Goal: Task Accomplishment & Management: Manage account settings

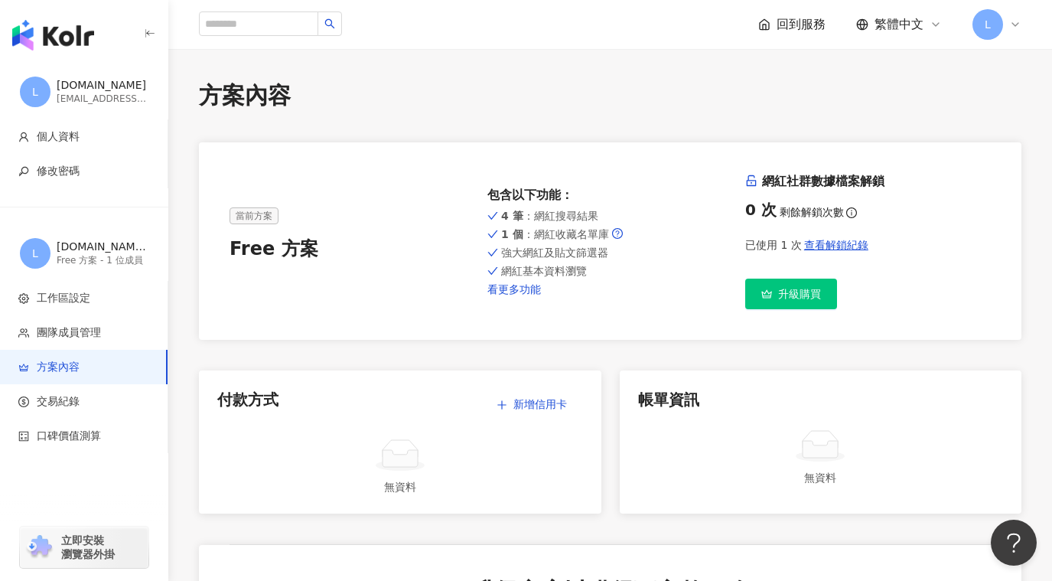
click at [509, 289] on link "看更多功能" at bounding box center [611, 289] width 246 height 12
click at [64, 39] on img "button" at bounding box center [53, 35] width 82 height 31
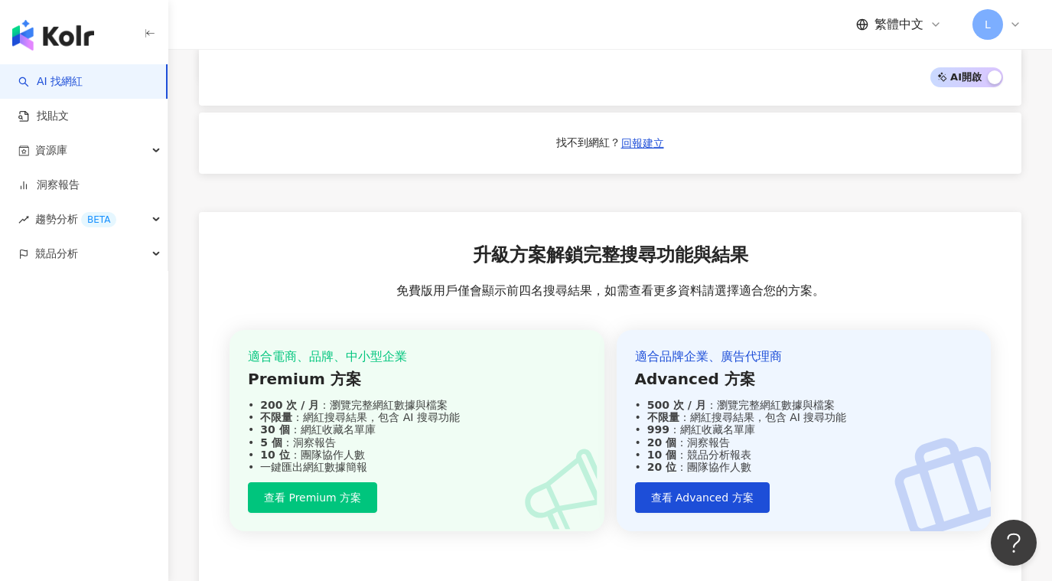
scroll to position [1548, 0]
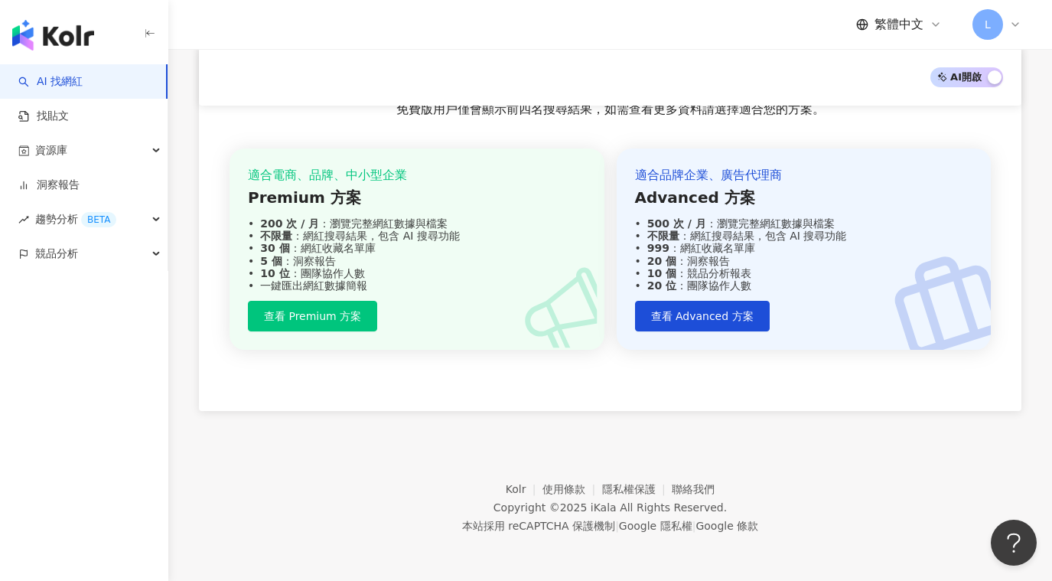
click at [64, 78] on link "AI 找網紅" at bounding box center [50, 81] width 64 height 15
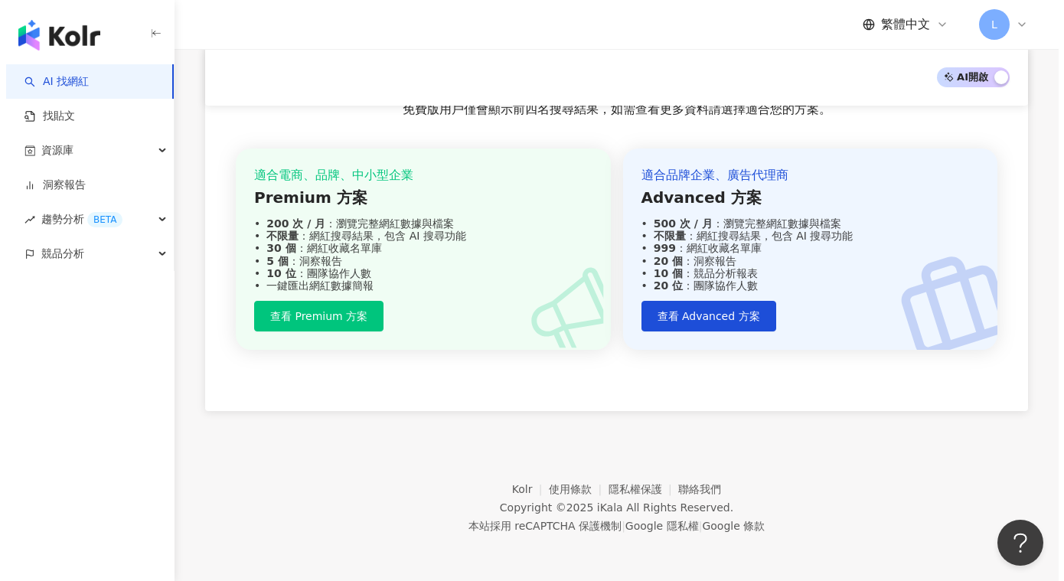
scroll to position [0, 0]
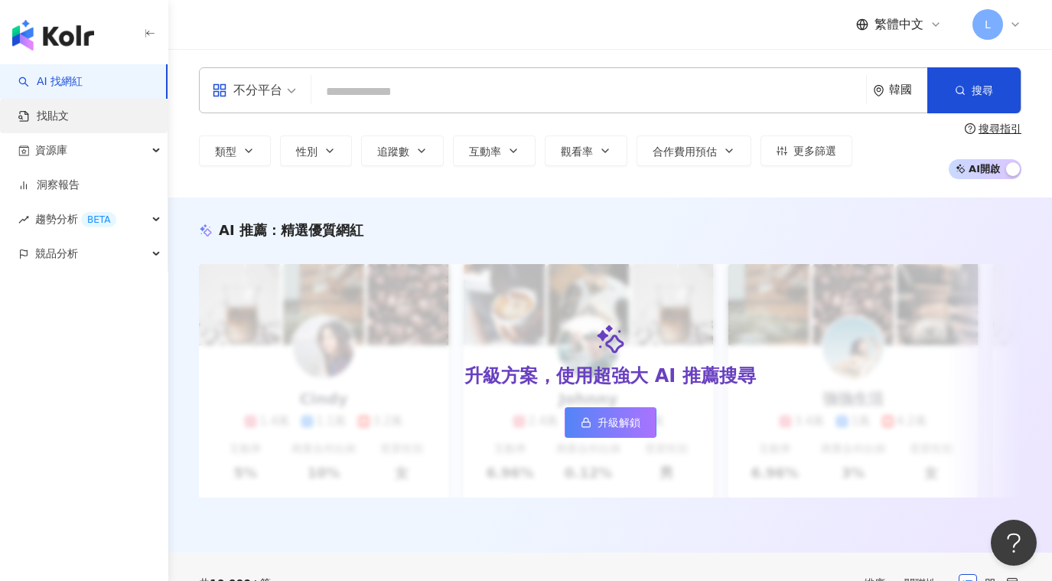
click at [45, 109] on link "找貼文" at bounding box center [43, 116] width 51 height 15
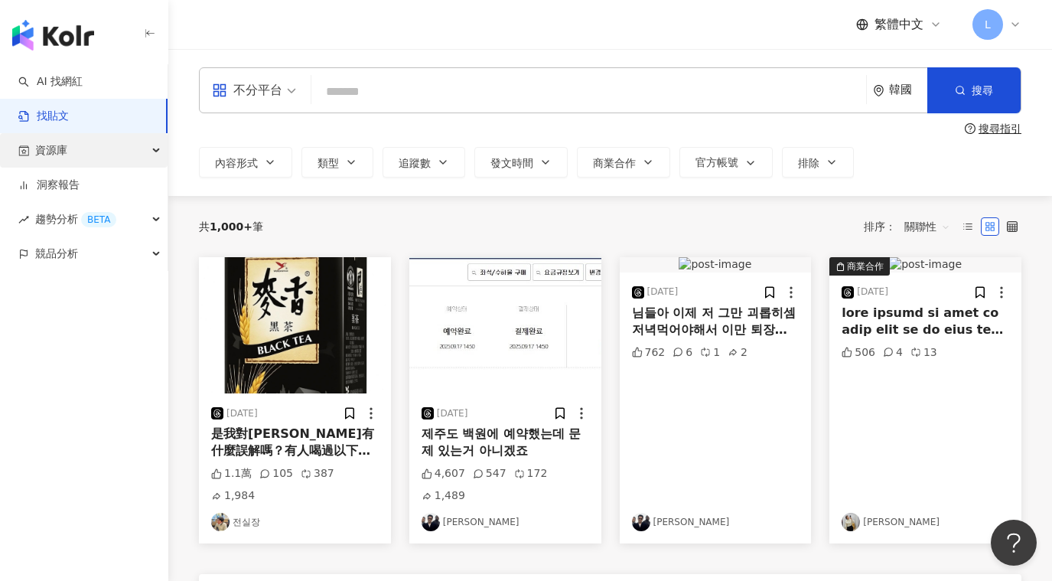
click at [54, 153] on span "資源庫" at bounding box center [51, 150] width 32 height 34
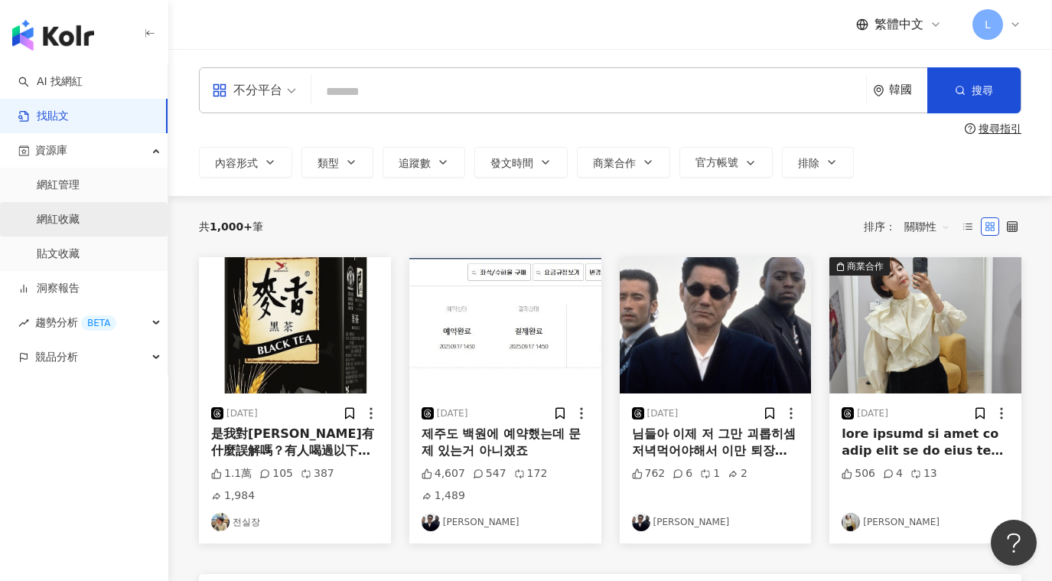
click at [80, 222] on link "網紅收藏" at bounding box center [58, 219] width 43 height 15
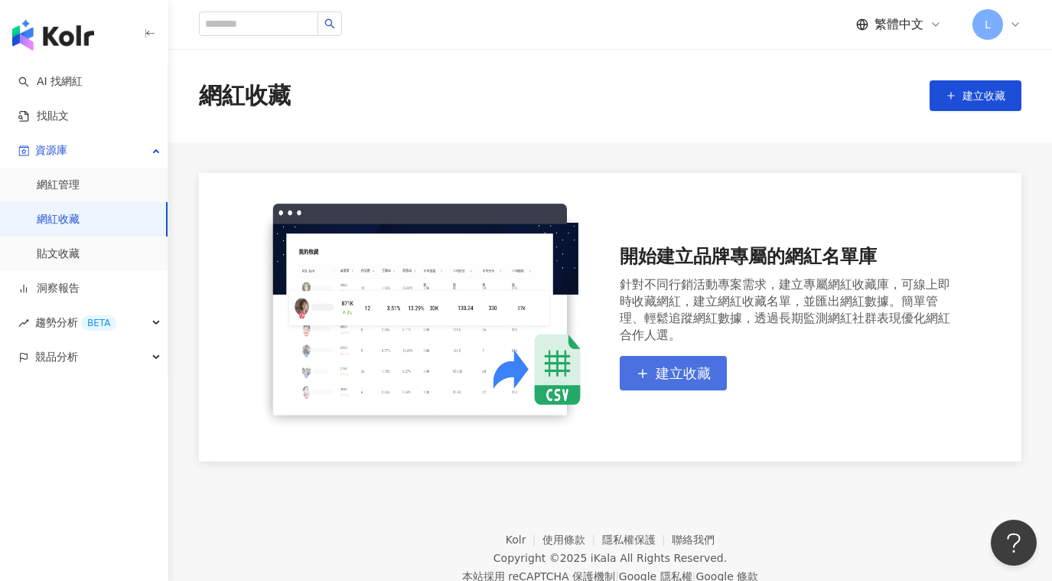
click at [684, 373] on span "建立收藏" at bounding box center [683, 373] width 55 height 17
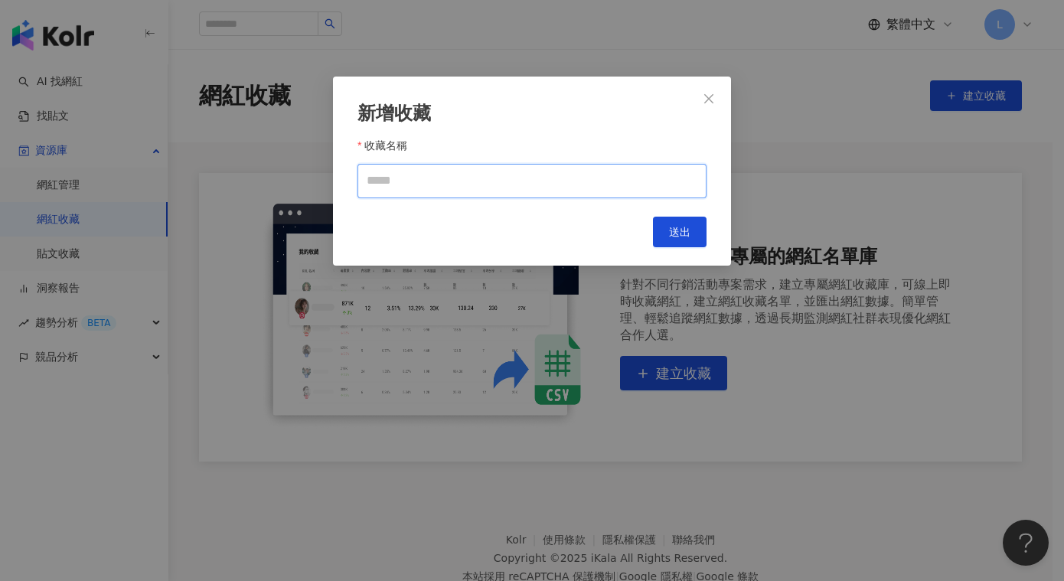
click at [424, 178] on input "收藏名稱" at bounding box center [531, 181] width 349 height 34
type input "*"
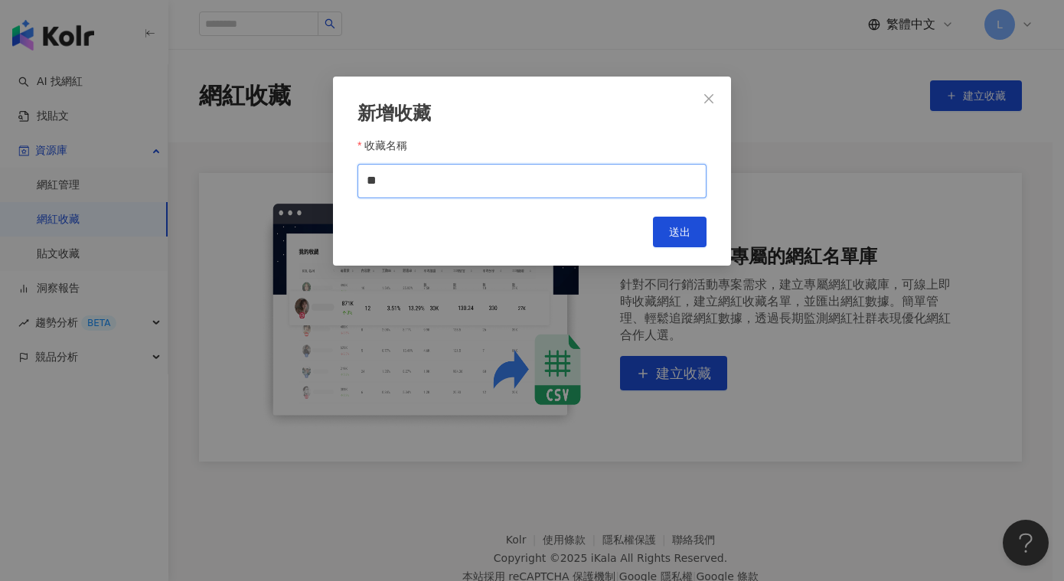
type input "**"
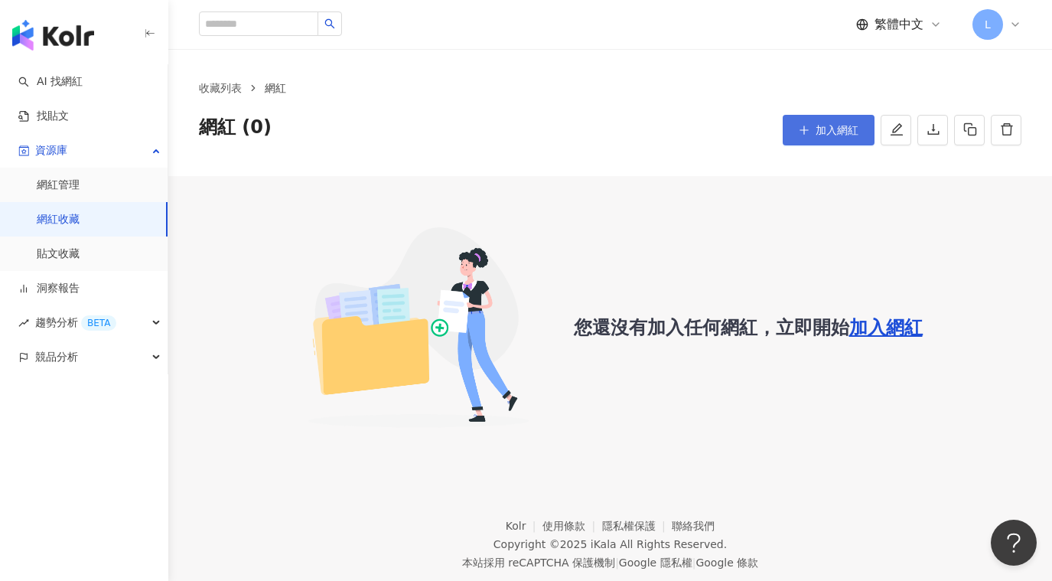
click at [810, 135] on button "加入網紅" at bounding box center [829, 130] width 92 height 31
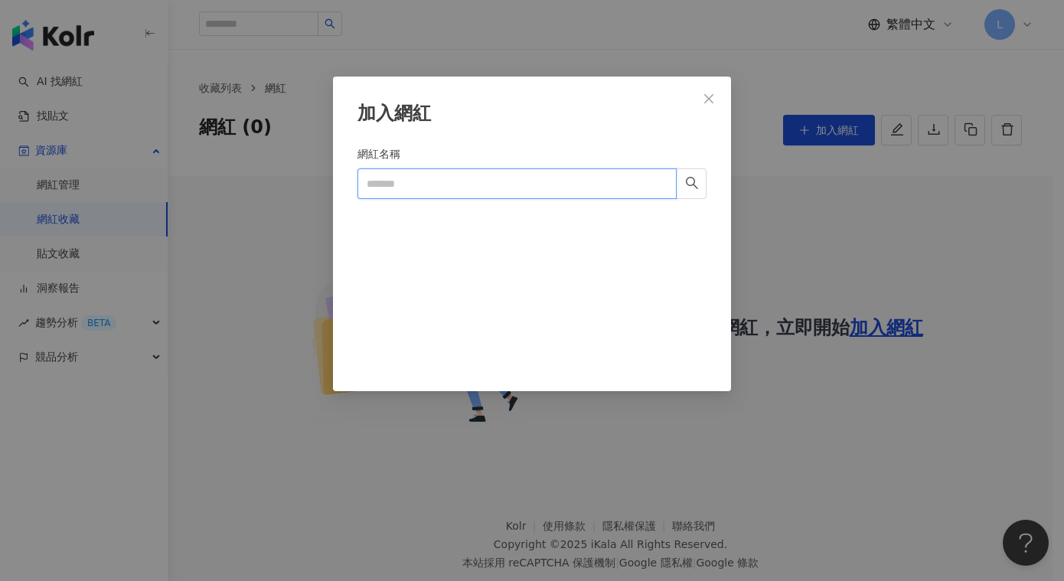
click at [549, 193] on input "網紅名稱" at bounding box center [516, 183] width 319 height 31
click at [691, 187] on icon "search" at bounding box center [692, 183] width 14 height 14
click at [467, 185] on input "網紅名稱" at bounding box center [516, 183] width 319 height 31
type input "**"
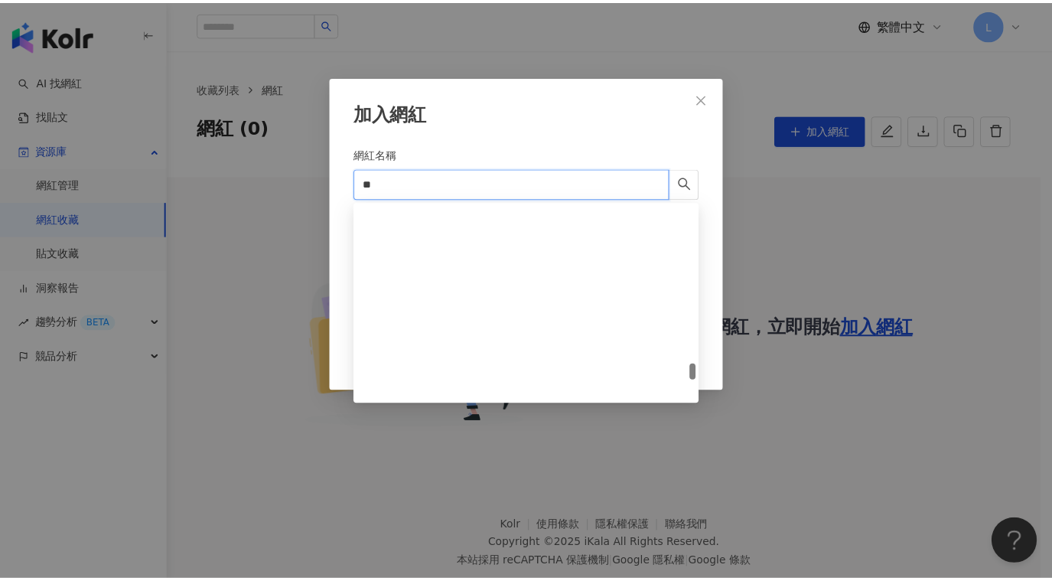
scroll to position [1913, 0]
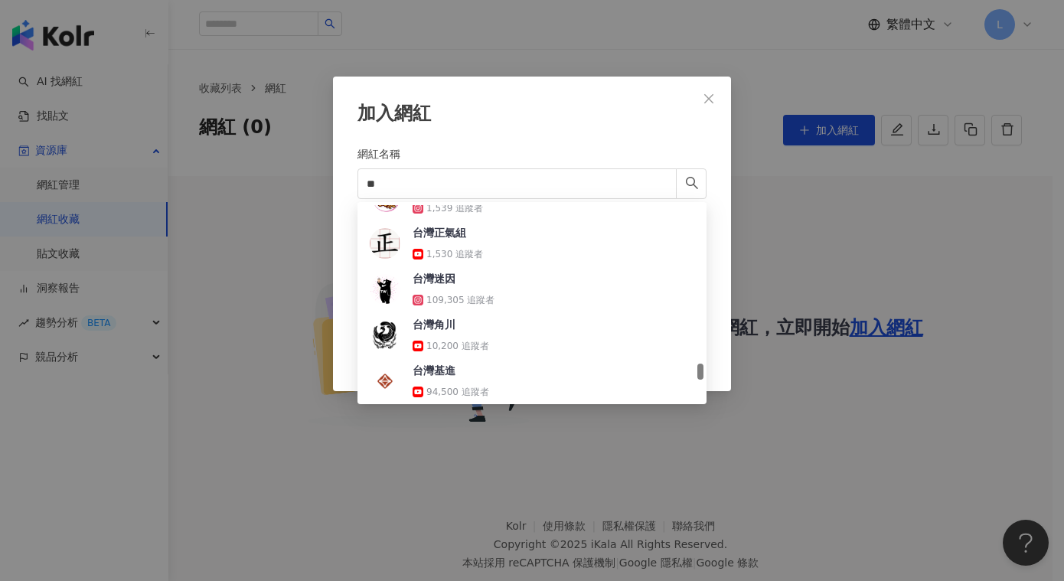
drag, startPoint x: 706, startPoint y: 95, endPoint x: 724, endPoint y: 103, distance: 20.2
click at [706, 95] on icon "close" at bounding box center [709, 99] width 12 height 12
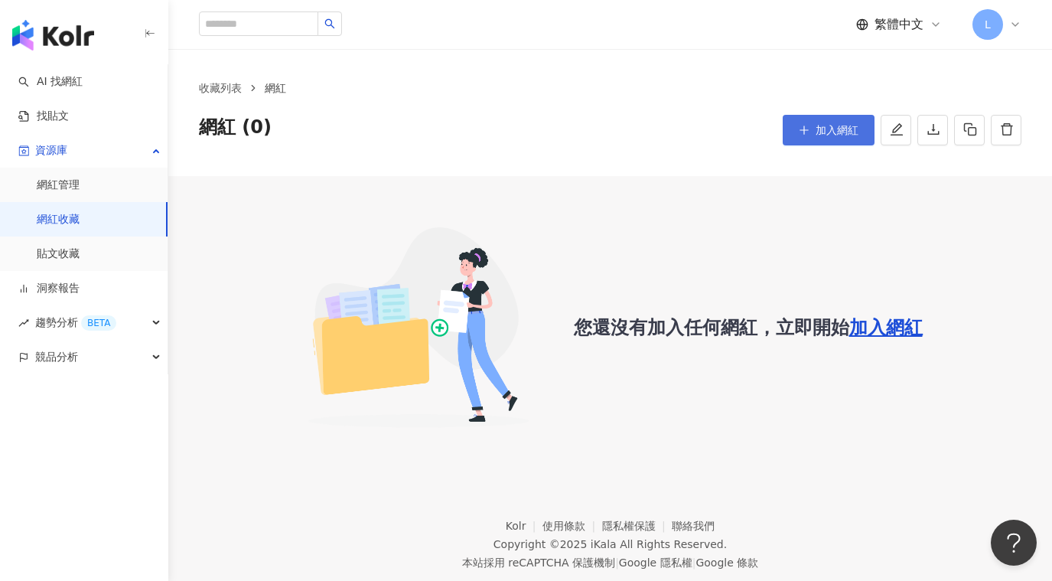
click at [842, 131] on span "加入網紅" at bounding box center [837, 130] width 43 height 12
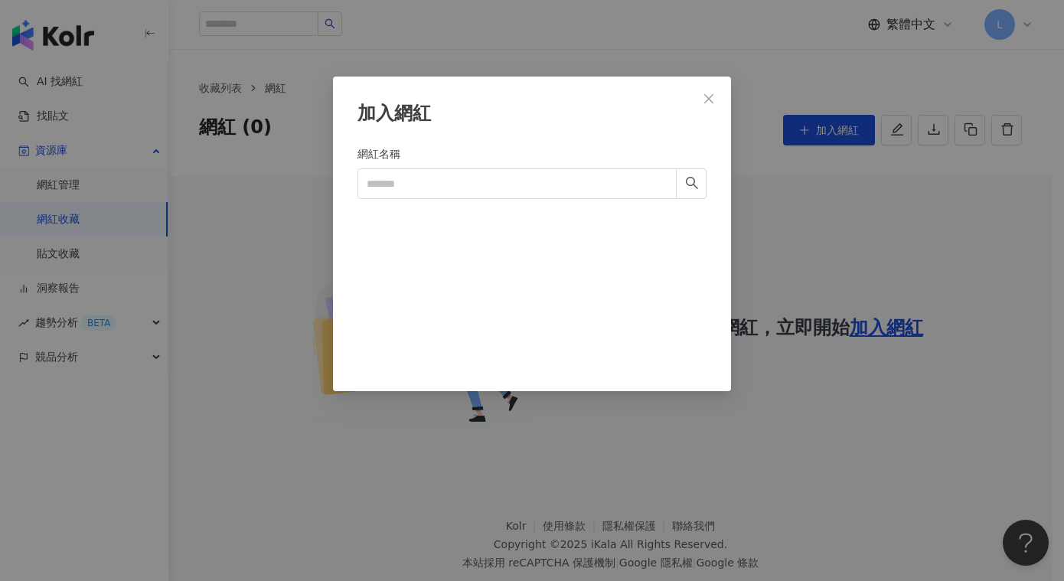
click at [713, 98] on icon "close" at bounding box center [709, 99] width 12 height 12
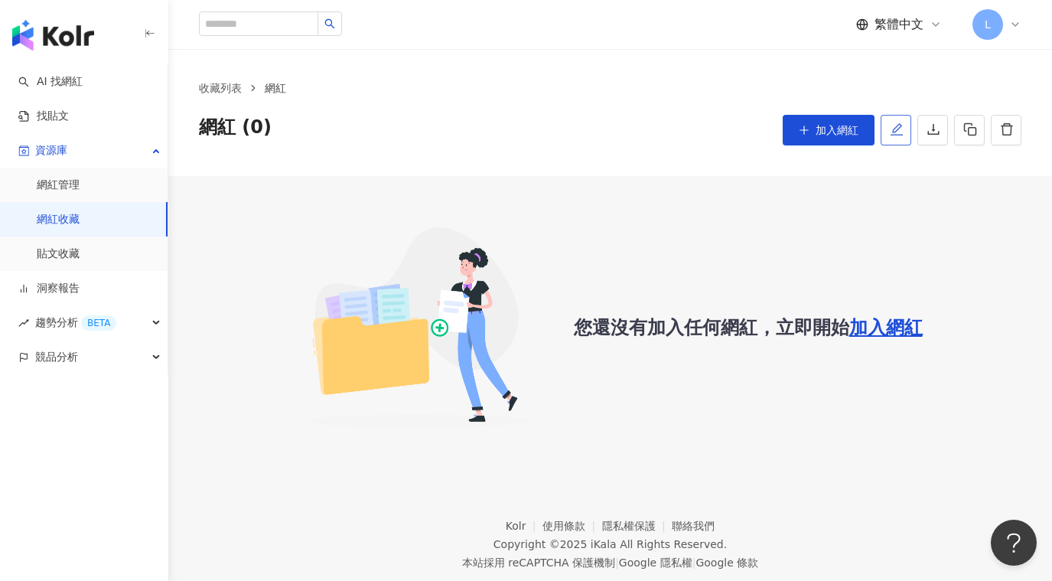
click at [894, 132] on icon "edit" at bounding box center [897, 129] width 12 height 12
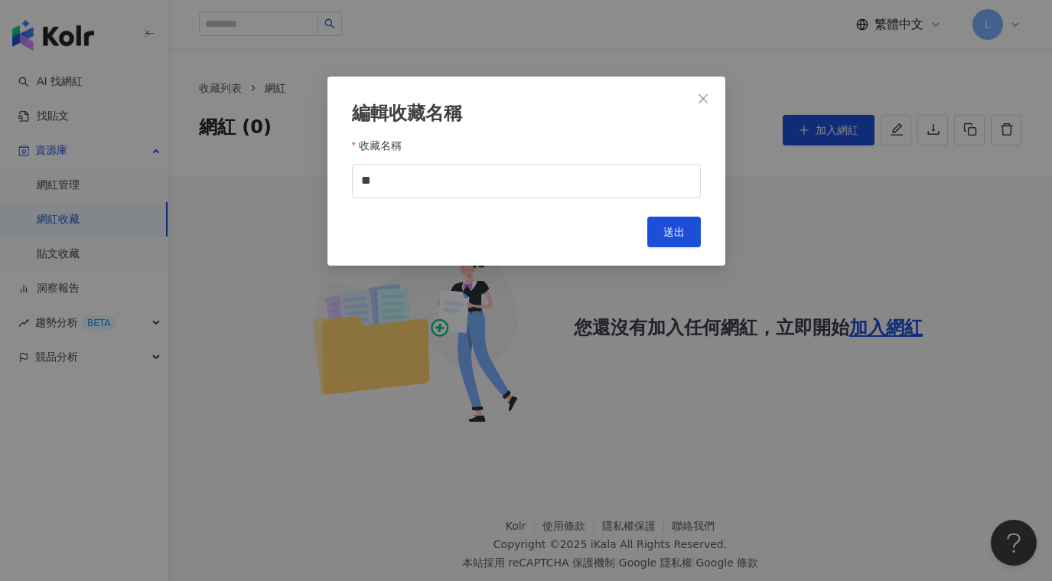
click at [707, 97] on icon "close" at bounding box center [703, 99] width 12 height 12
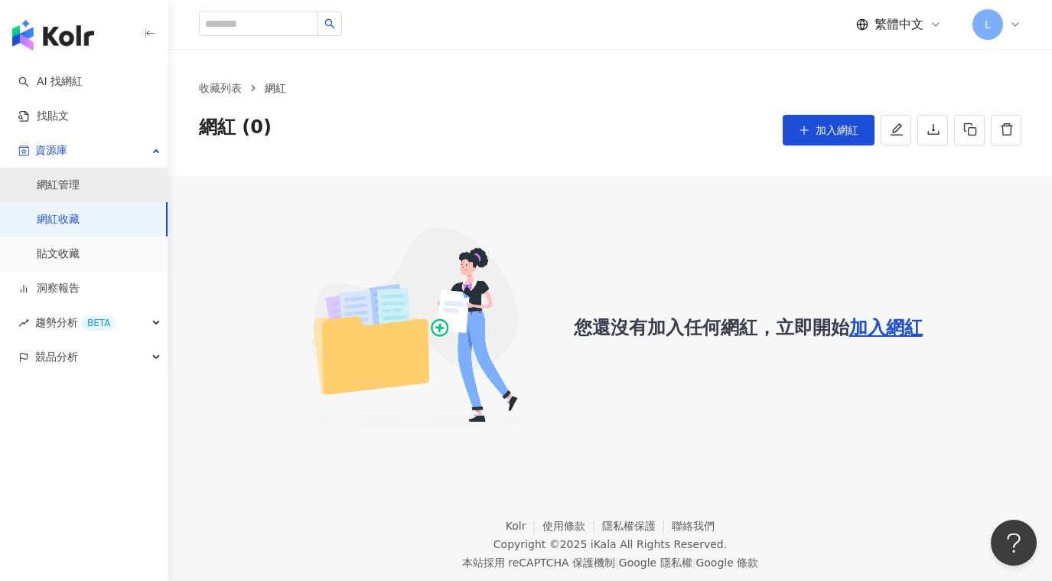
click at [64, 184] on link "網紅管理" at bounding box center [58, 185] width 43 height 15
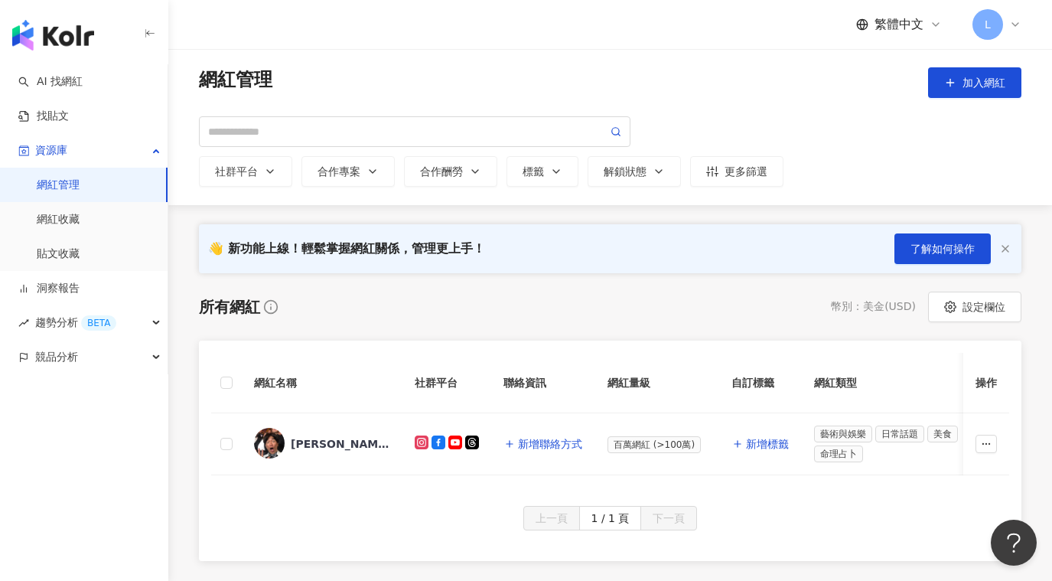
scroll to position [153, 0]
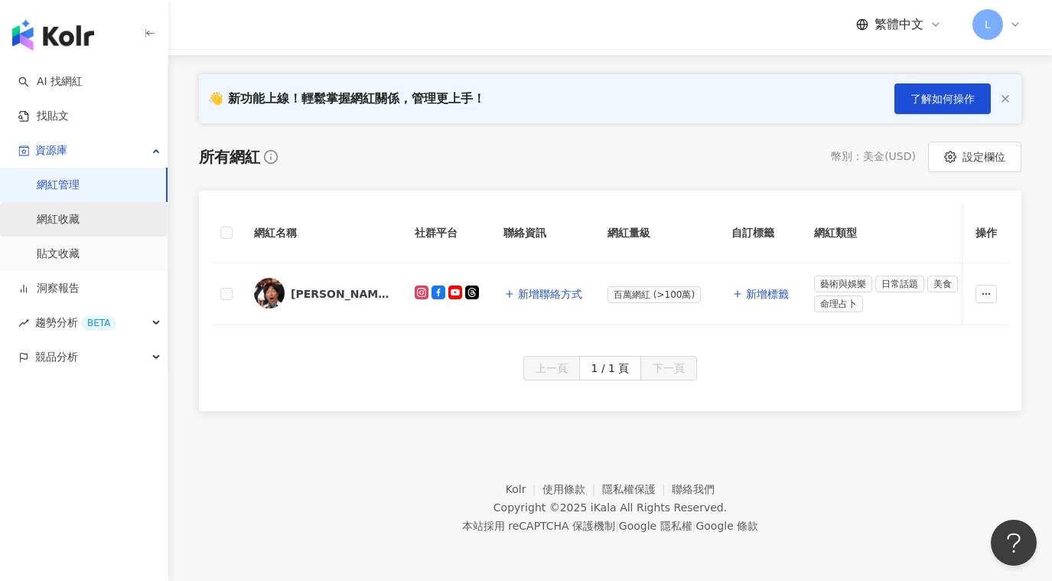
click at [80, 224] on link "網紅收藏" at bounding box center [58, 219] width 43 height 15
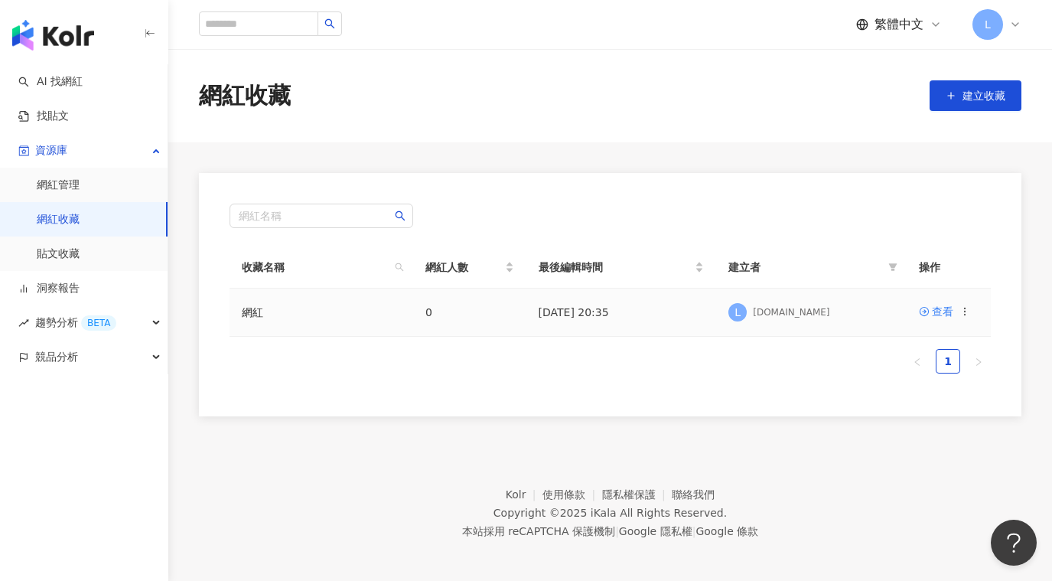
click at [751, 313] on div "L lingtea.tw" at bounding box center [812, 312] width 166 height 23
click at [957, 312] on div "查看" at bounding box center [944, 311] width 51 height 17
click at [942, 314] on div "查看" at bounding box center [942, 311] width 21 height 17
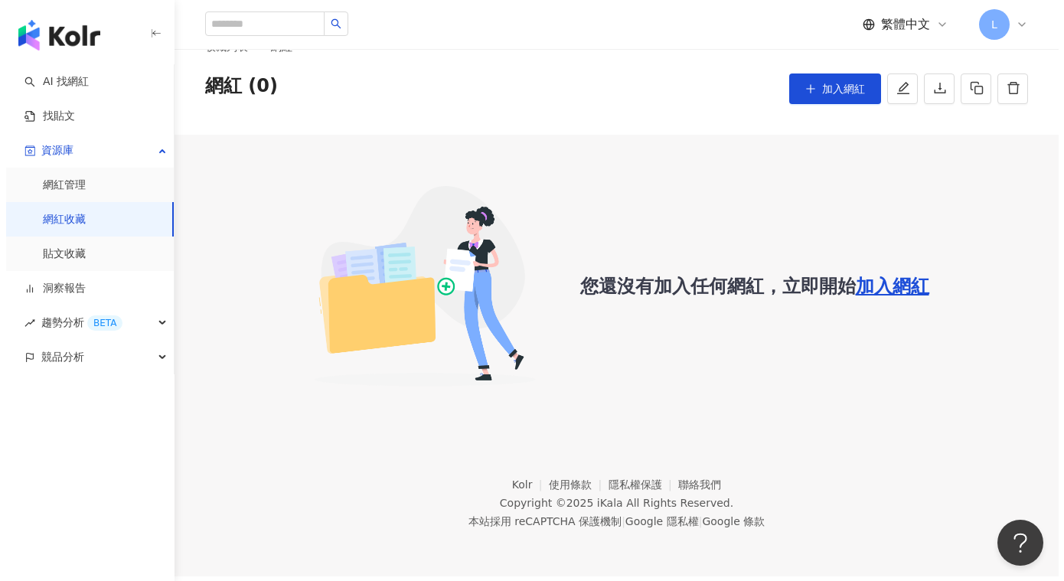
scroll to position [70, 0]
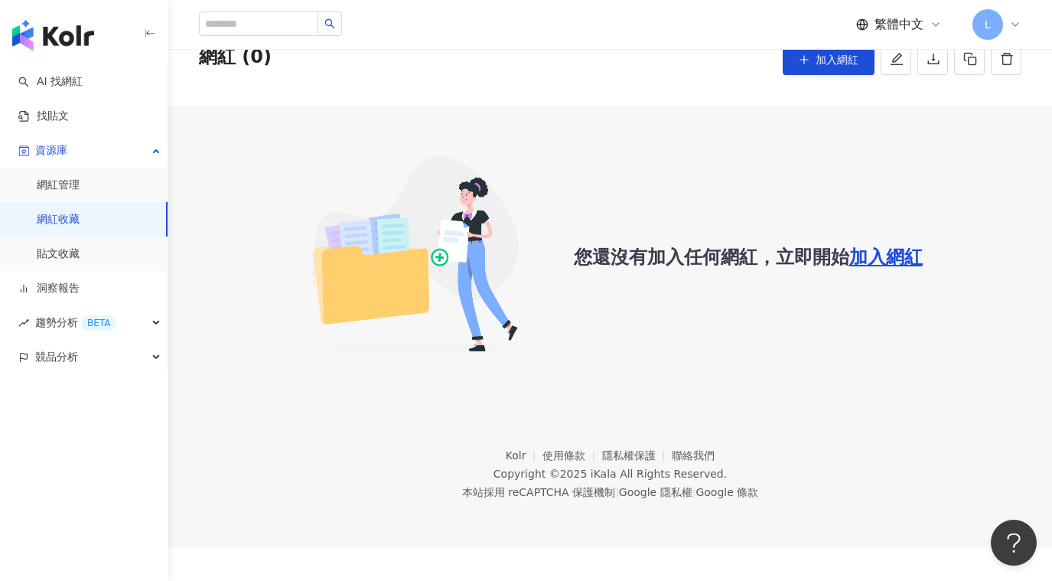
click at [908, 248] on span "加入網紅" at bounding box center [885, 256] width 73 height 21
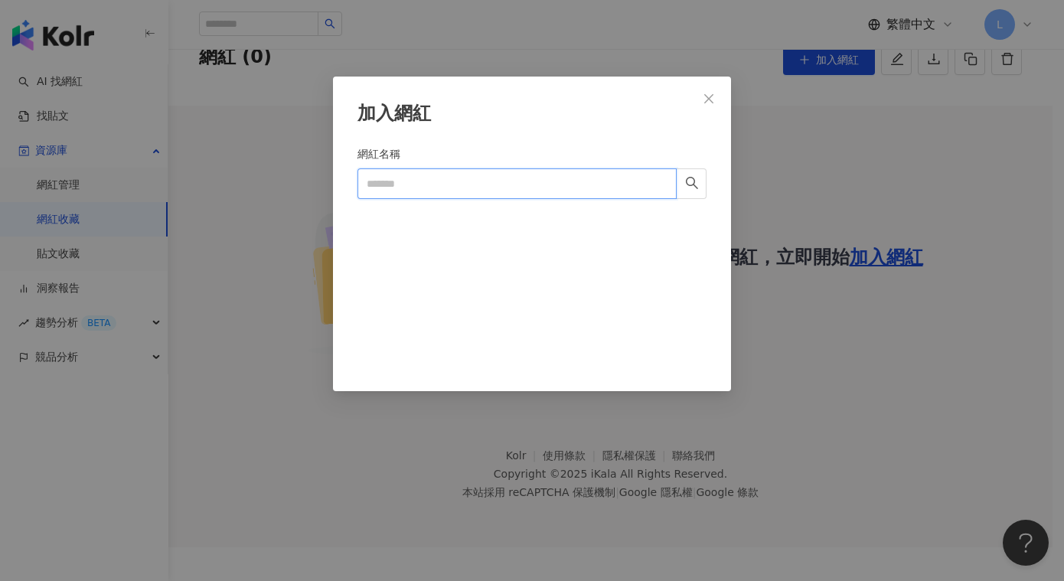
click at [430, 172] on input "網紅名稱" at bounding box center [516, 183] width 319 height 31
type input "**"
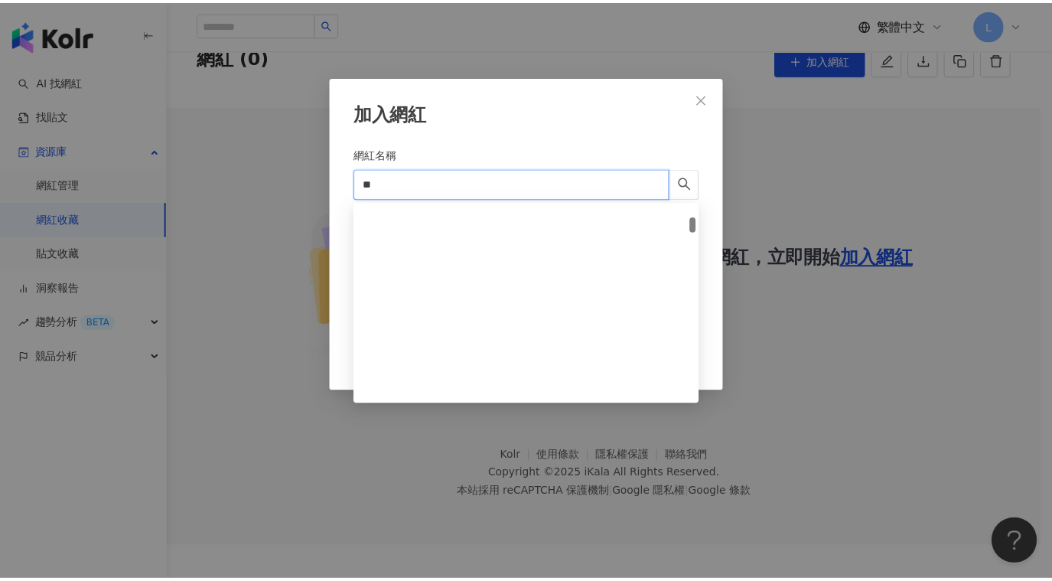
scroll to position [0, 0]
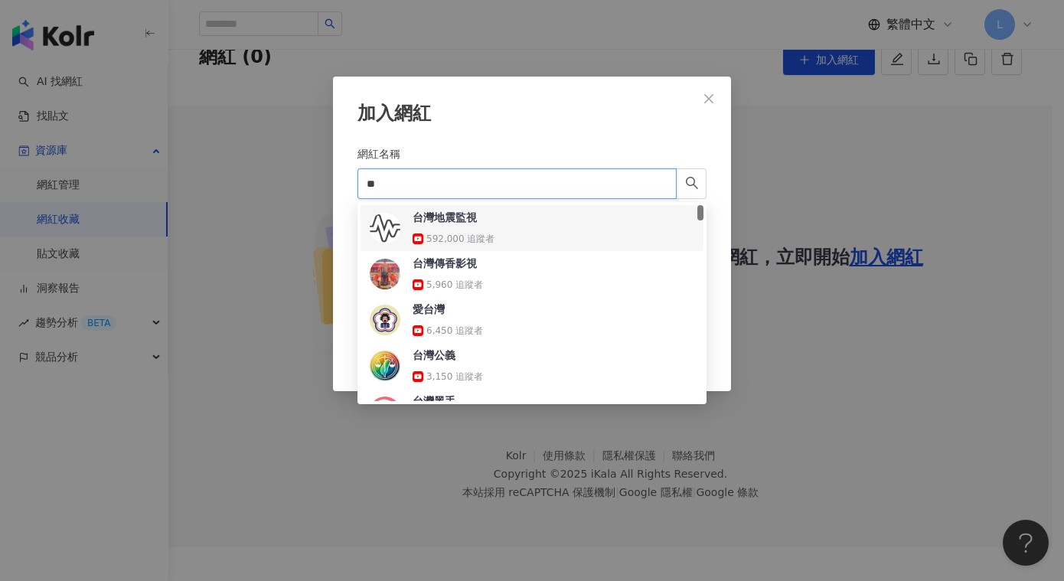
click at [656, 181] on input "**" at bounding box center [516, 183] width 319 height 31
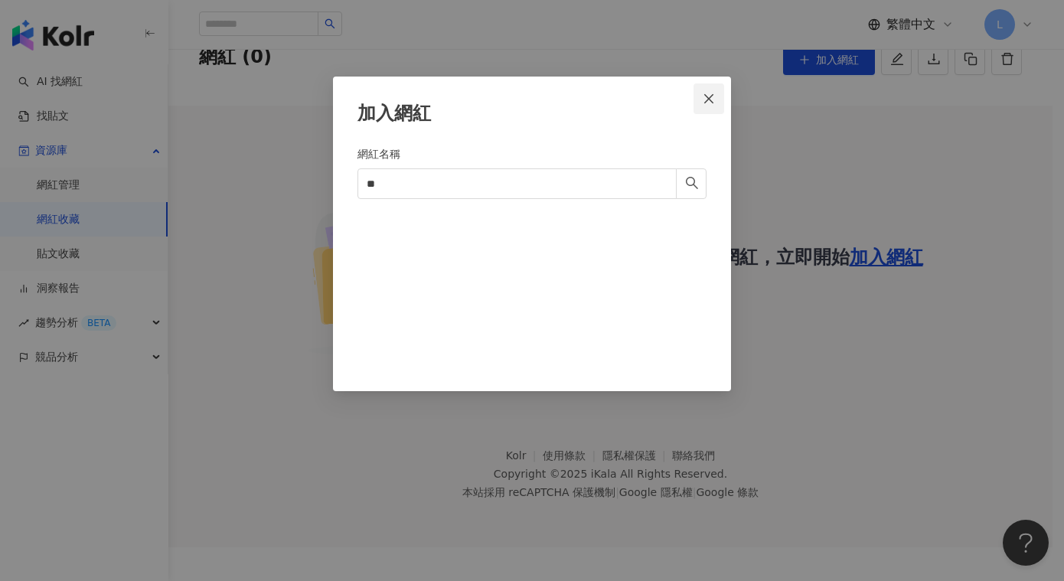
click at [712, 95] on icon "close" at bounding box center [708, 97] width 9 height 9
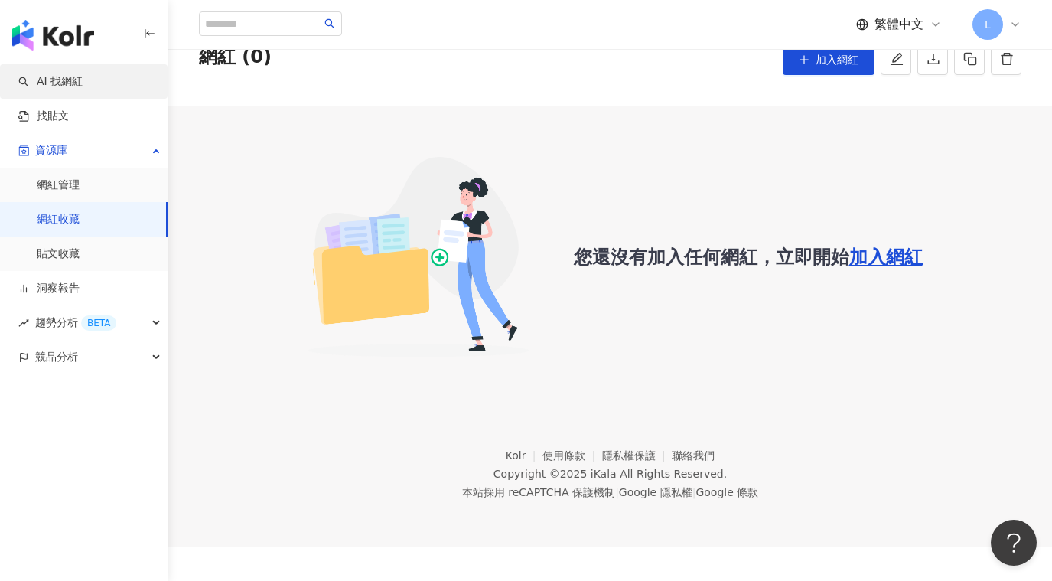
click at [79, 89] on link "AI 找網紅" at bounding box center [50, 81] width 64 height 15
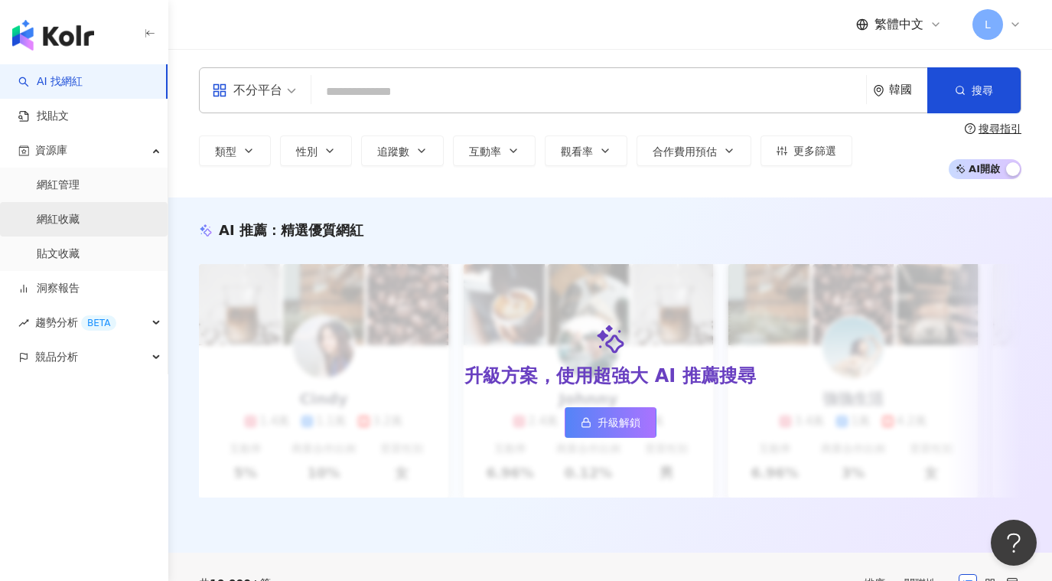
click at [54, 223] on link "網紅收藏" at bounding box center [58, 219] width 43 height 15
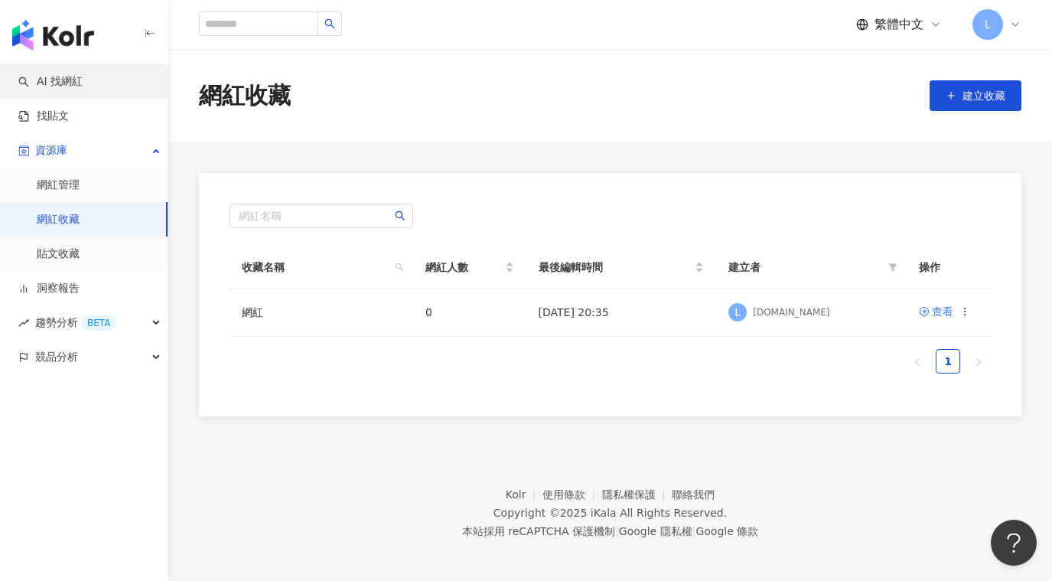
click at [83, 90] on link "AI 找網紅" at bounding box center [50, 81] width 64 height 15
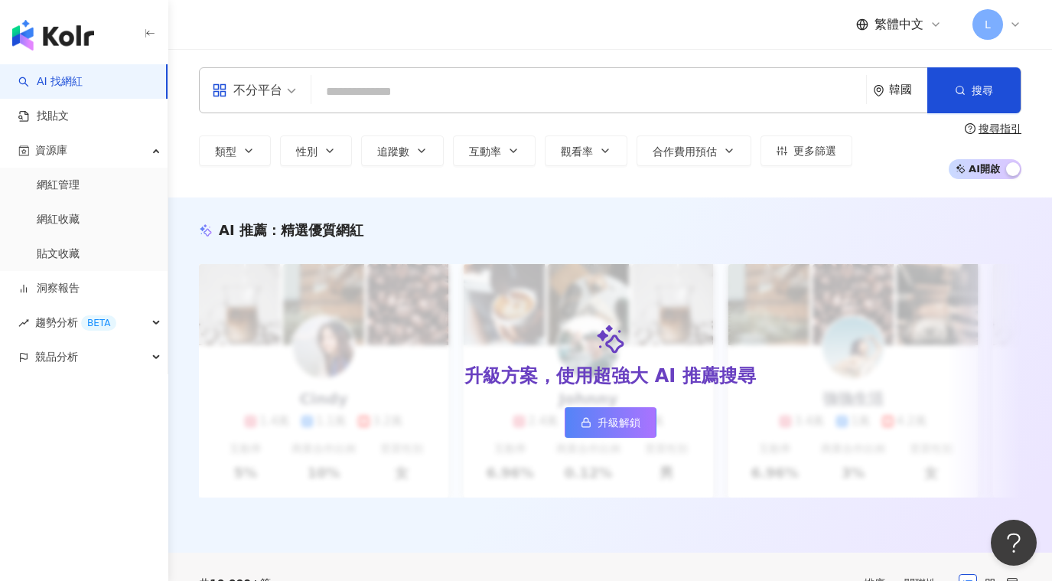
click at [893, 95] on div "韓國" at bounding box center [908, 89] width 38 height 13
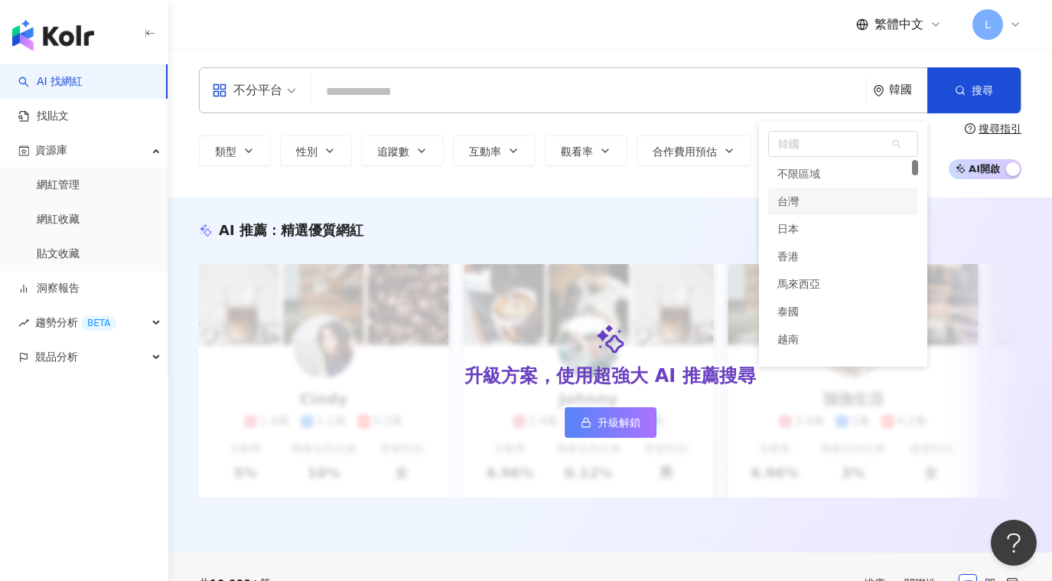
click at [813, 202] on div "台灣" at bounding box center [843, 202] width 150 height 28
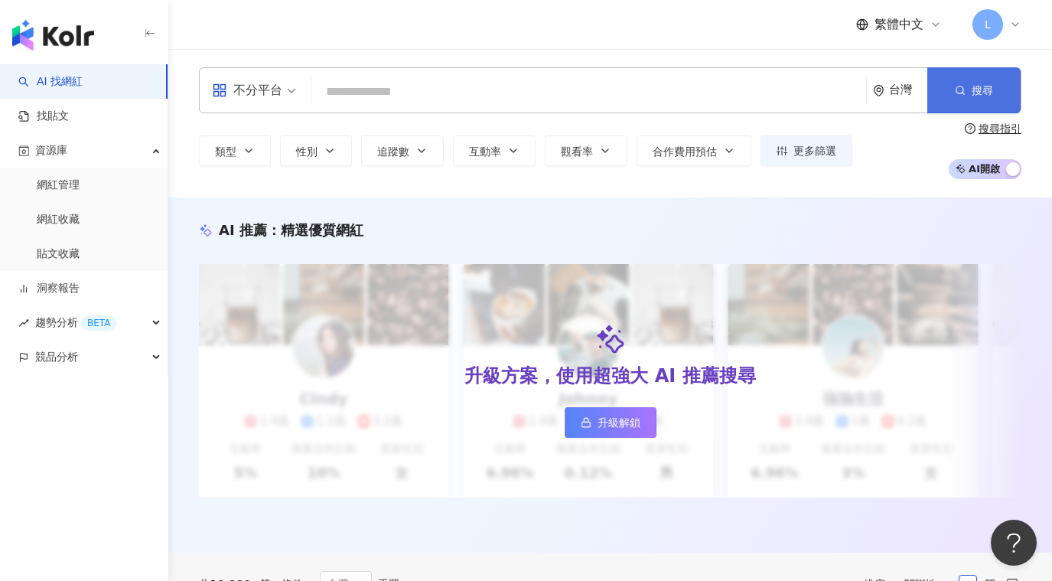
click at [989, 103] on button "搜尋" at bounding box center [974, 90] width 93 height 46
click at [724, 149] on icon "button" at bounding box center [729, 151] width 12 height 12
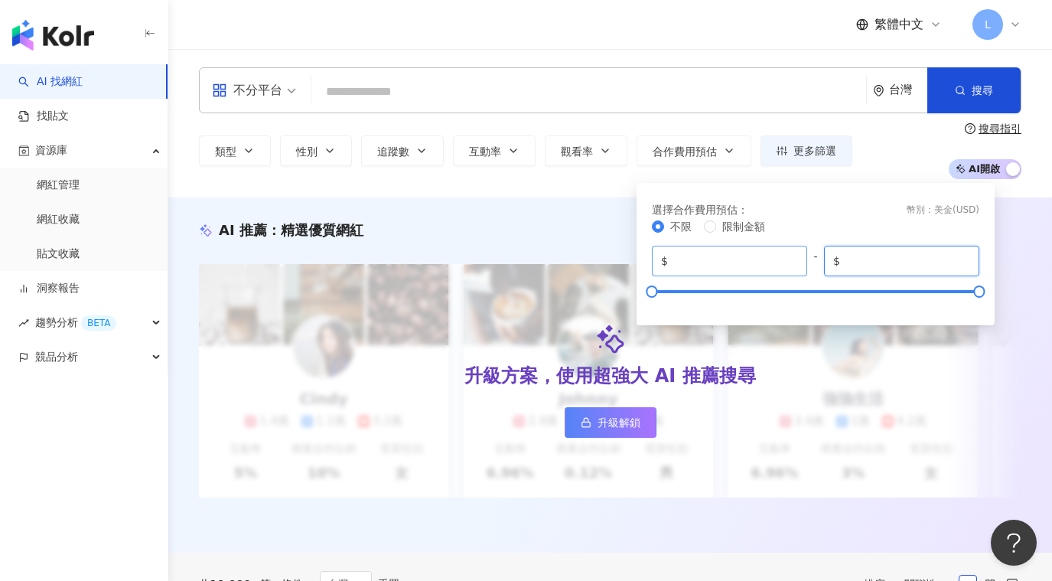
drag, startPoint x: 874, startPoint y: 259, endPoint x: 788, endPoint y: 259, distance: 85.7
click at [788, 259] on div "$ * - $ *****" at bounding box center [816, 261] width 328 height 31
type input "****"
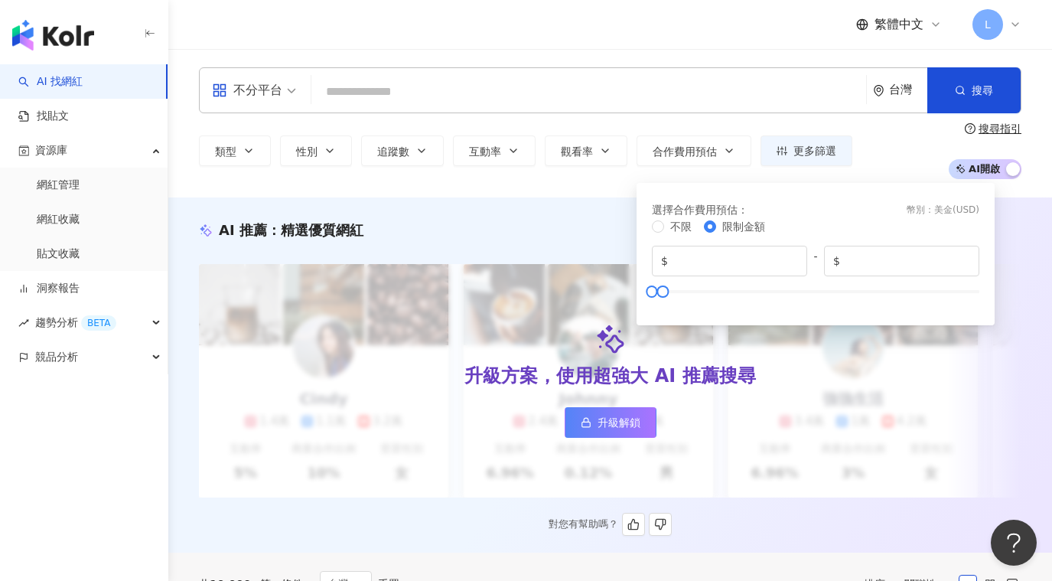
click at [1047, 231] on div "AI 推薦 ： 精選優質網紅 升級方案，使用超強大 AI 推薦搜尋 升級解鎖 Cindy 1.4萬 1.1萬 3.2萬 互動率 5% 商業合作比例 10% 受…" at bounding box center [610, 377] width 884 height 315
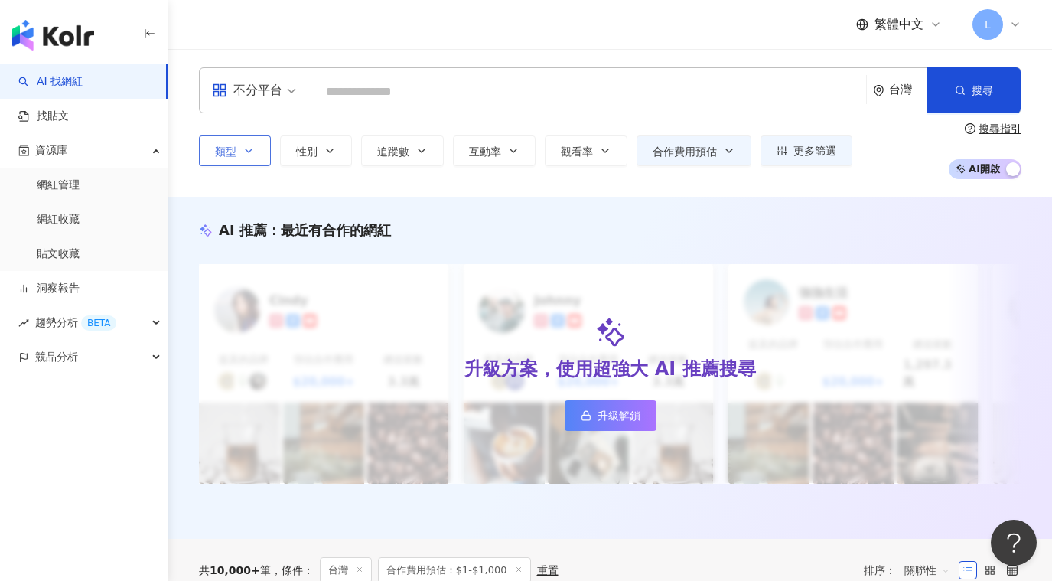
click at [227, 155] on span "類型" at bounding box center [225, 151] width 21 height 12
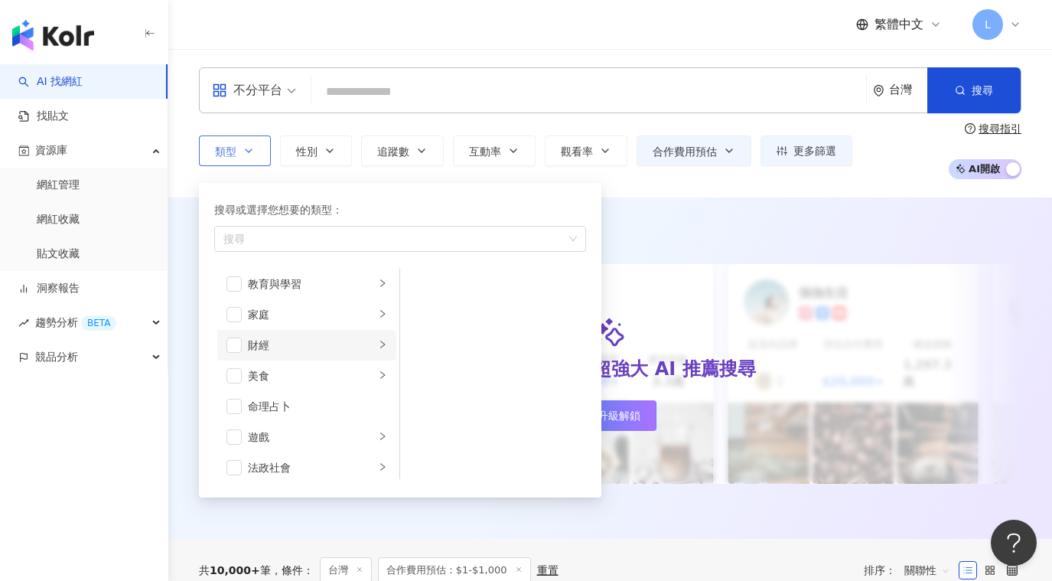
scroll to position [153, 0]
click at [239, 348] on span "button" at bounding box center [234, 348] width 15 height 15
click at [378, 348] on icon "right" at bounding box center [382, 347] width 9 height 9
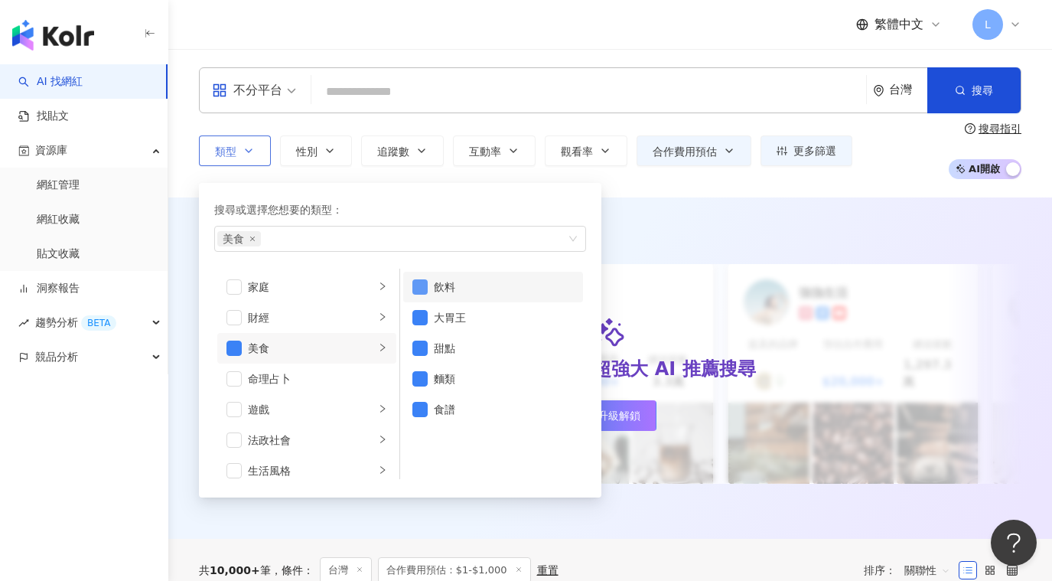
click at [415, 292] on span "button" at bounding box center [420, 286] width 15 height 15
click at [420, 285] on span "button" at bounding box center [420, 286] width 15 height 15
click at [419, 321] on span "button" at bounding box center [420, 317] width 15 height 15
drag, startPoint x: 419, startPoint y: 343, endPoint x: 419, endPoint y: 359, distance: 16.1
click at [419, 342] on span "button" at bounding box center [420, 348] width 15 height 15
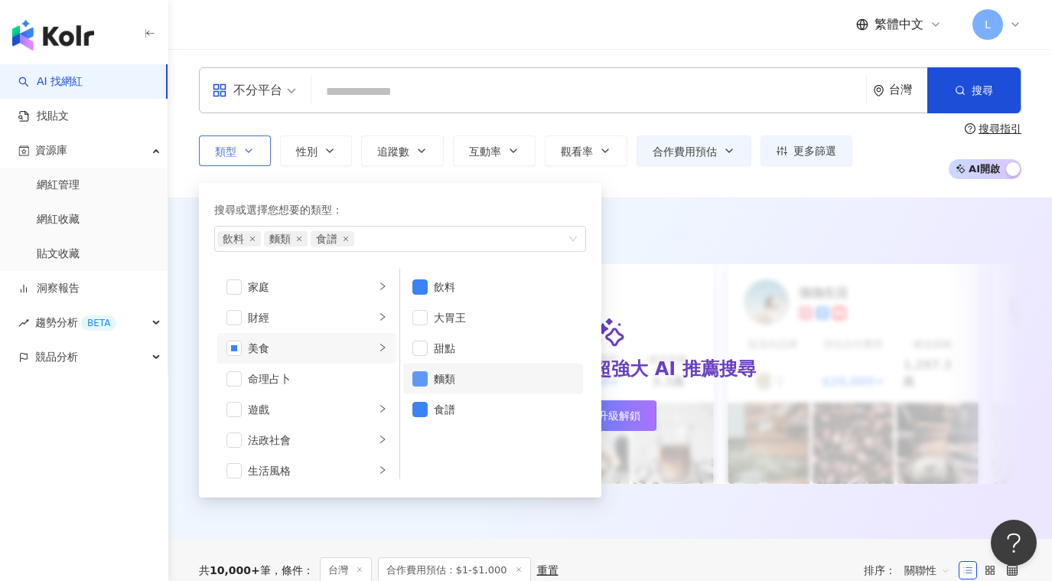
click at [419, 373] on span "button" at bounding box center [420, 378] width 15 height 15
click at [422, 406] on span "button" at bounding box center [420, 409] width 15 height 15
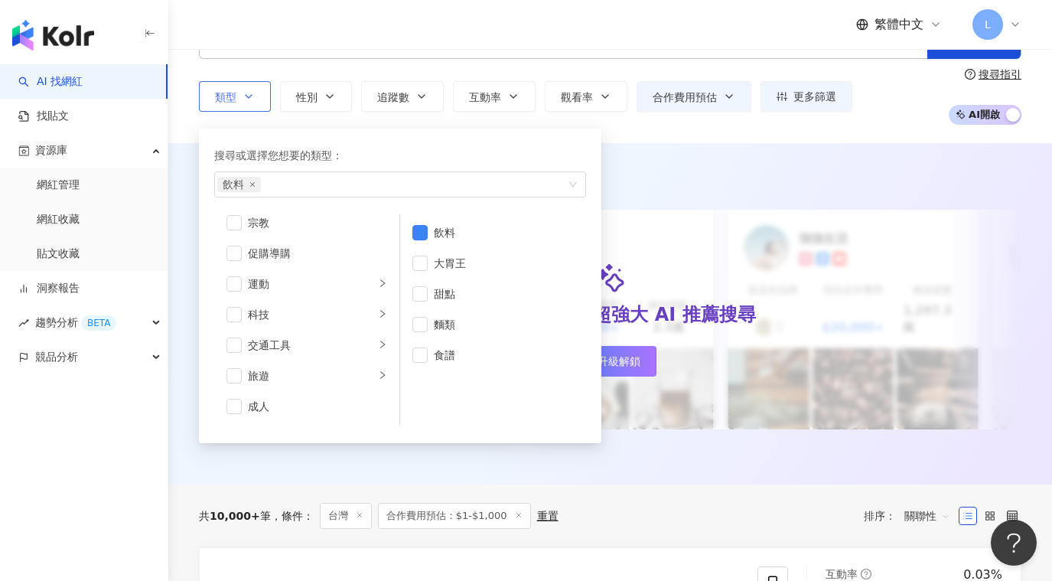
scroll to position [77, 0]
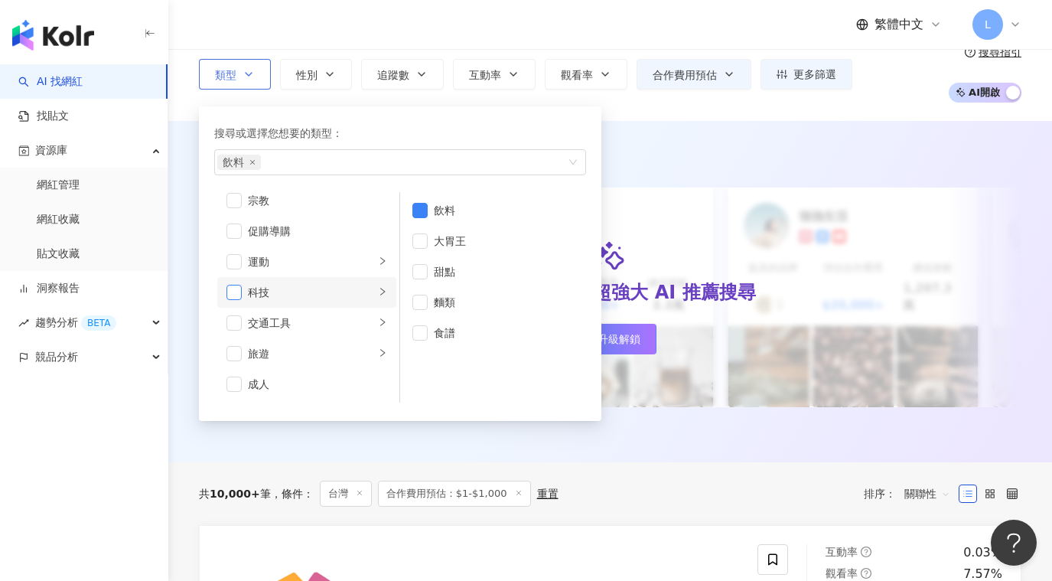
click at [233, 292] on span "button" at bounding box center [234, 292] width 15 height 15
click at [239, 295] on span "button" at bounding box center [234, 292] width 15 height 15
click at [335, 298] on div "科技" at bounding box center [311, 292] width 127 height 17
click at [295, 235] on div "促購導購" at bounding box center [317, 231] width 139 height 17
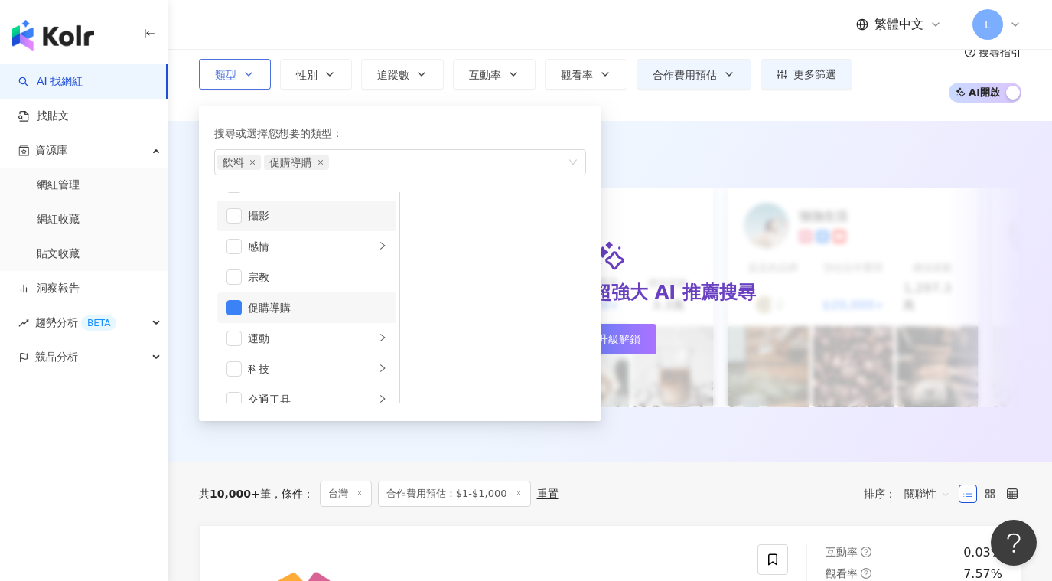
scroll to position [377, 0]
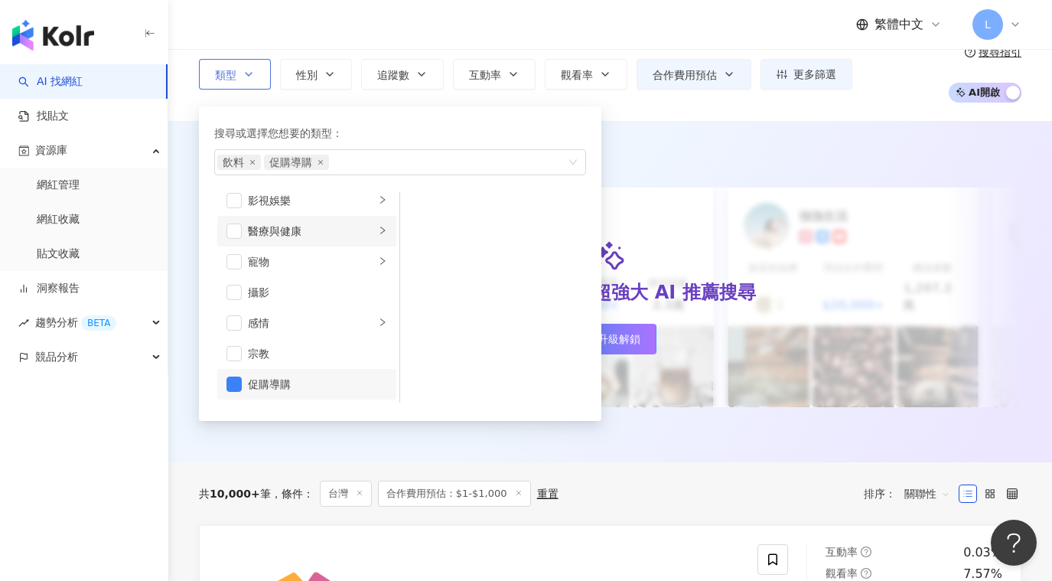
click at [292, 233] on div "醫療與健康" at bounding box center [311, 231] width 127 height 17
click at [457, 274] on div "營養與保健" at bounding box center [504, 271] width 140 height 17
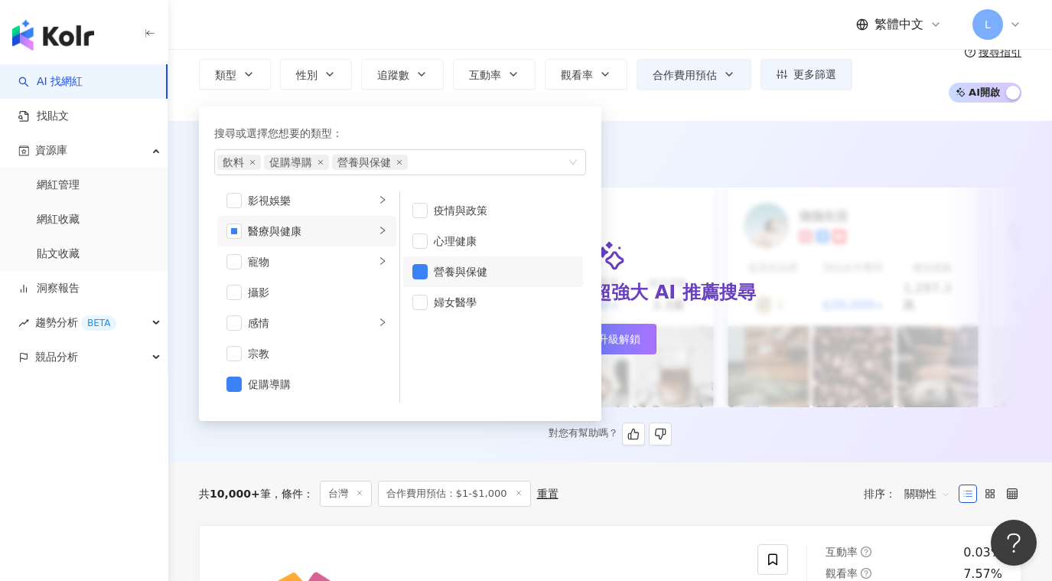
click at [747, 292] on div "升級方案，使用超強大 AI 推薦搜尋" at bounding box center [610, 293] width 291 height 26
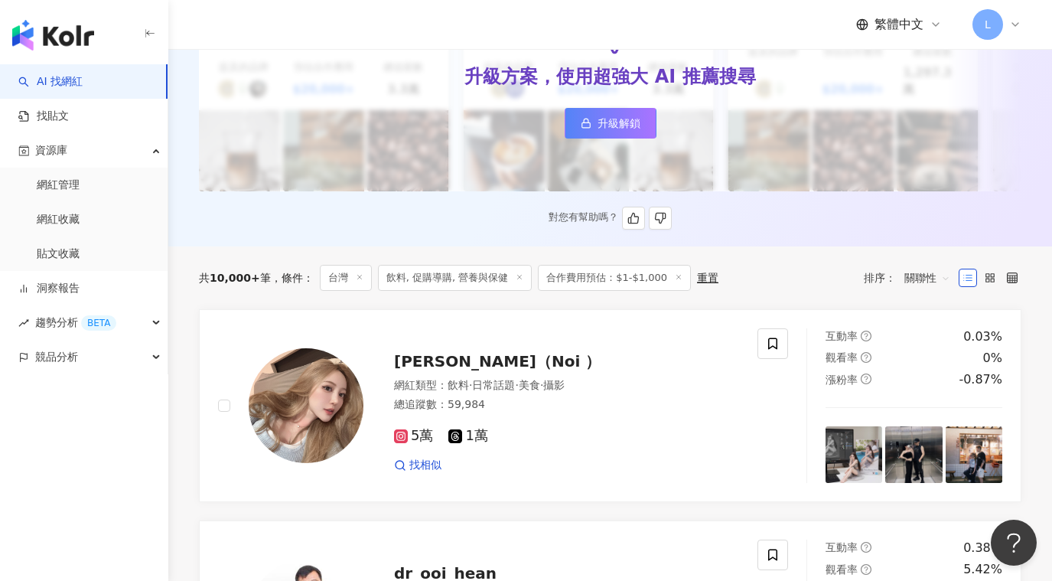
scroll to position [306, 0]
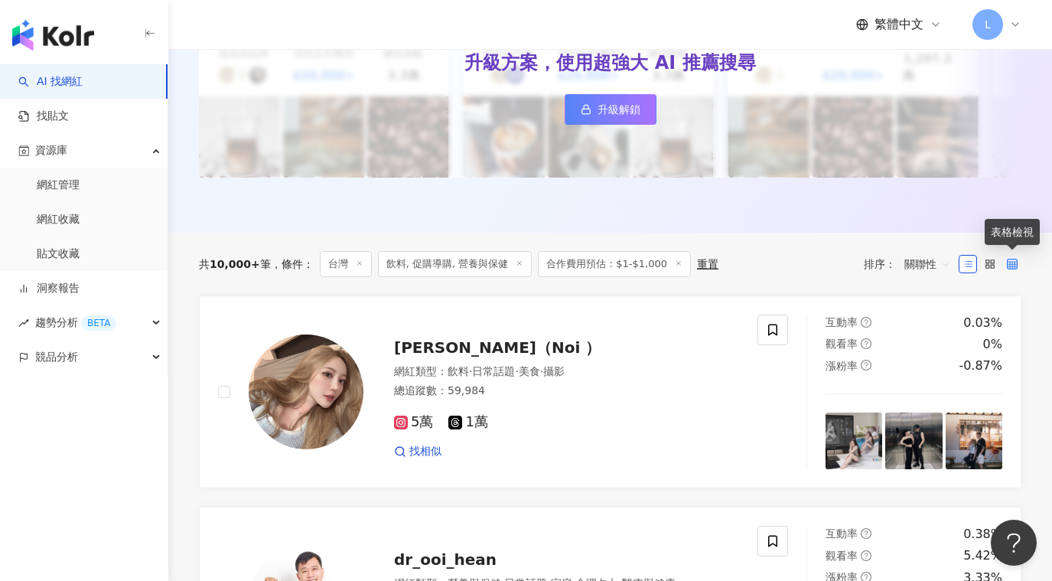
click at [1010, 259] on icon at bounding box center [1012, 264] width 11 height 11
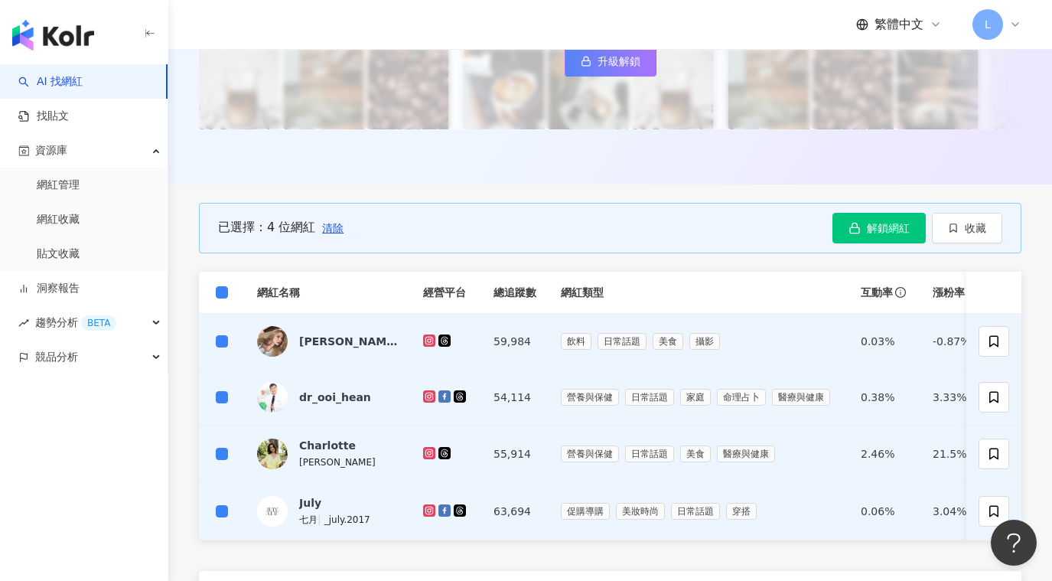
scroll to position [331, 0]
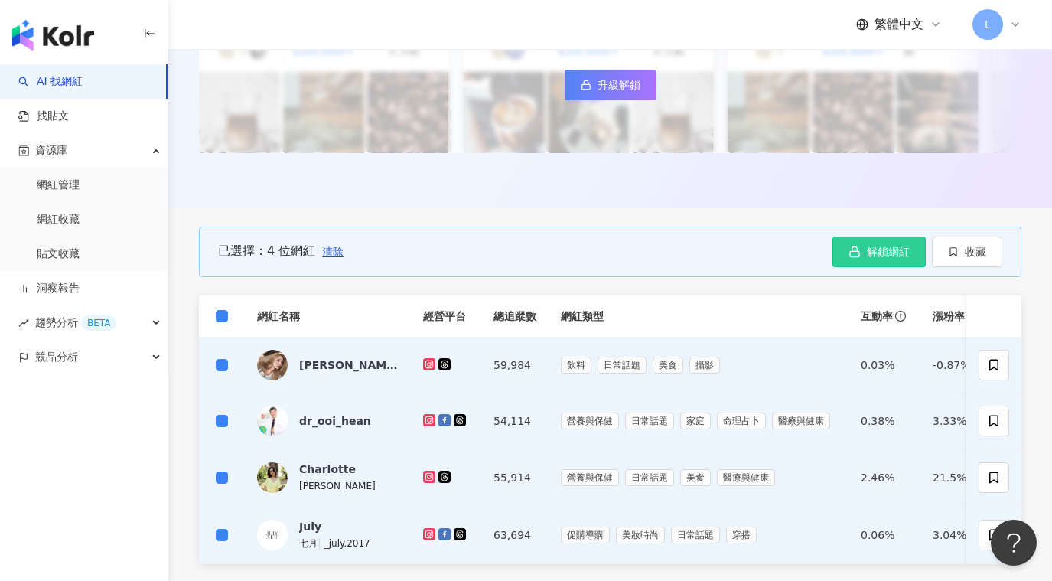
click at [876, 248] on span "解鎖網紅" at bounding box center [888, 252] width 43 height 12
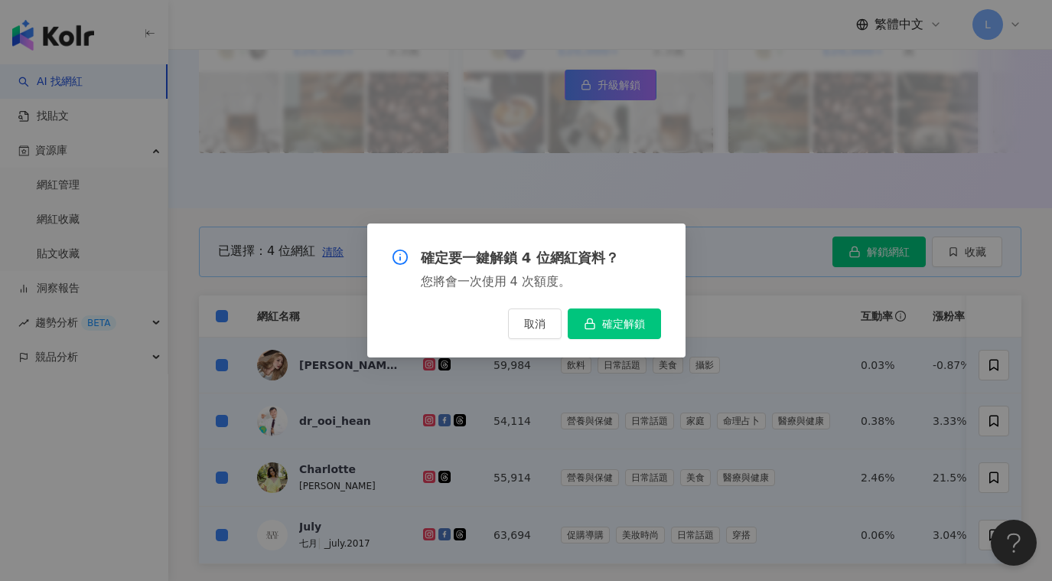
click at [522, 328] on button "取消" at bounding box center [535, 323] width 54 height 31
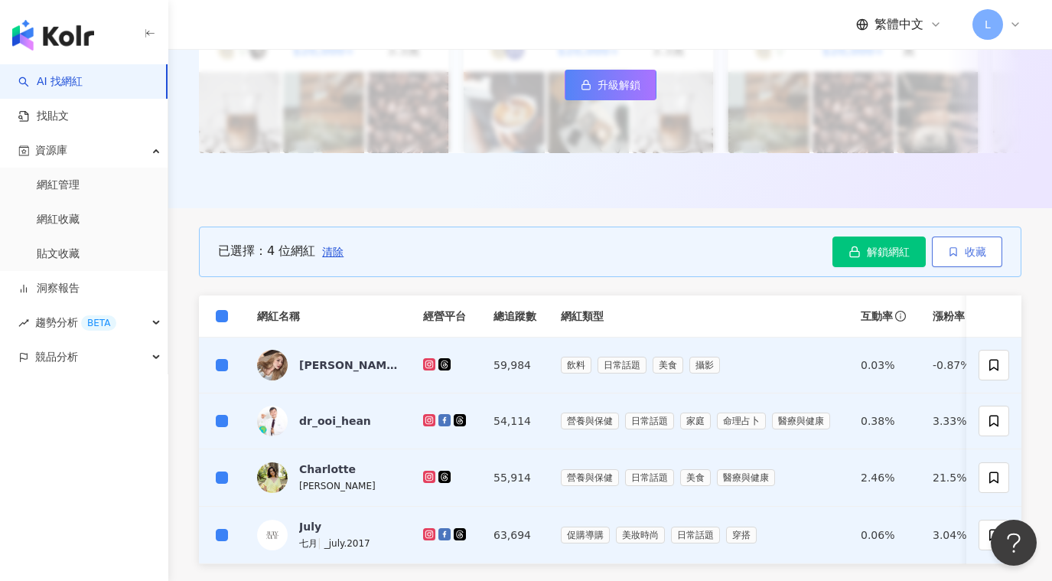
click at [974, 253] on span "收藏" at bounding box center [975, 252] width 21 height 12
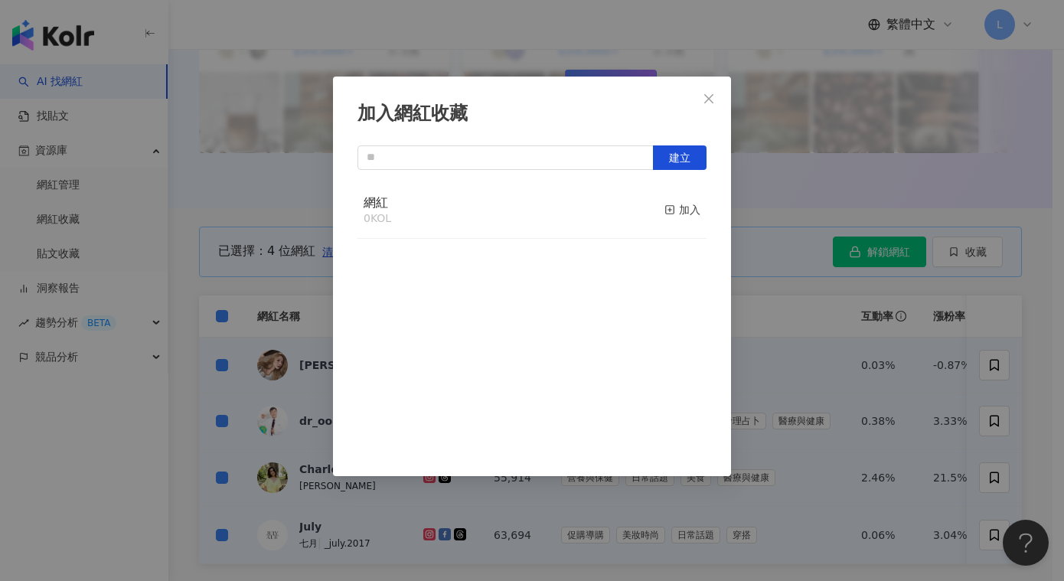
click at [605, 208] on div "網紅 0 KOL 加入" at bounding box center [531, 210] width 349 height 57
click at [679, 208] on div "加入" at bounding box center [682, 209] width 36 height 17
click at [711, 101] on icon "close" at bounding box center [709, 99] width 12 height 12
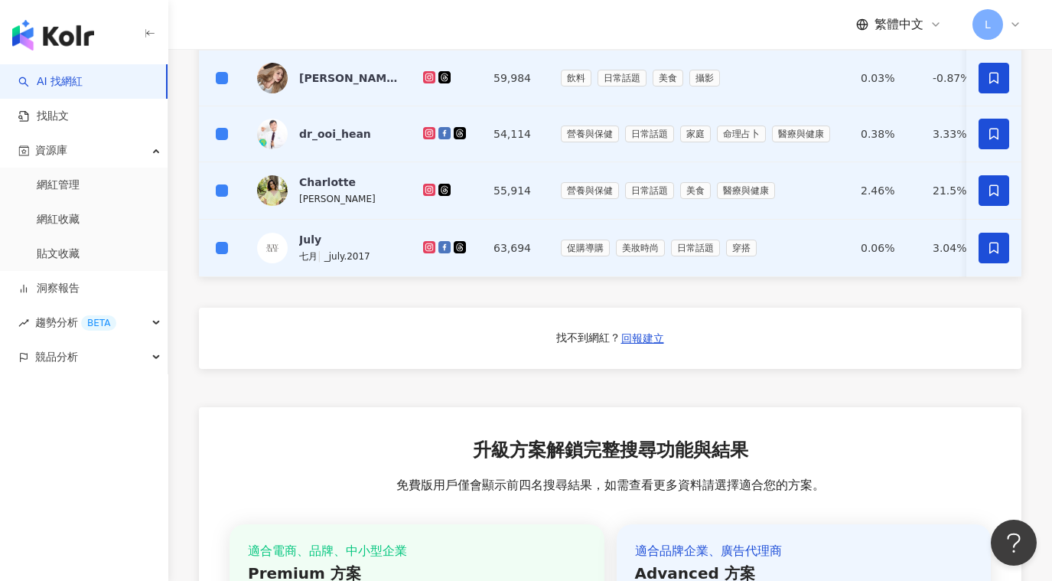
scroll to position [637, 0]
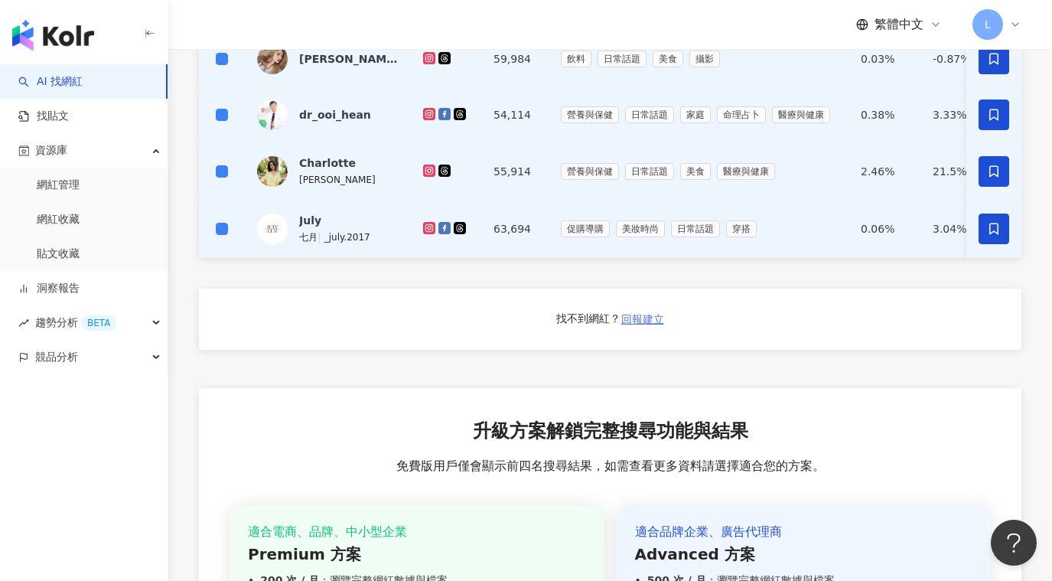
click at [651, 325] on span "回報建立" at bounding box center [642, 319] width 43 height 12
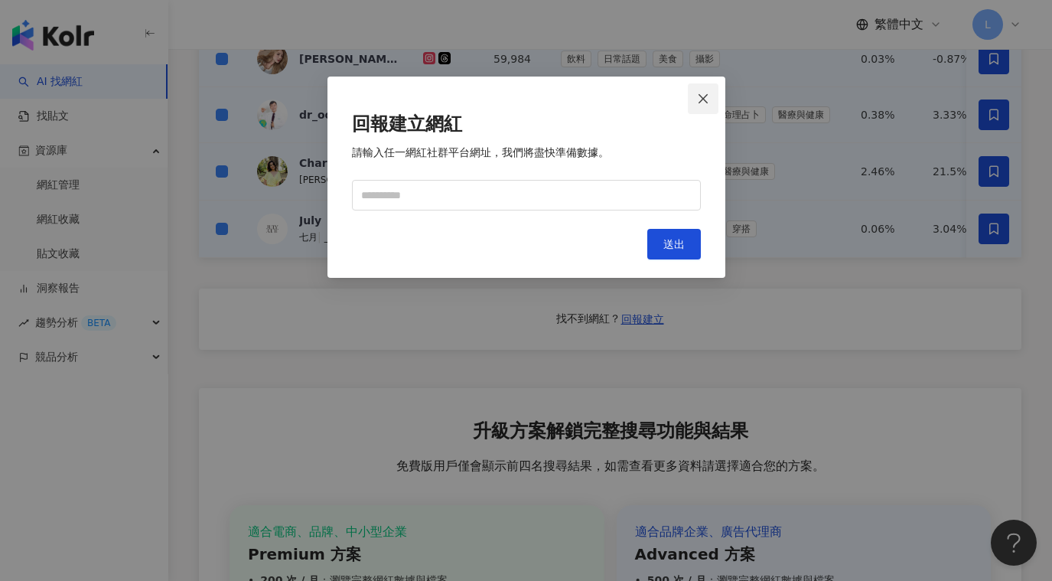
click at [704, 101] on icon "close" at bounding box center [703, 99] width 12 height 12
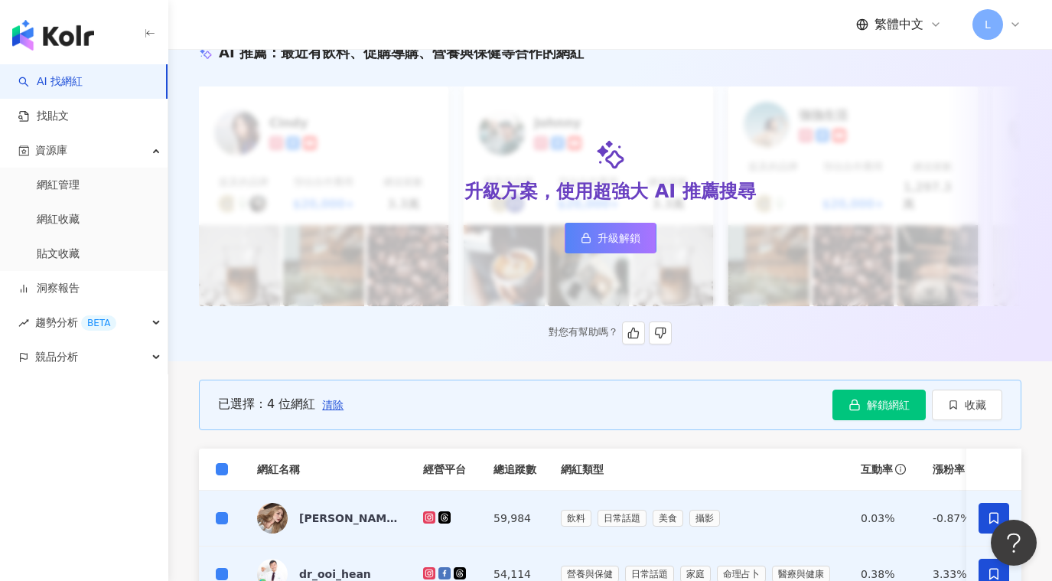
scroll to position [101, 0]
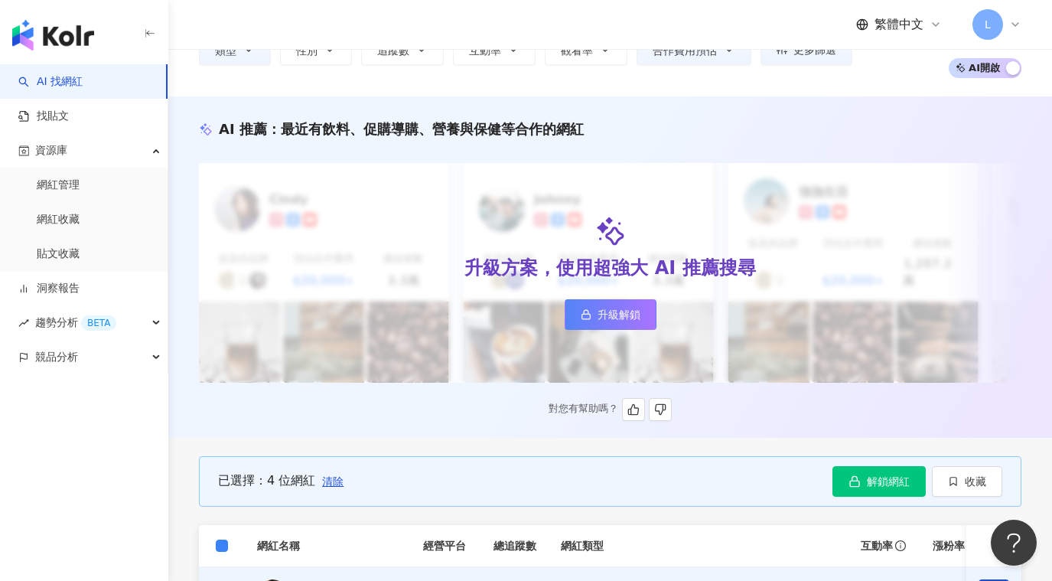
click at [630, 308] on span "升級解鎖" at bounding box center [619, 314] width 43 height 12
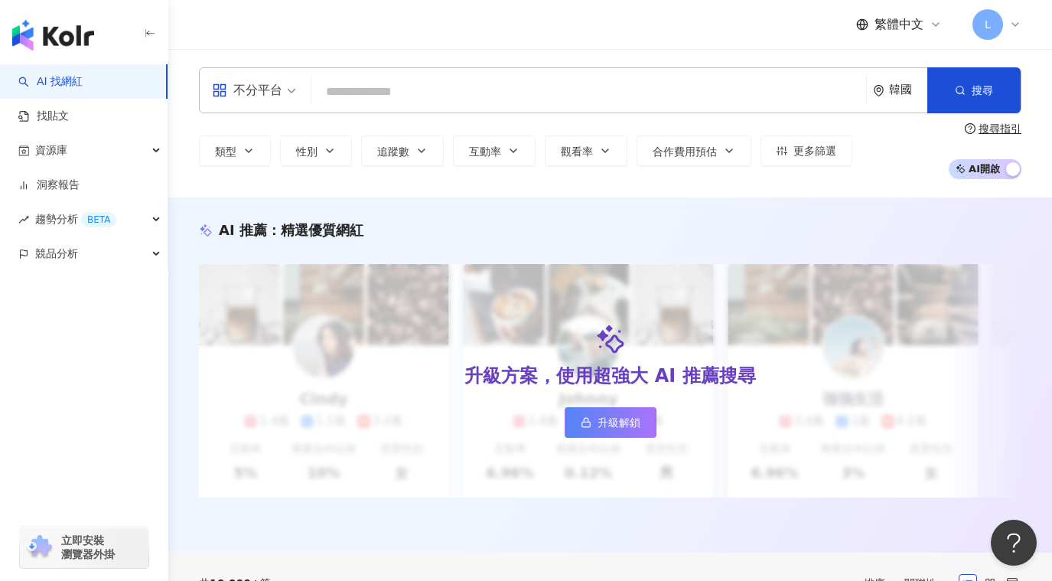
click at [990, 129] on div "搜尋指引" at bounding box center [1000, 128] width 43 height 12
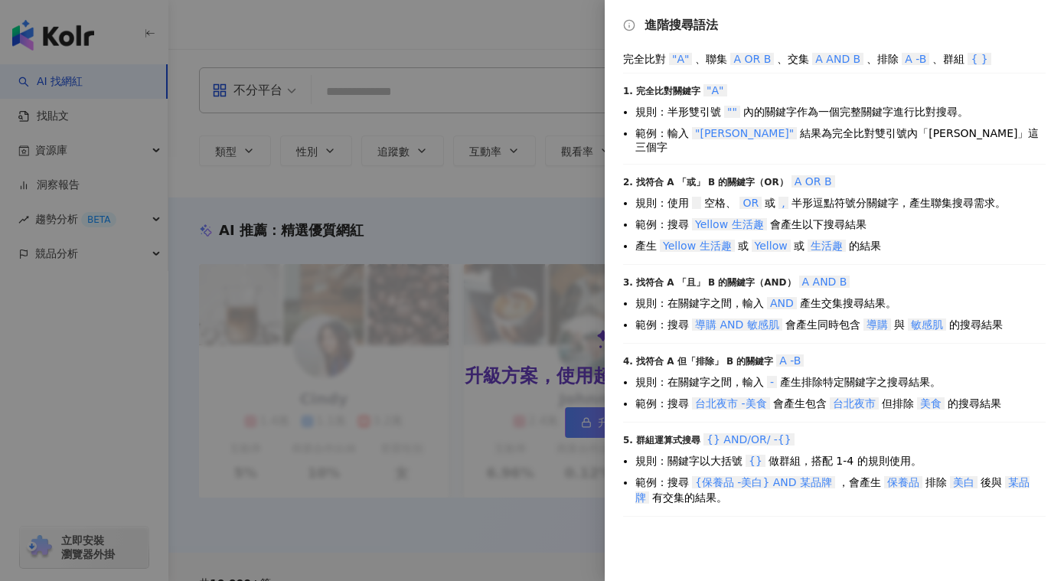
click at [518, 47] on div at bounding box center [532, 290] width 1064 height 581
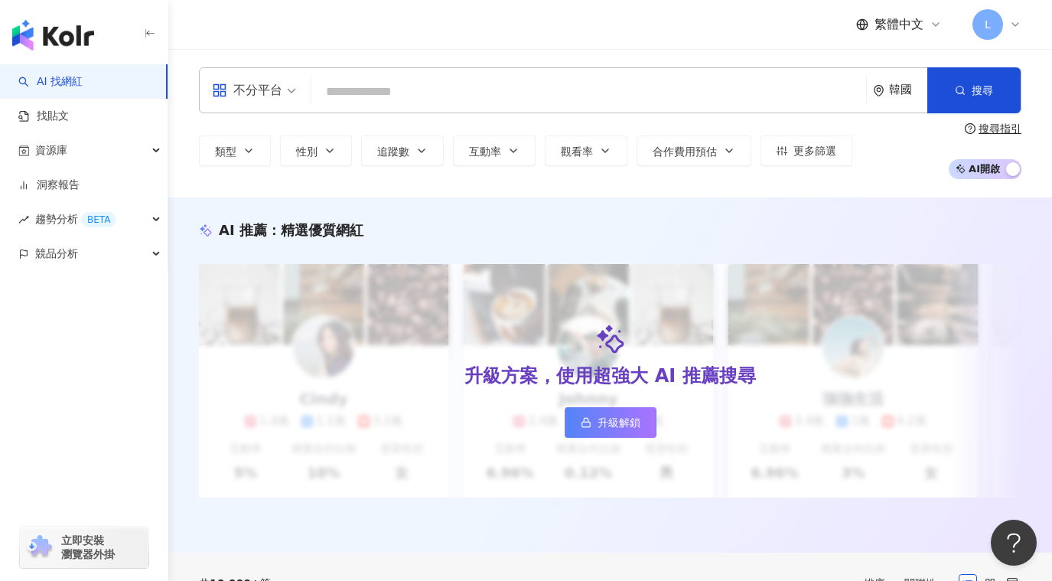
click at [93, 549] on span "立即安裝 瀏覽器外掛" at bounding box center [88, 547] width 54 height 28
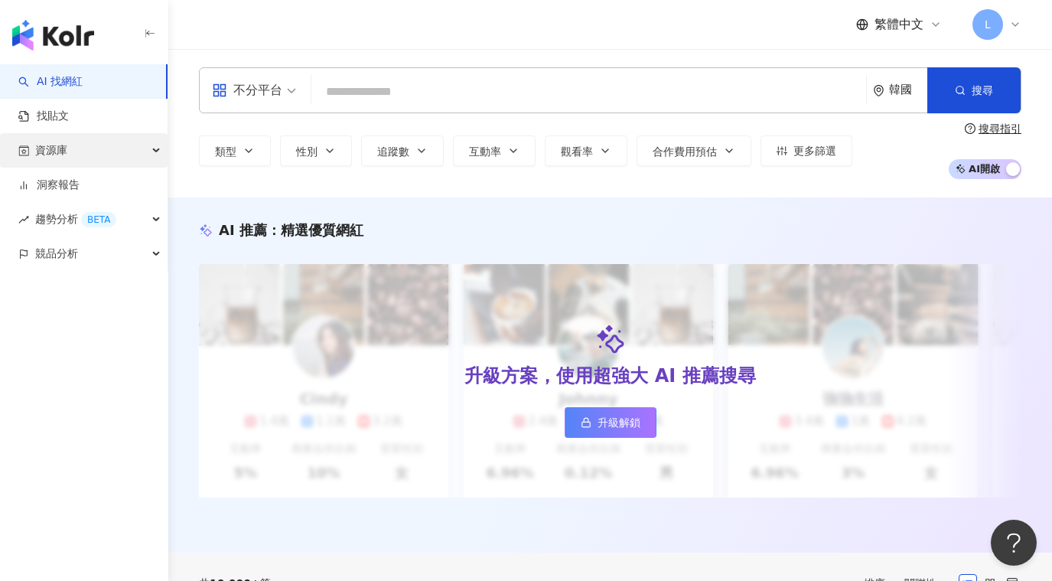
click at [74, 152] on div "資源庫" at bounding box center [84, 150] width 168 height 34
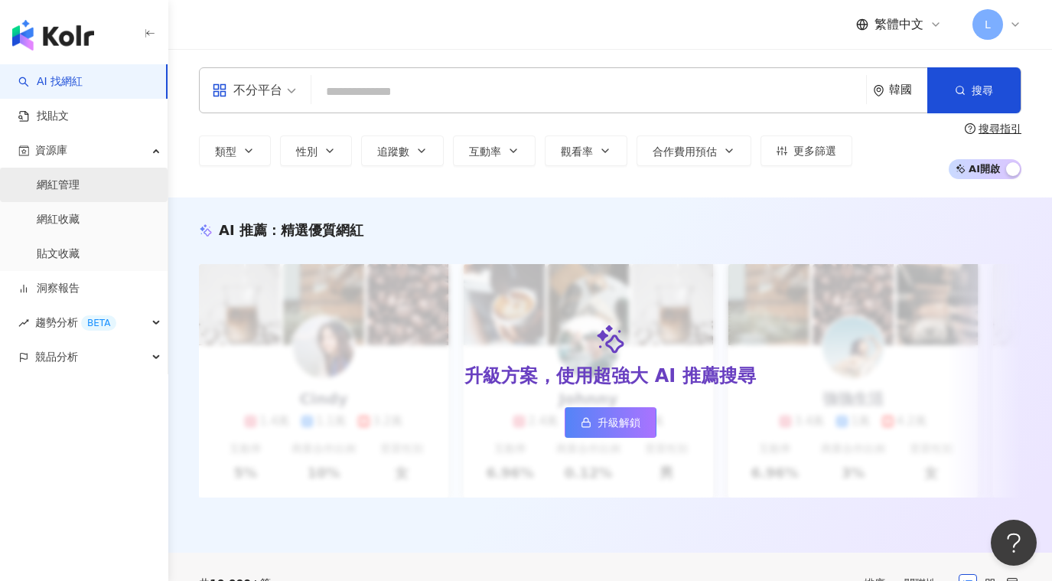
click at [74, 183] on link "網紅管理" at bounding box center [58, 185] width 43 height 15
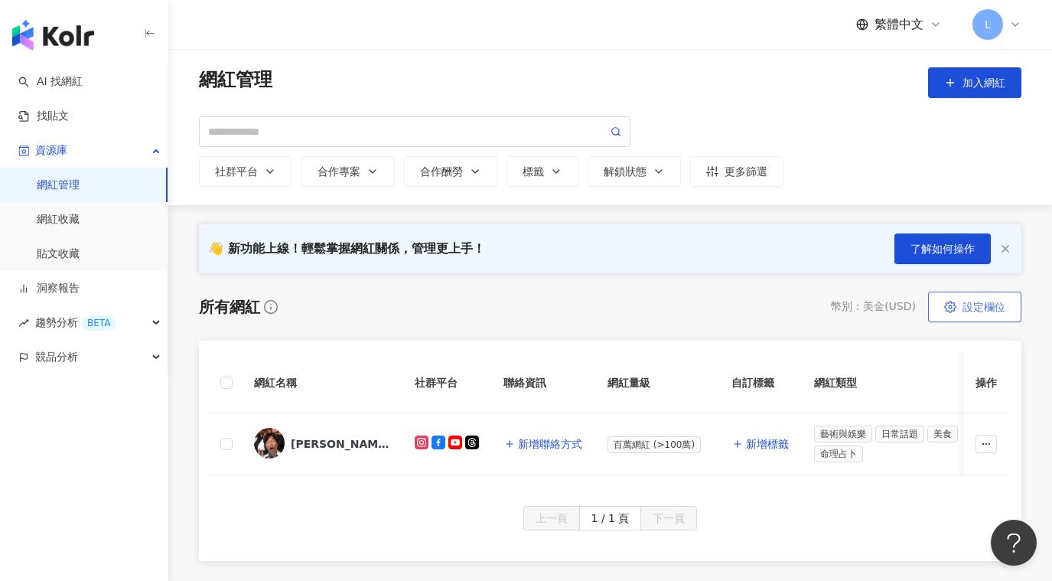
click at [957, 311] on button "設定欄位" at bounding box center [974, 307] width 93 height 31
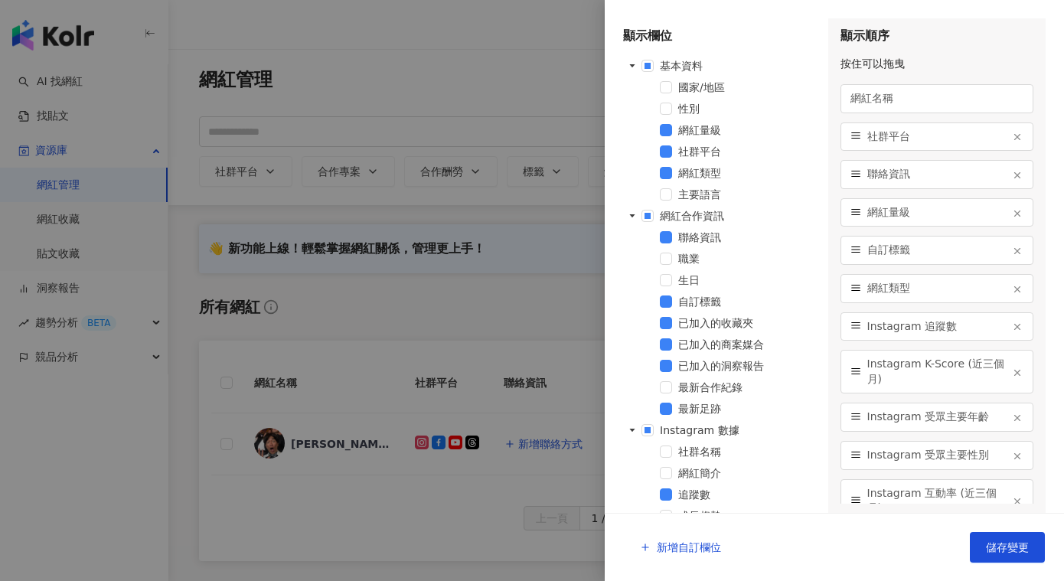
click at [445, 88] on div at bounding box center [532, 290] width 1064 height 581
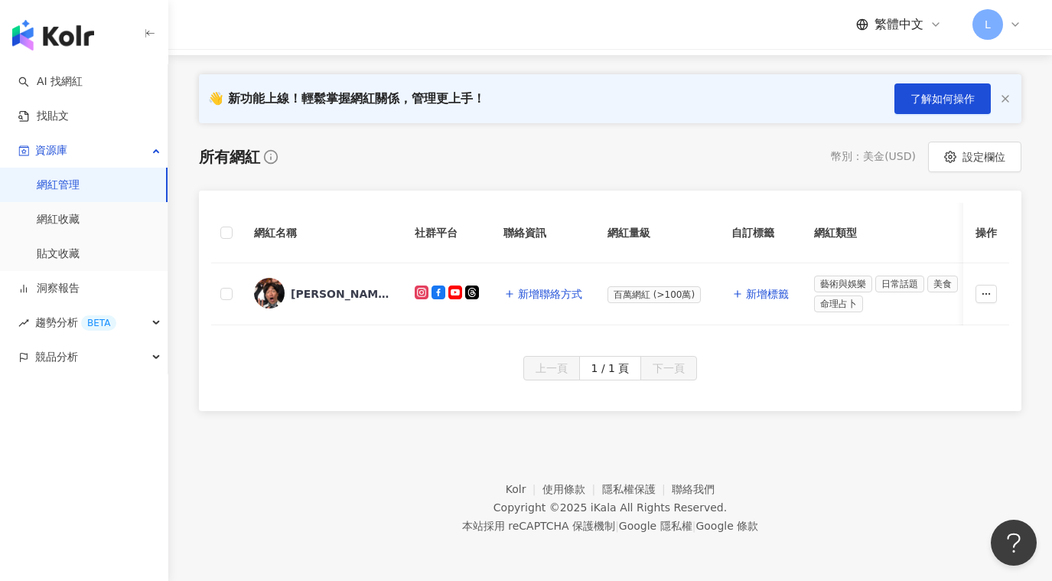
scroll to position [161, 0]
click at [1022, 26] on div "繁體中文 L" at bounding box center [610, 24] width 884 height 49
click at [1014, 23] on icon at bounding box center [1015, 24] width 12 height 12
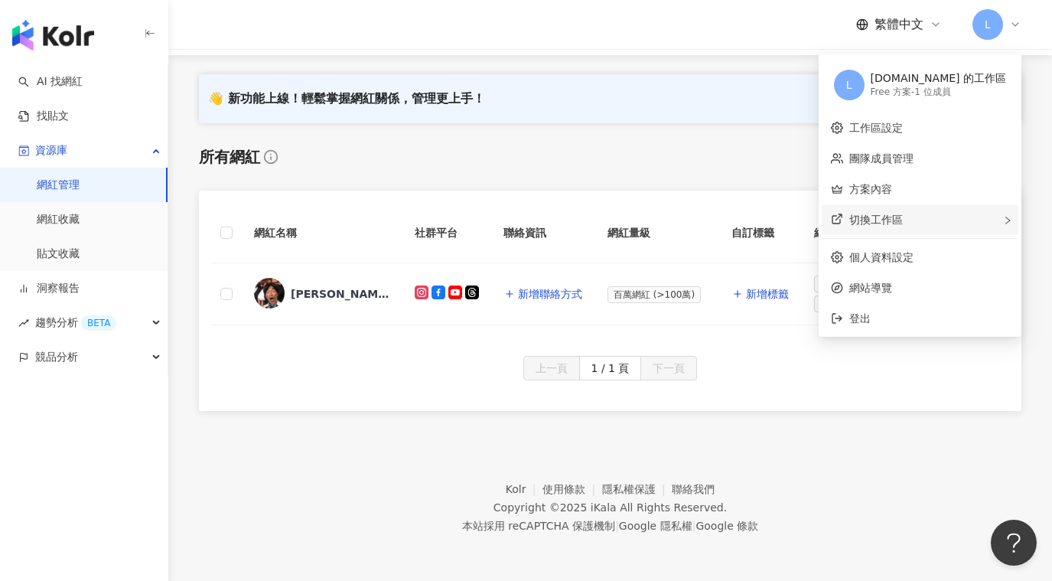
click at [985, 208] on div "切換工作區" at bounding box center [920, 219] width 197 height 31
click at [804, 213] on span "建立新工作區" at bounding box center [771, 221] width 64 height 17
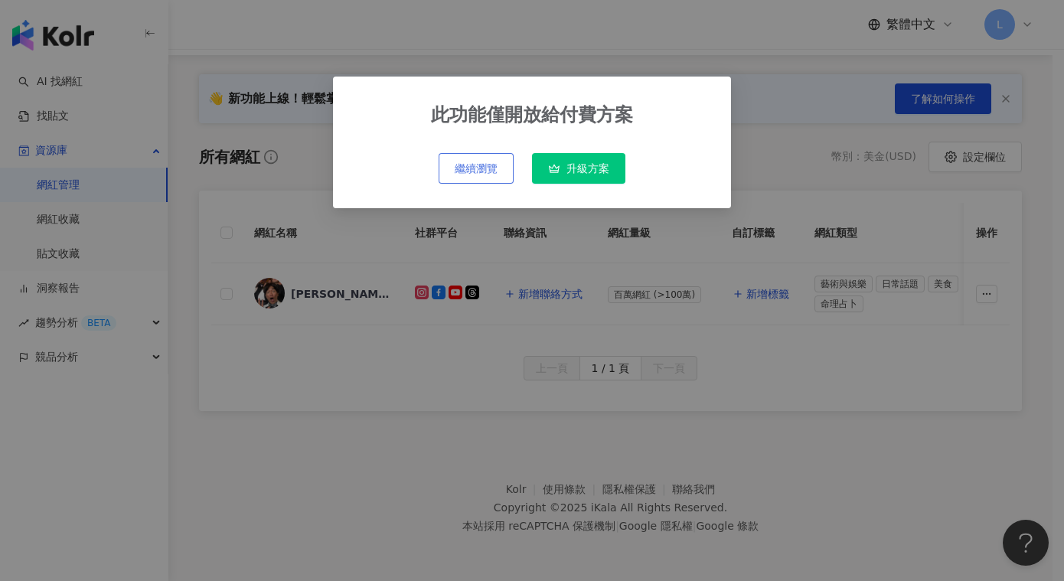
click at [478, 171] on span "繼續瀏覽" at bounding box center [476, 168] width 43 height 12
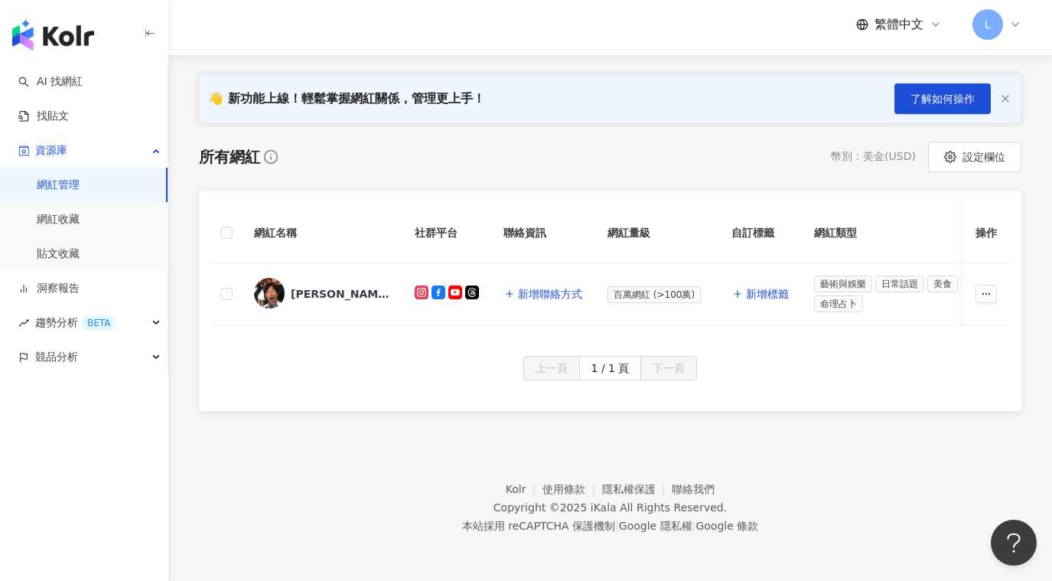
click at [1006, 19] on div "L" at bounding box center [997, 24] width 49 height 31
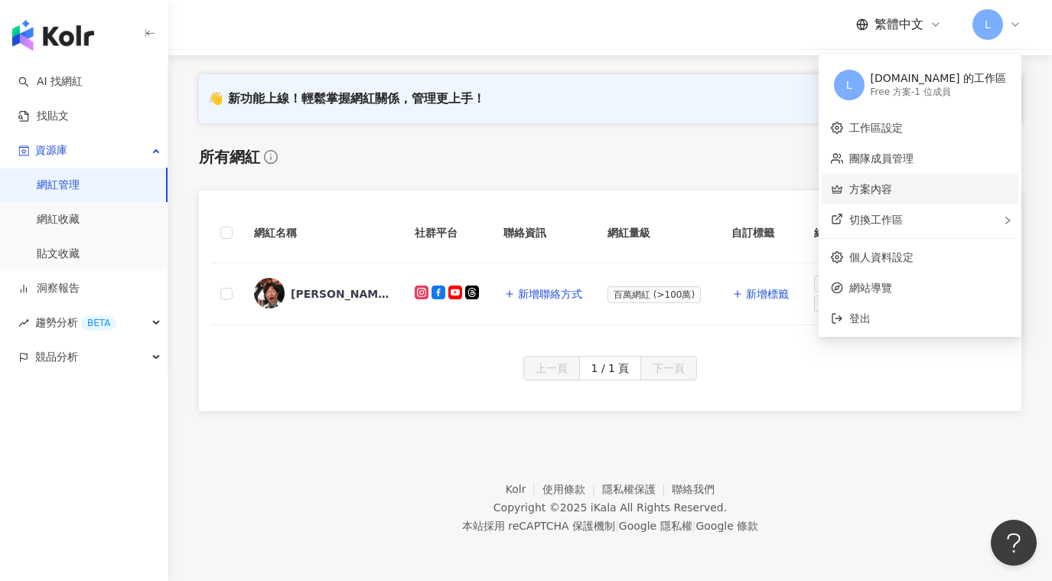
click at [892, 183] on link "方案內容" at bounding box center [870, 189] width 43 height 12
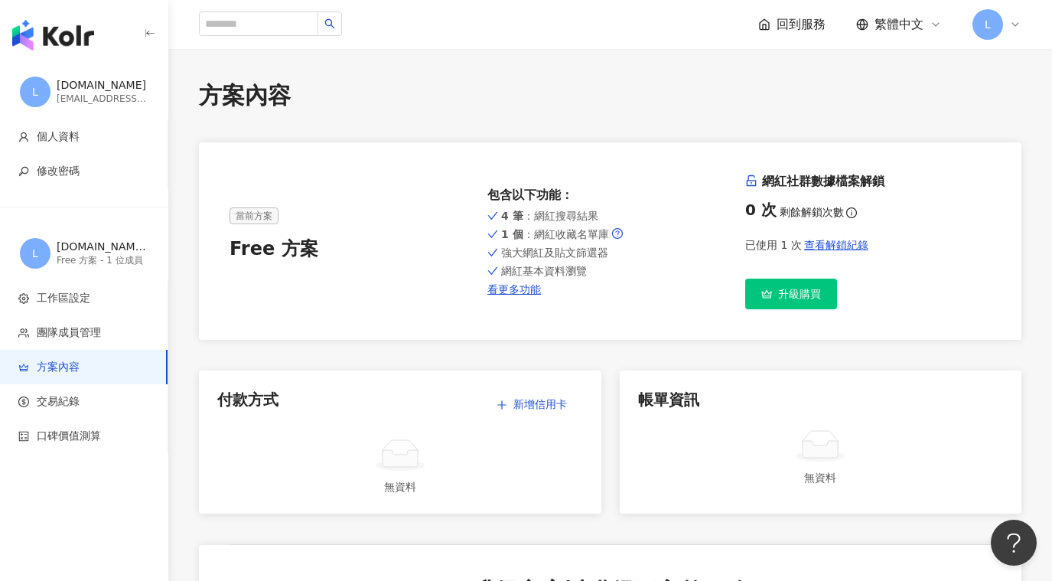
click at [1010, 25] on icon at bounding box center [1015, 24] width 12 height 12
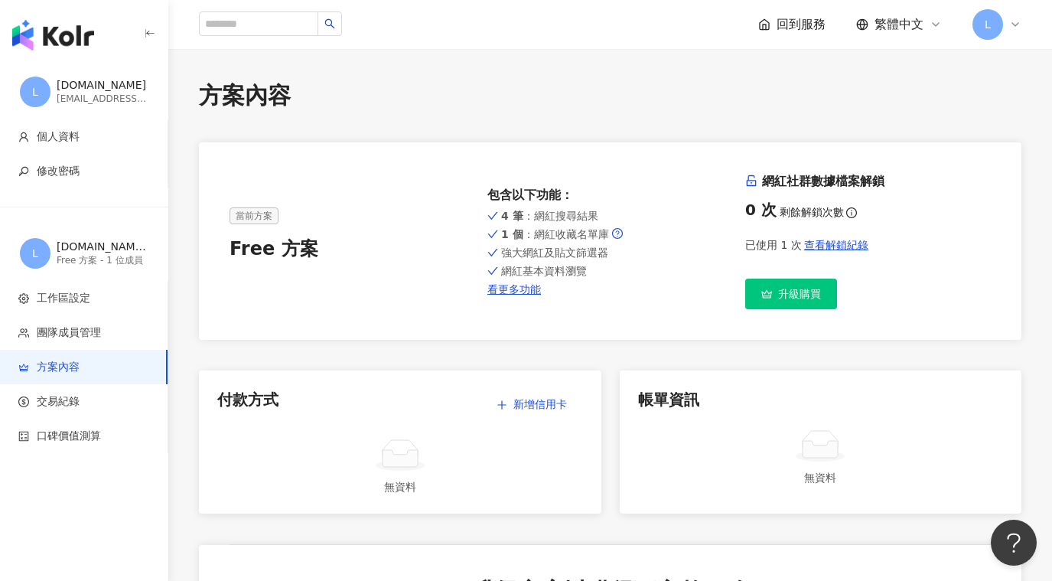
click at [797, 23] on span "回到服務" at bounding box center [801, 24] width 49 height 17
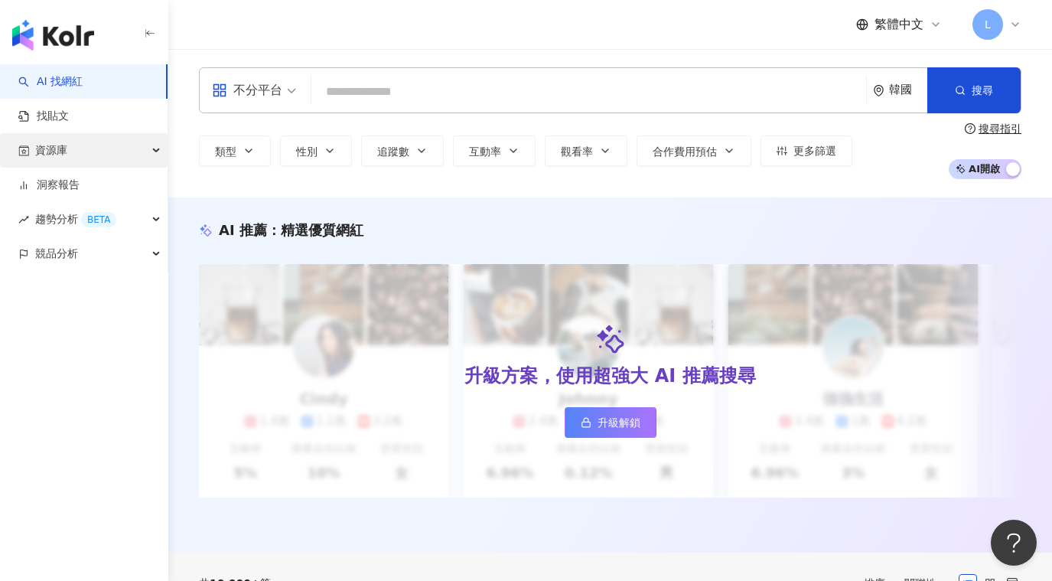
click at [86, 142] on div "資源庫" at bounding box center [84, 150] width 168 height 34
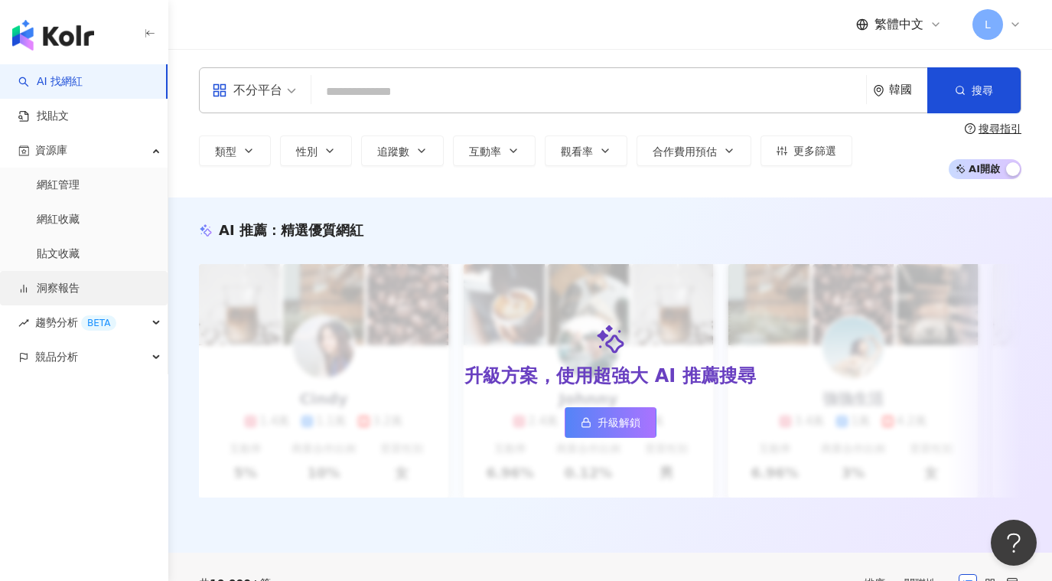
click at [80, 295] on link "洞察報告" at bounding box center [48, 288] width 61 height 15
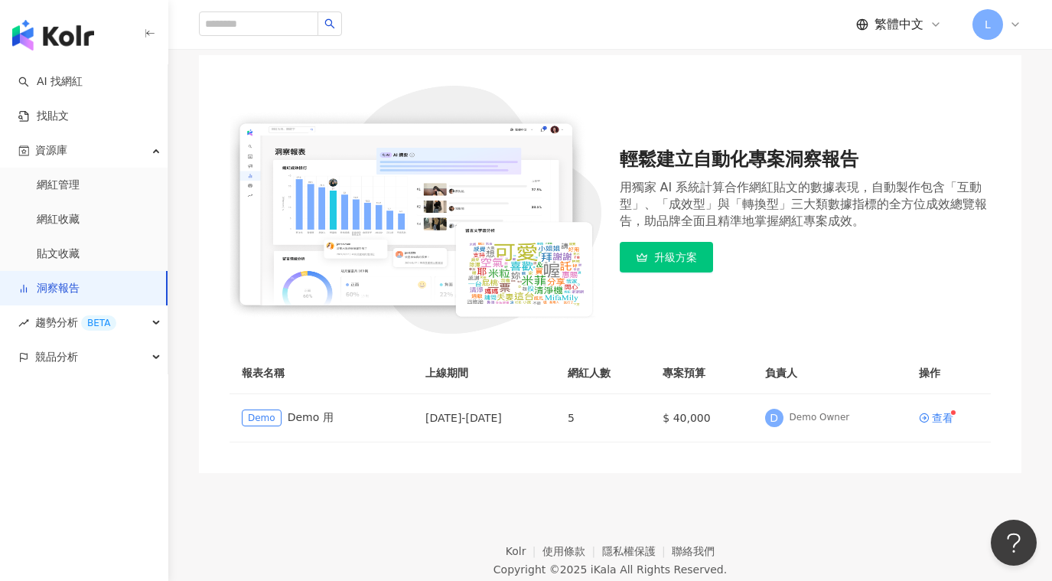
scroll to position [179, 0]
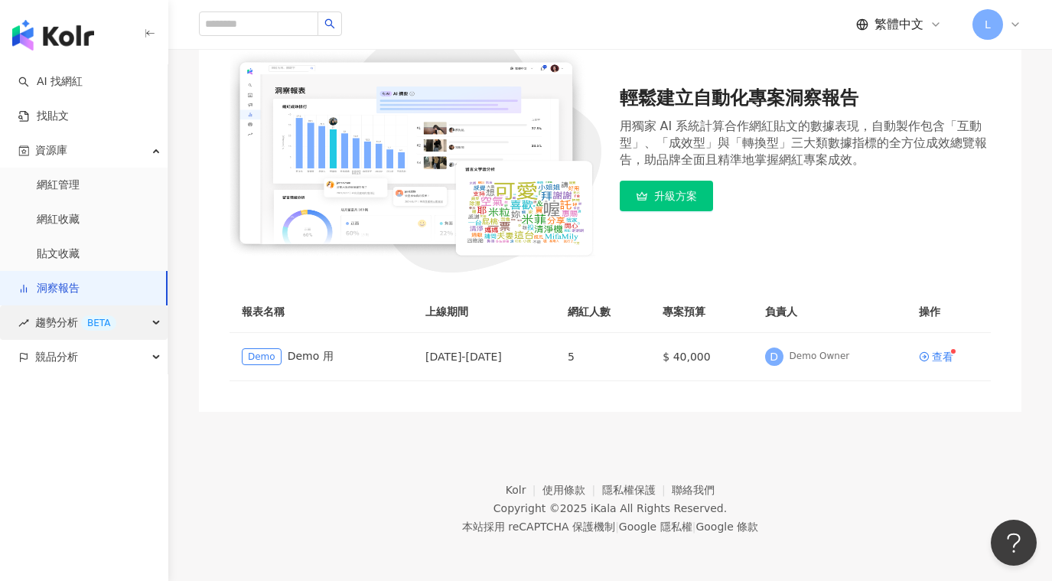
click at [98, 320] on div "BETA" at bounding box center [98, 322] width 35 height 15
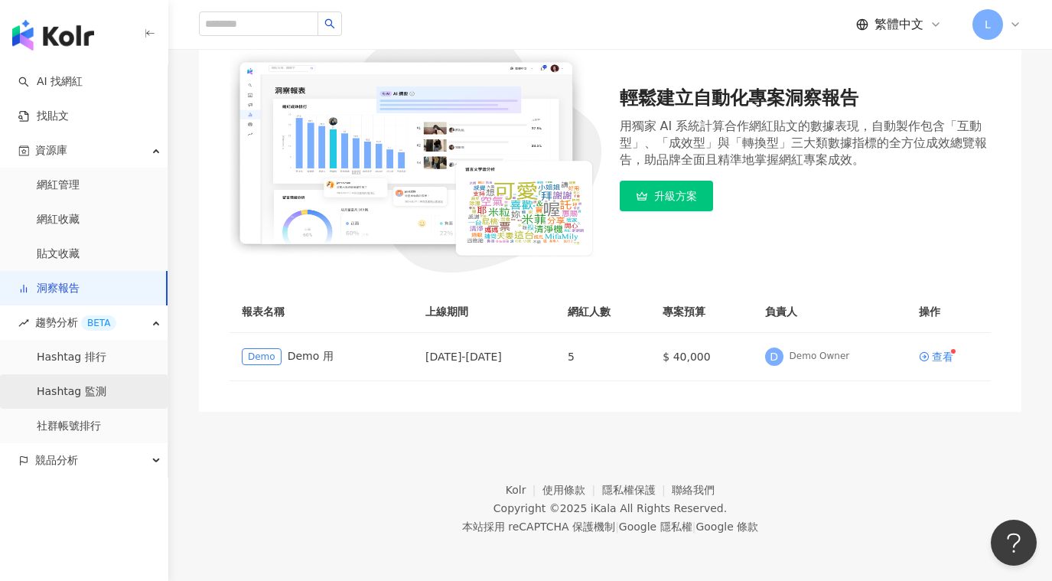
click at [93, 395] on link "Hashtag 監測" at bounding box center [72, 391] width 70 height 15
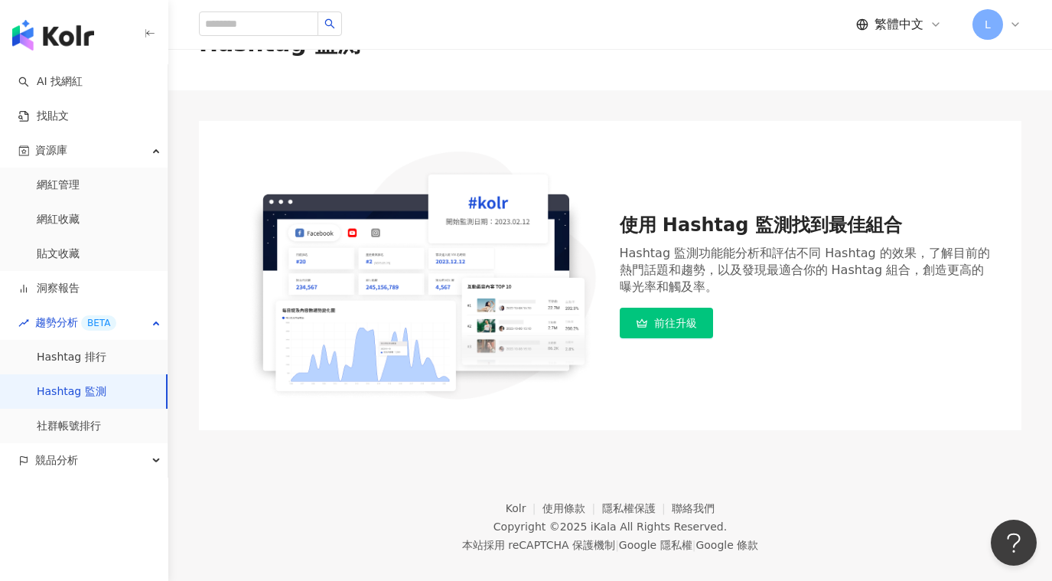
scroll to position [70, 0]
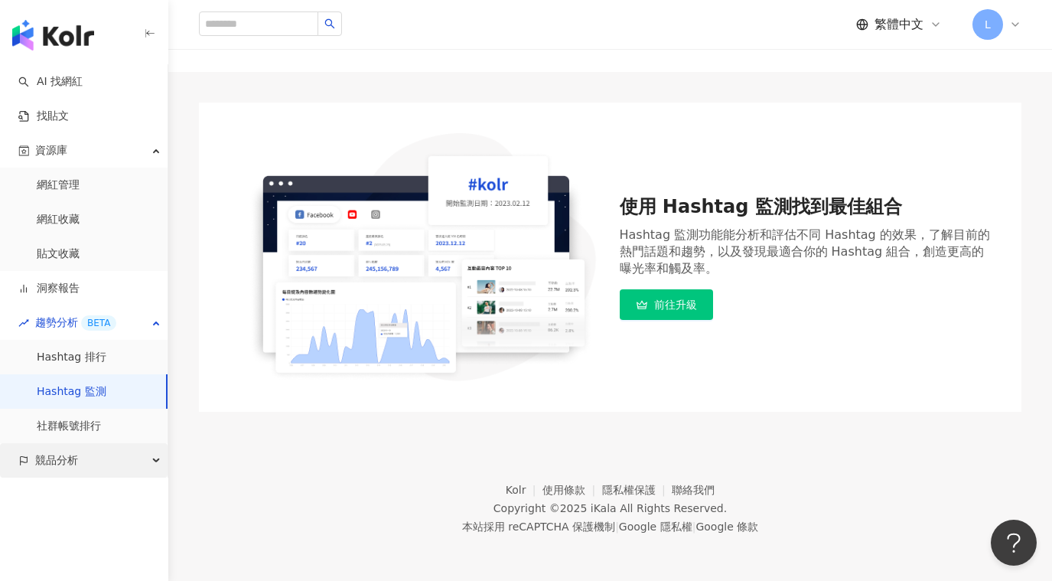
click at [68, 469] on span "競品分析" at bounding box center [56, 460] width 43 height 34
click at [64, 353] on link "Hashtag 排行" at bounding box center [72, 357] width 70 height 15
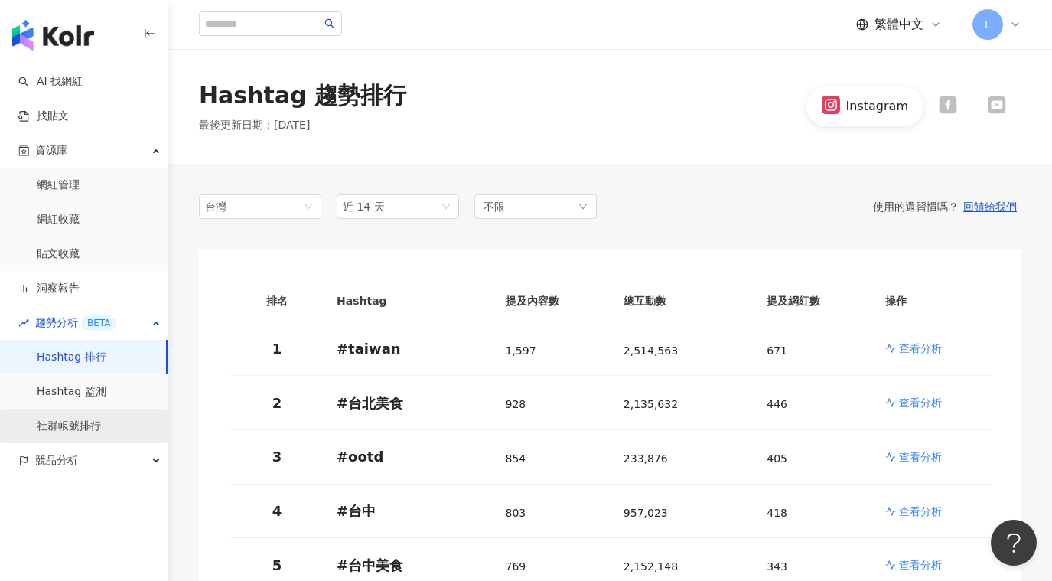
click at [77, 421] on link "社群帳號排行" at bounding box center [69, 426] width 64 height 15
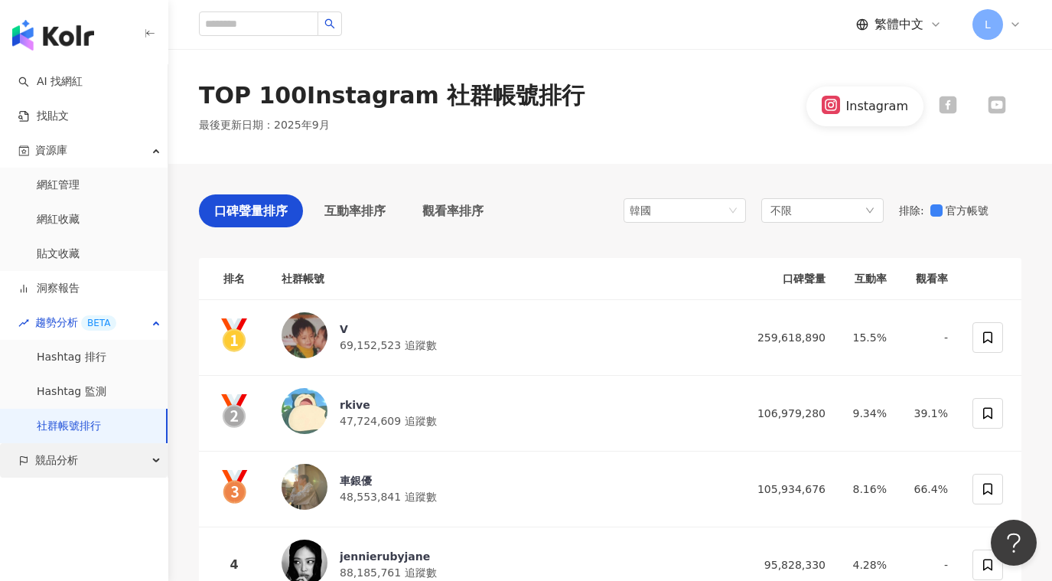
click at [46, 460] on span "競品分析" at bounding box center [56, 460] width 43 height 34
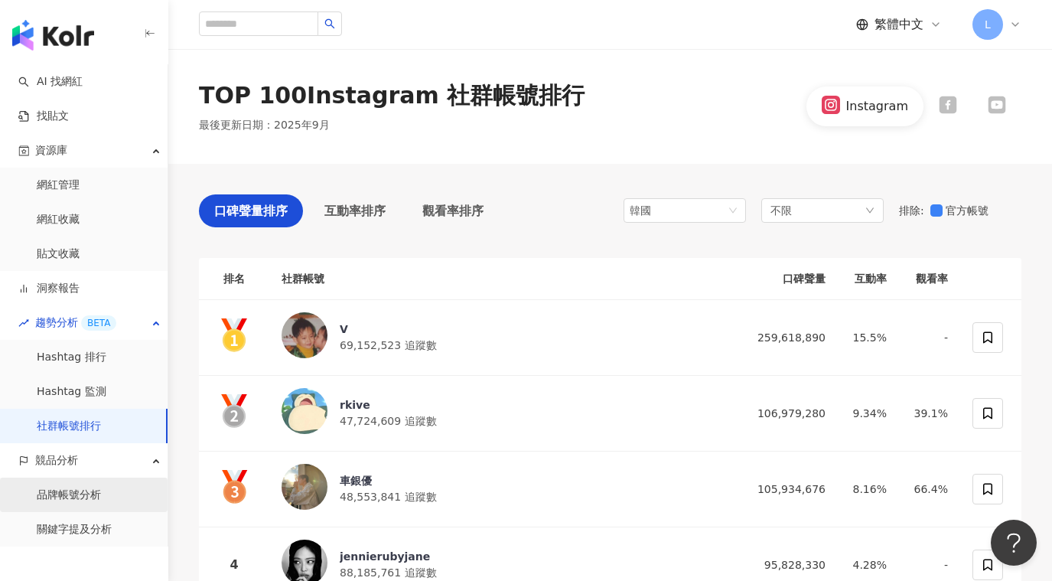
click at [55, 488] on link "品牌帳號分析" at bounding box center [69, 495] width 64 height 15
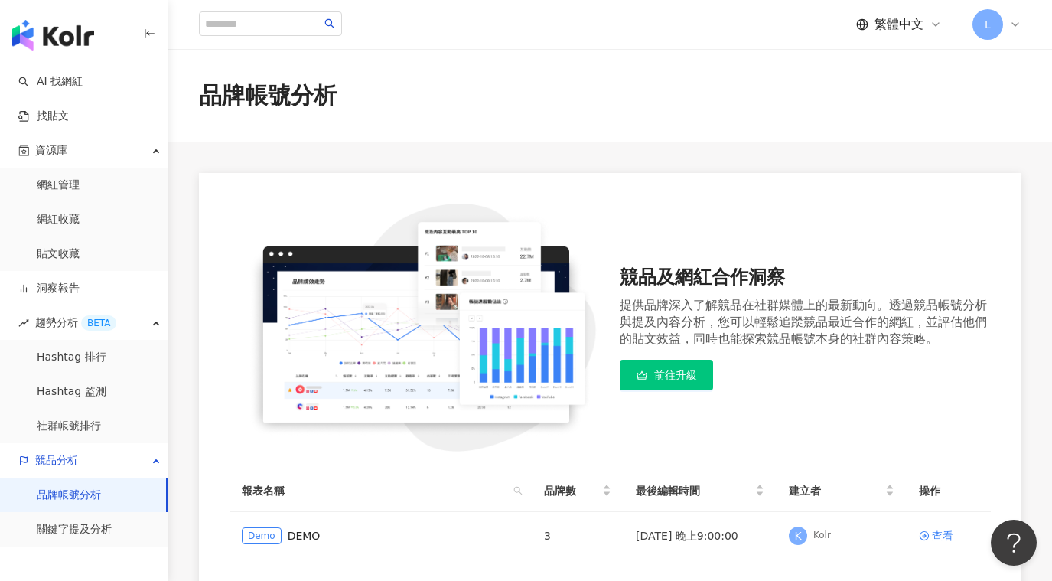
scroll to position [179, 0]
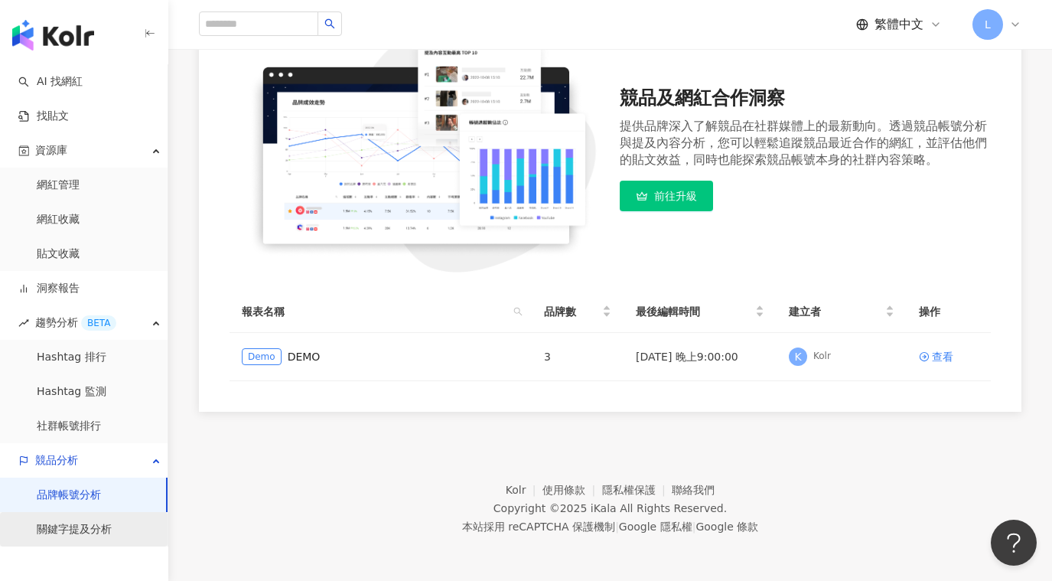
click at [77, 530] on link "關鍵字提及分析" at bounding box center [74, 529] width 75 height 15
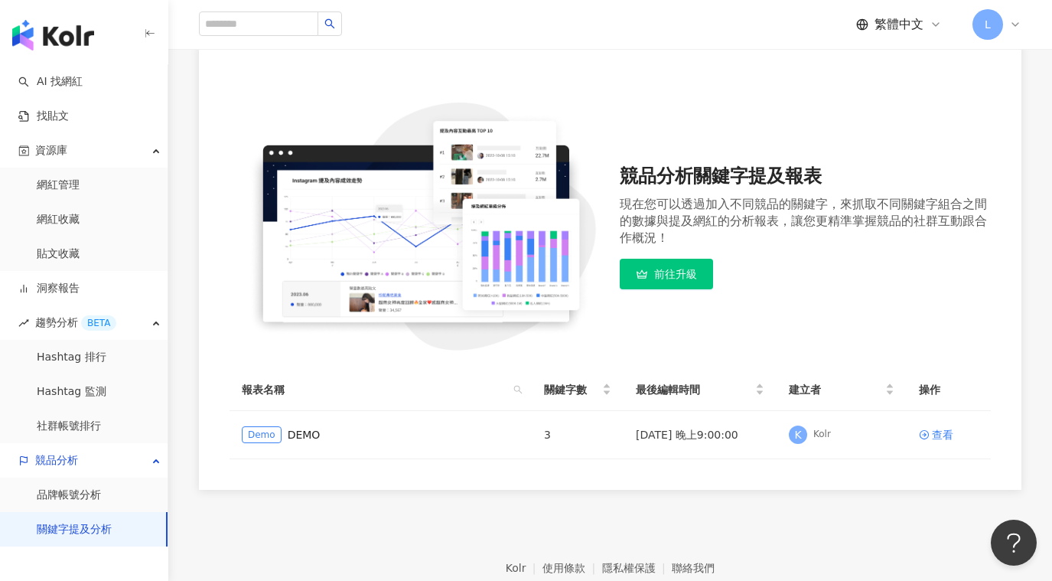
scroll to position [210, 0]
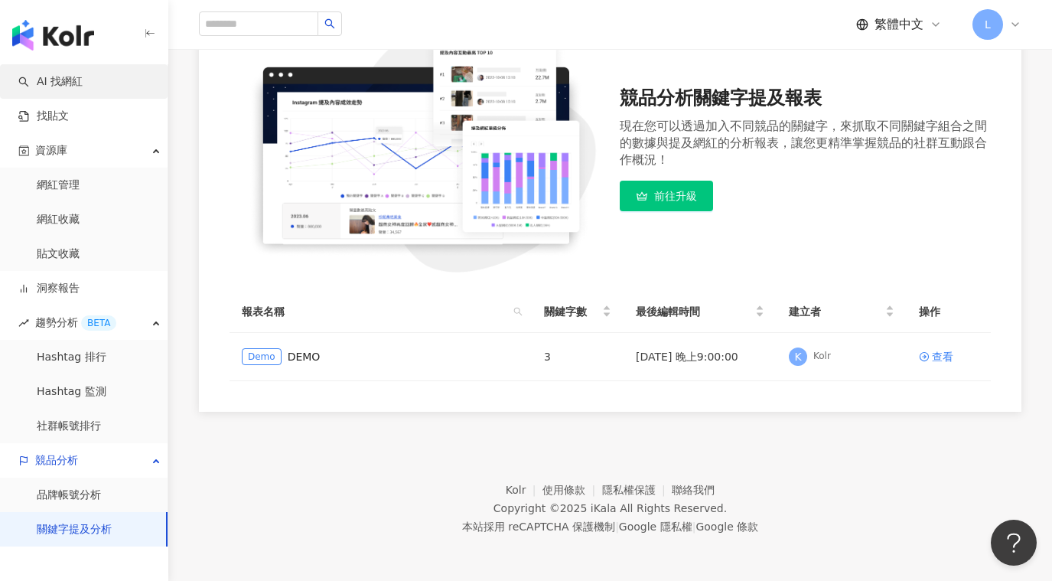
click at [65, 83] on link "AI 找網紅" at bounding box center [50, 81] width 64 height 15
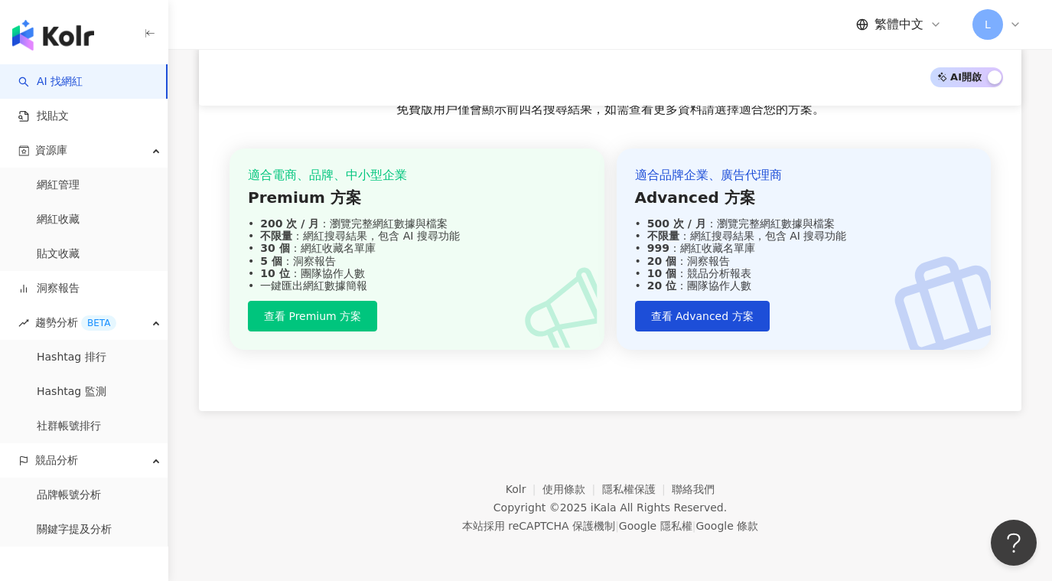
scroll to position [1242, 0]
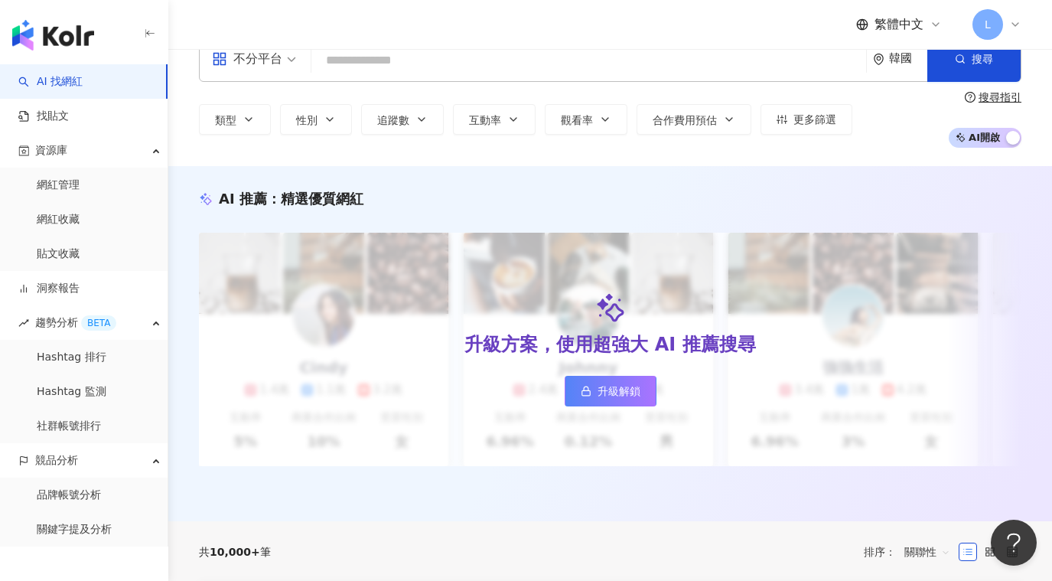
scroll to position [0, 0]
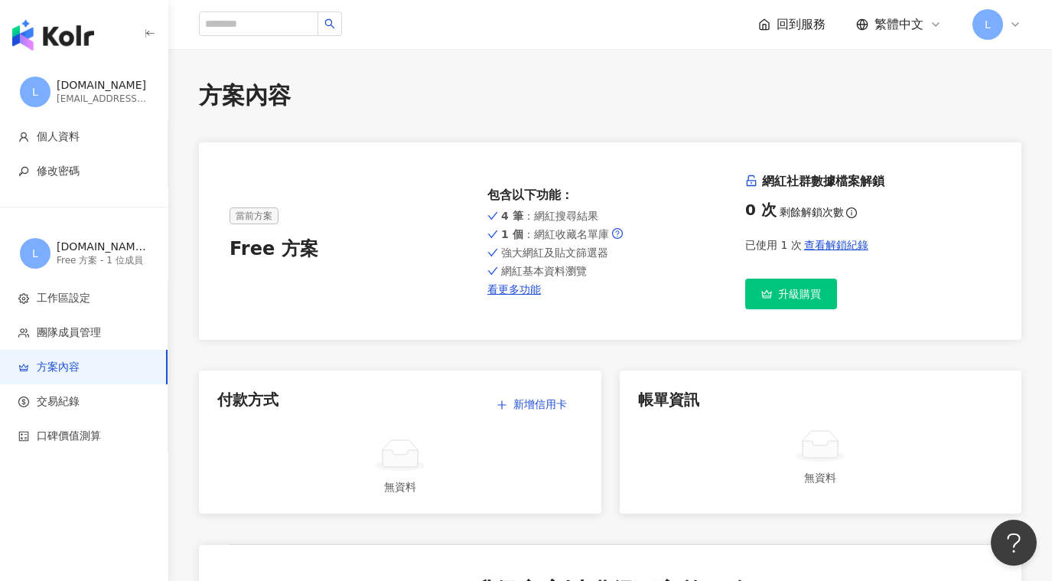
click at [773, 298] on link "升級購買" at bounding box center [791, 294] width 92 height 31
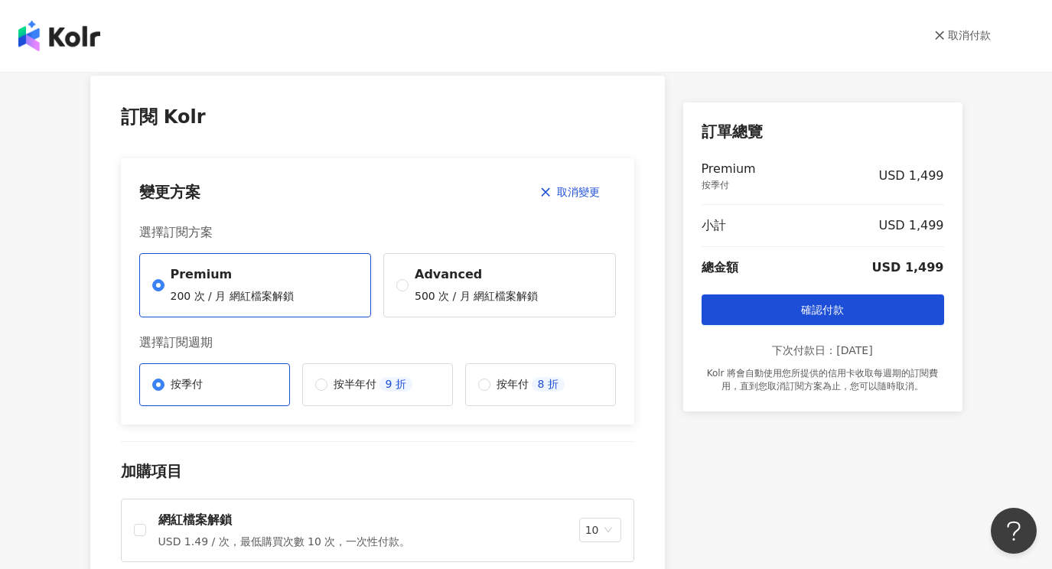
scroll to position [8, 0]
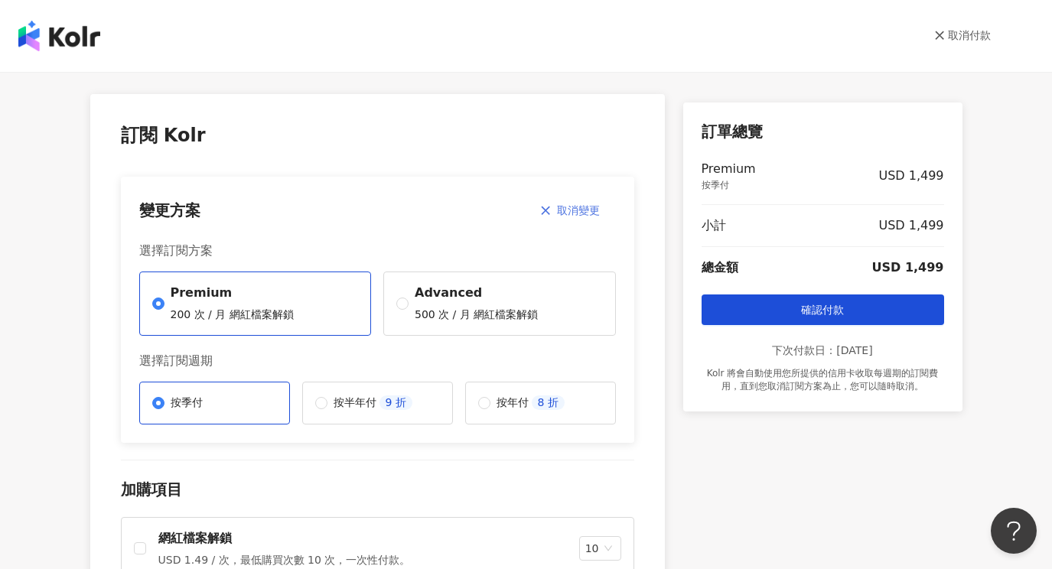
click at [563, 215] on span "取消變更" at bounding box center [578, 210] width 43 height 12
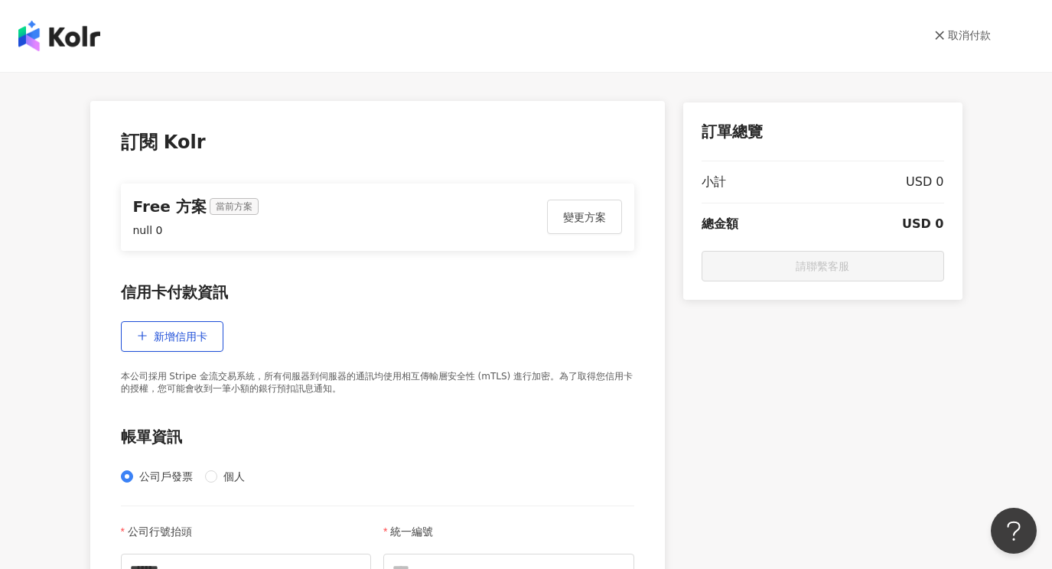
scroll to position [0, 0]
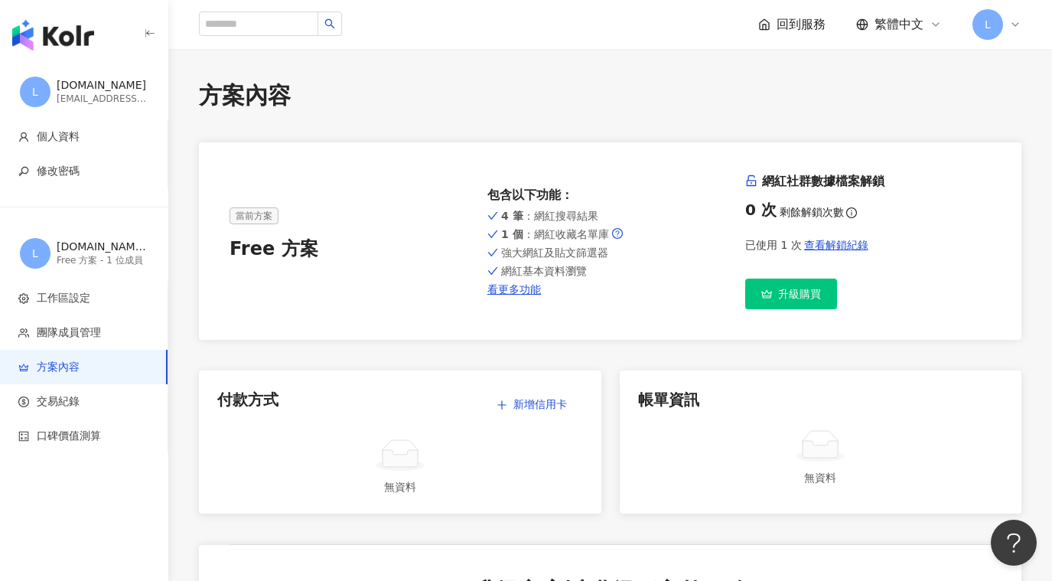
click at [111, 252] on div "[DOMAIN_NAME] 的工作區" at bounding box center [103, 247] width 92 height 15
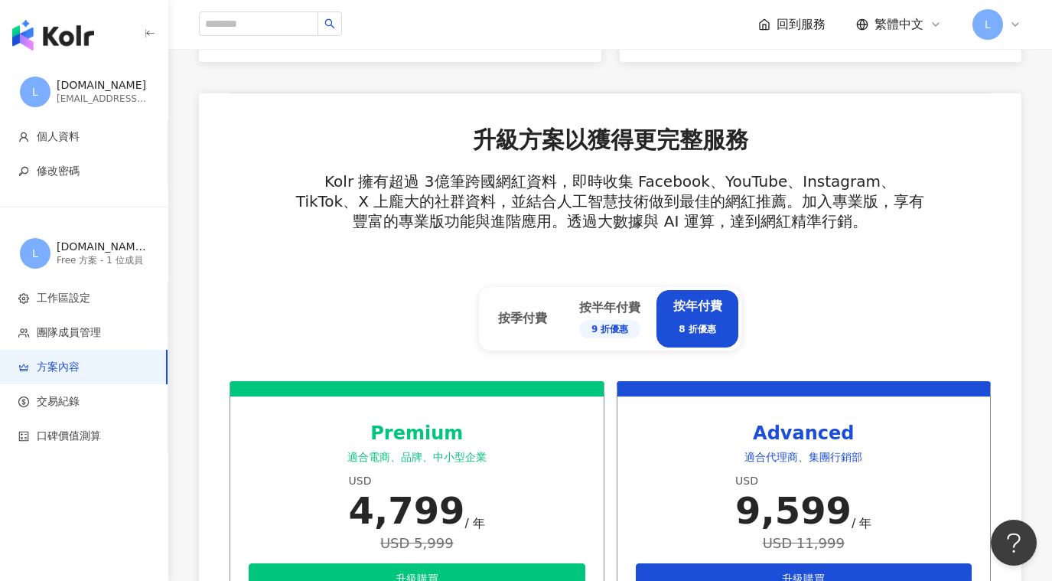
scroll to position [536, 0]
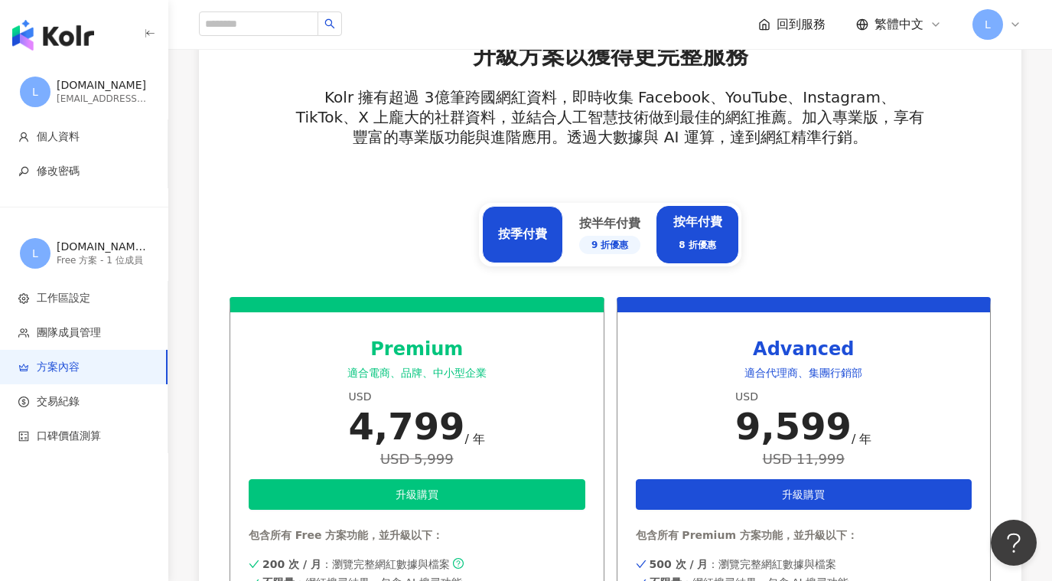
click at [535, 244] on div "按季付費" at bounding box center [522, 234] width 81 height 57
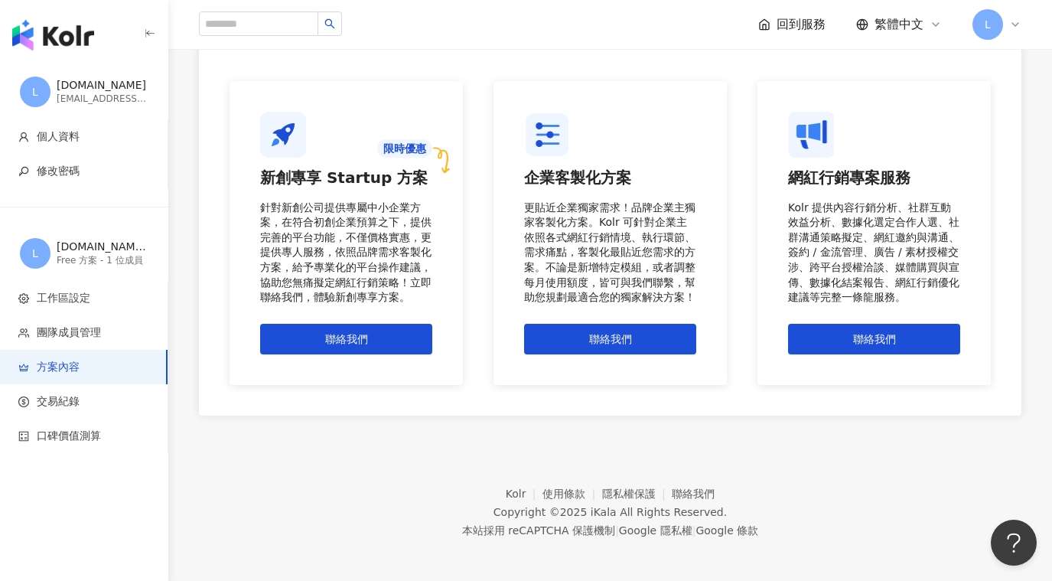
scroll to position [1317, 0]
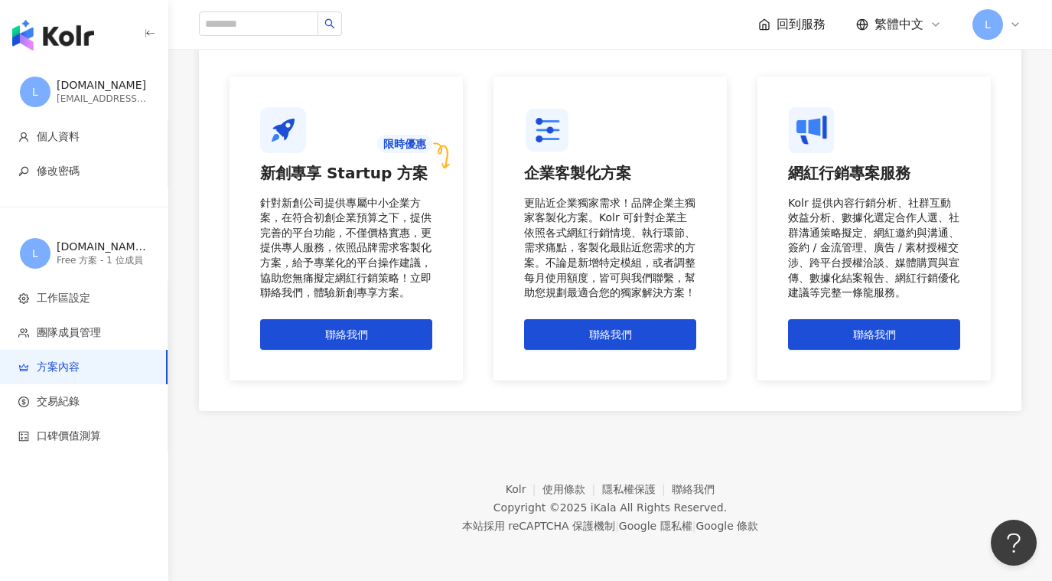
click at [93, 106] on div "L [DOMAIN_NAME] [DOMAIN_NAME][EMAIL_ADDRESS][DOMAIN_NAME]" at bounding box center [84, 91] width 168 height 55
click at [60, 48] on img "button" at bounding box center [53, 35] width 82 height 31
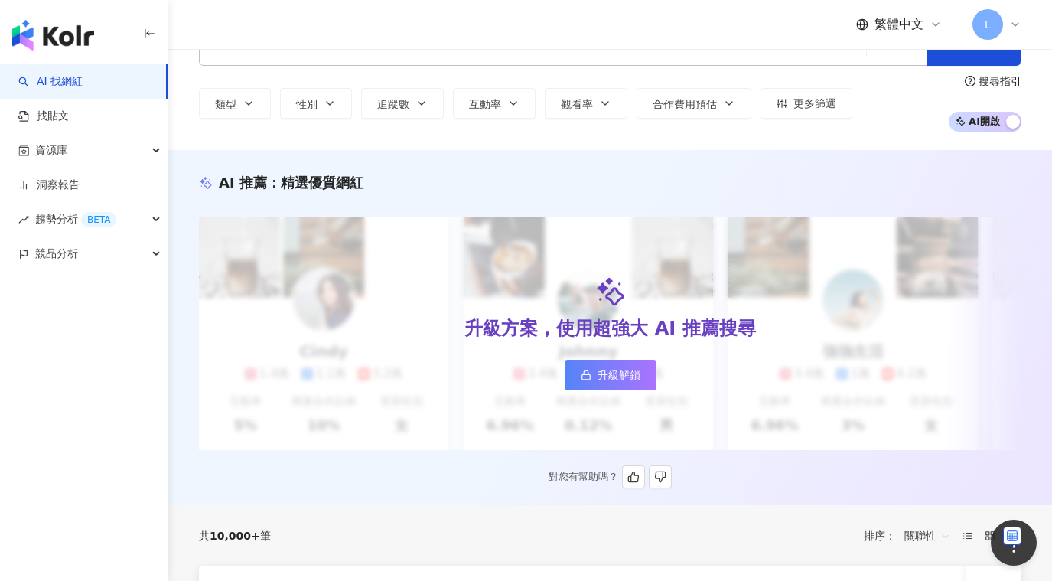
scroll to position [77, 0]
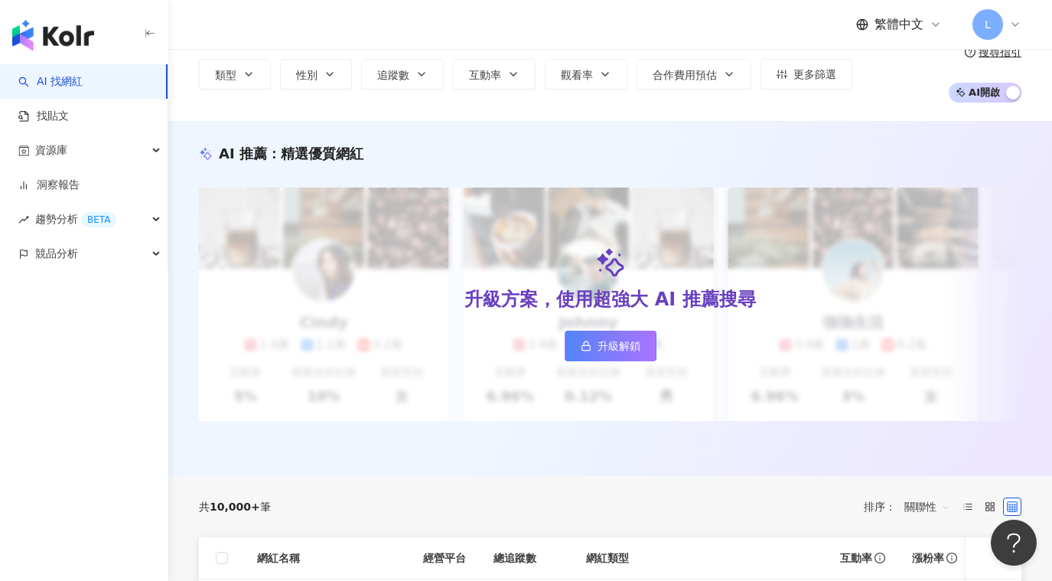
click at [996, 99] on span "AI 開啟 AI 關閉" at bounding box center [985, 93] width 73 height 20
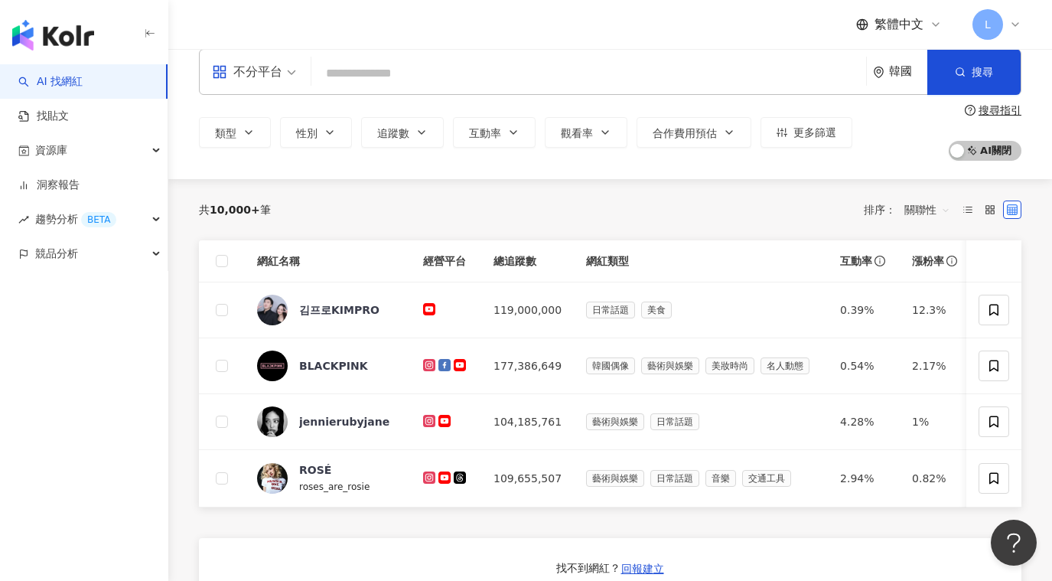
scroll to position [0, 0]
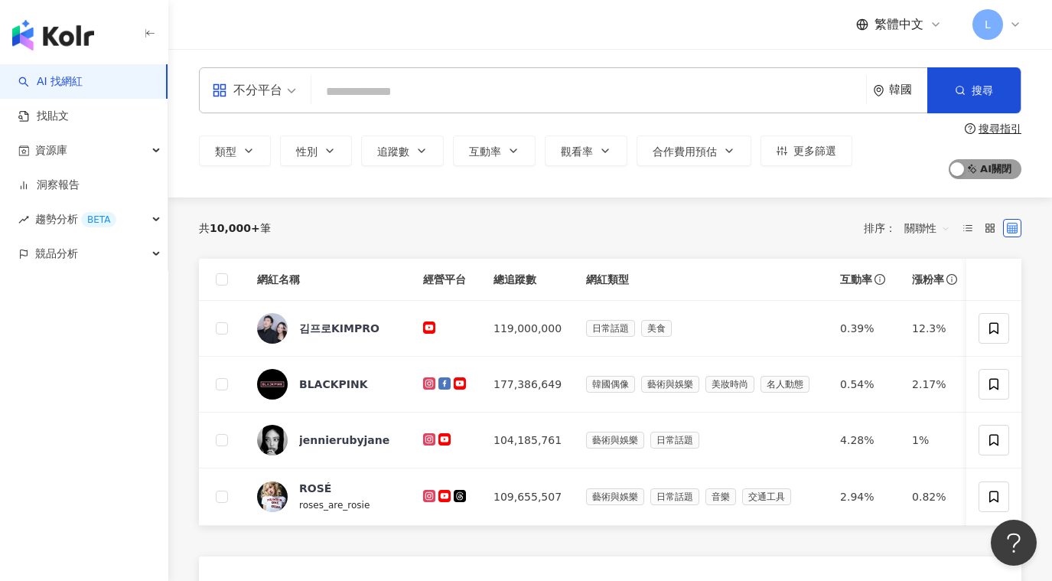
click at [976, 171] on span "AI 開啟 AI 關閉" at bounding box center [985, 169] width 73 height 20
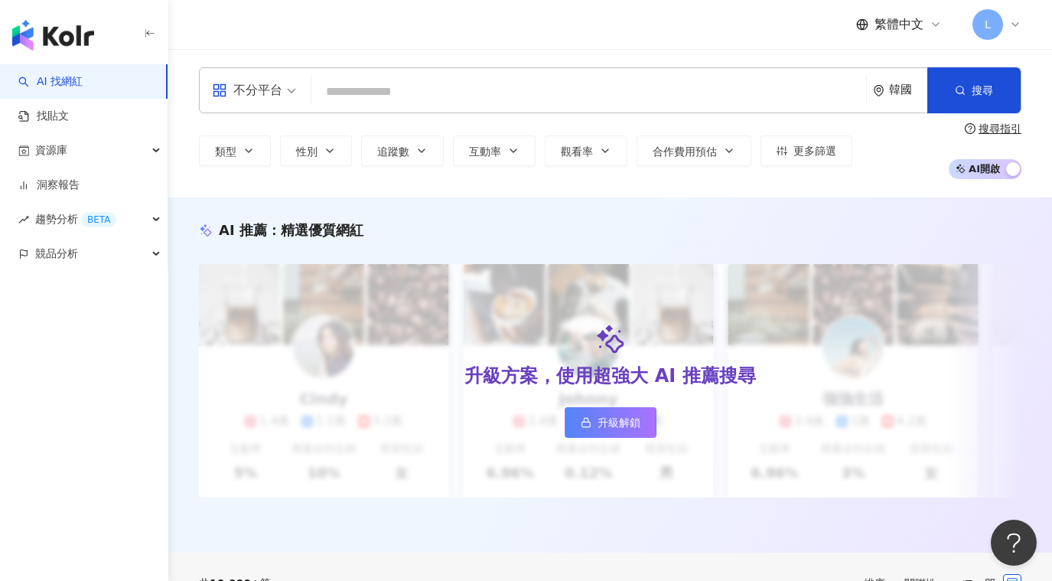
click at [63, 40] on img "button" at bounding box center [53, 35] width 82 height 31
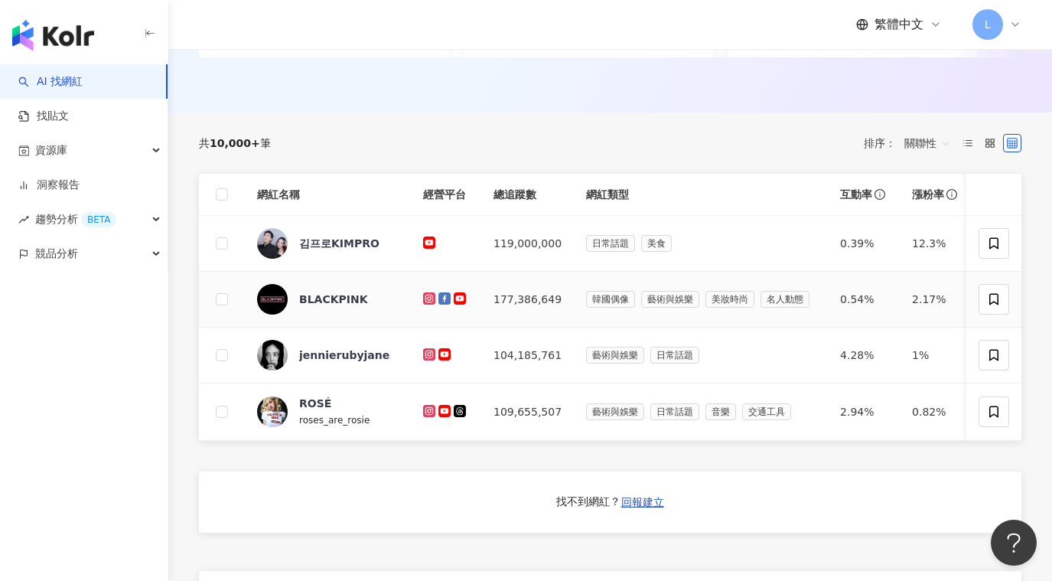
scroll to position [459, 0]
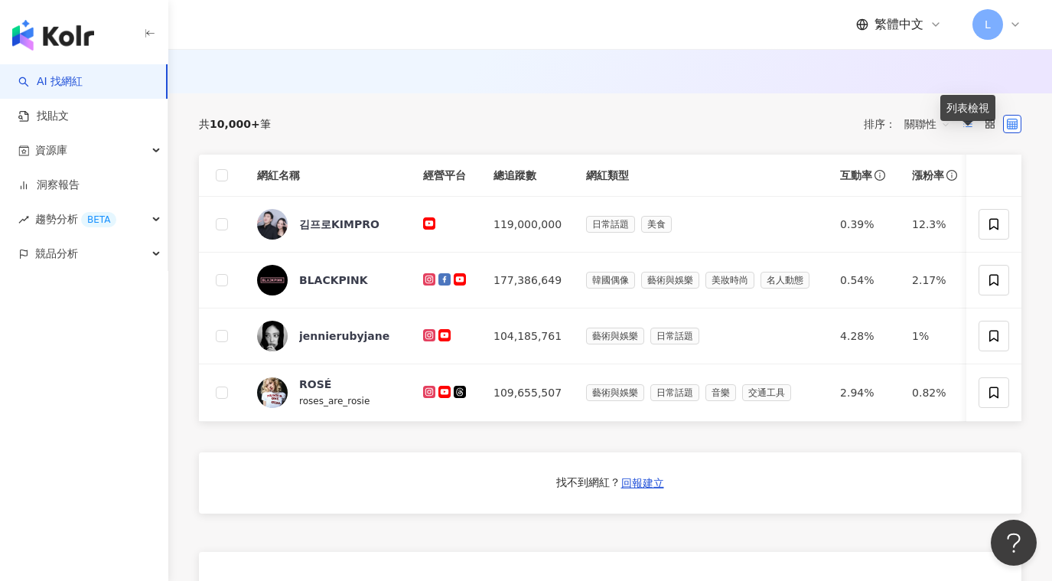
click at [966, 129] on icon at bounding box center [968, 124] width 11 height 11
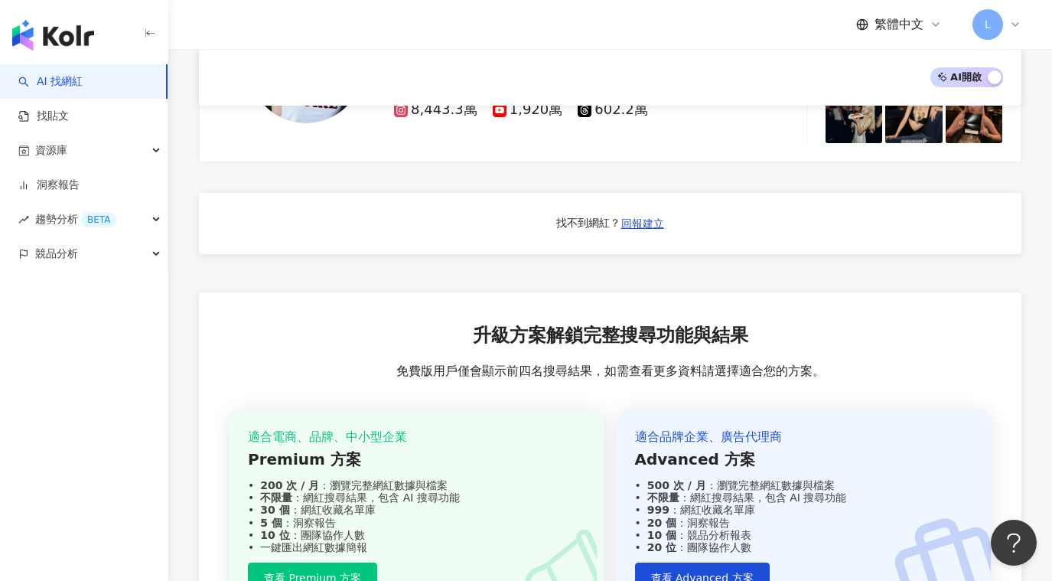
scroll to position [1395, 0]
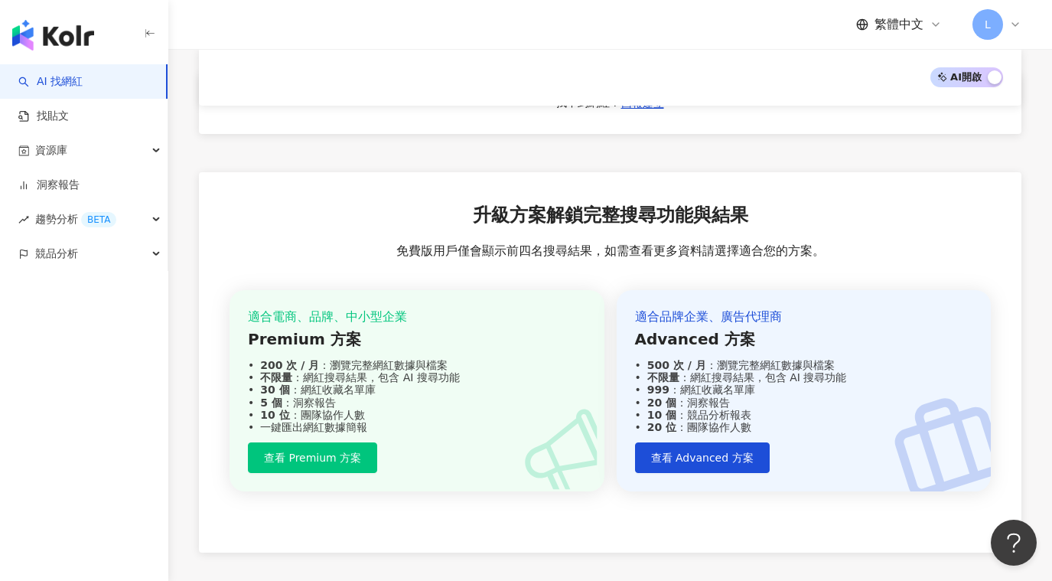
click at [549, 121] on div "找不到網紅？ 回報建立" at bounding box center [610, 103] width 823 height 61
click at [27, 74] on link "AI 找網紅" at bounding box center [50, 81] width 64 height 15
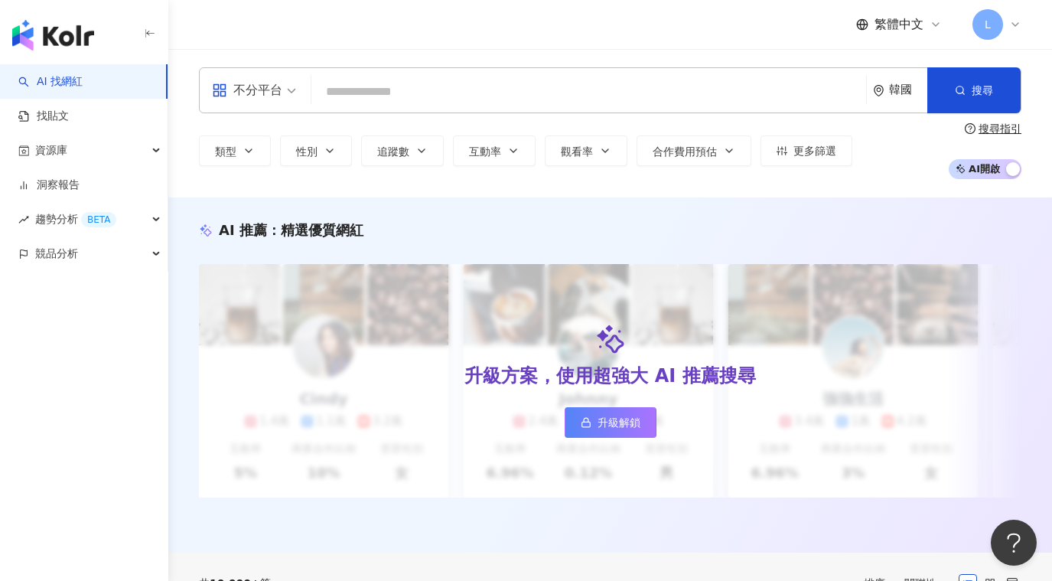
click at [57, 37] on img "button" at bounding box center [53, 35] width 82 height 31
click at [44, 47] on img "button" at bounding box center [53, 35] width 82 height 31
click at [57, 33] on img "button" at bounding box center [53, 35] width 82 height 31
click at [18, 33] on img "button" at bounding box center [53, 35] width 82 height 31
click at [1025, 27] on div "繁體中文 L" at bounding box center [610, 24] width 884 height 49
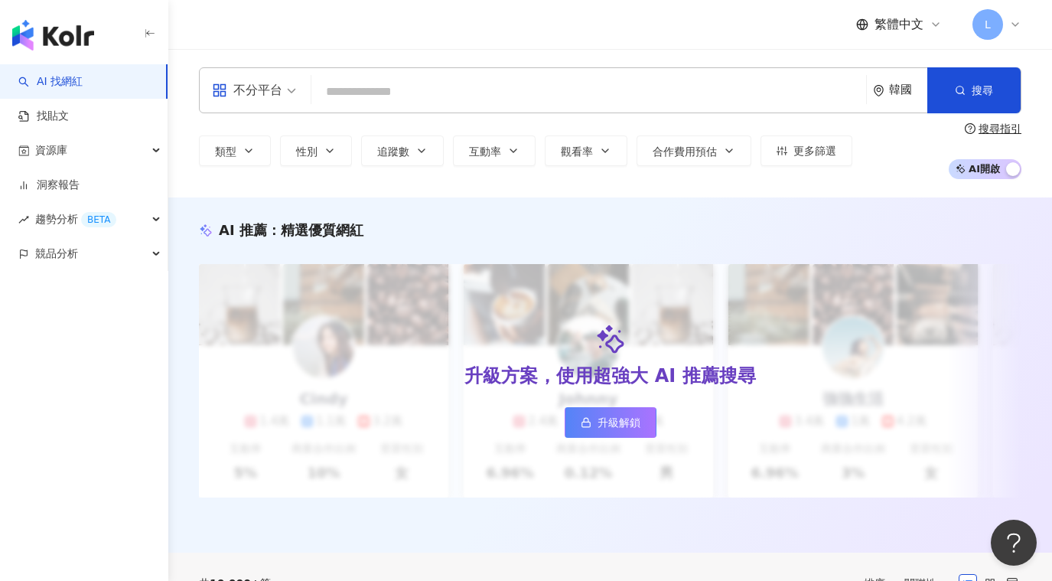
click at [1004, 24] on div "L" at bounding box center [997, 24] width 49 height 31
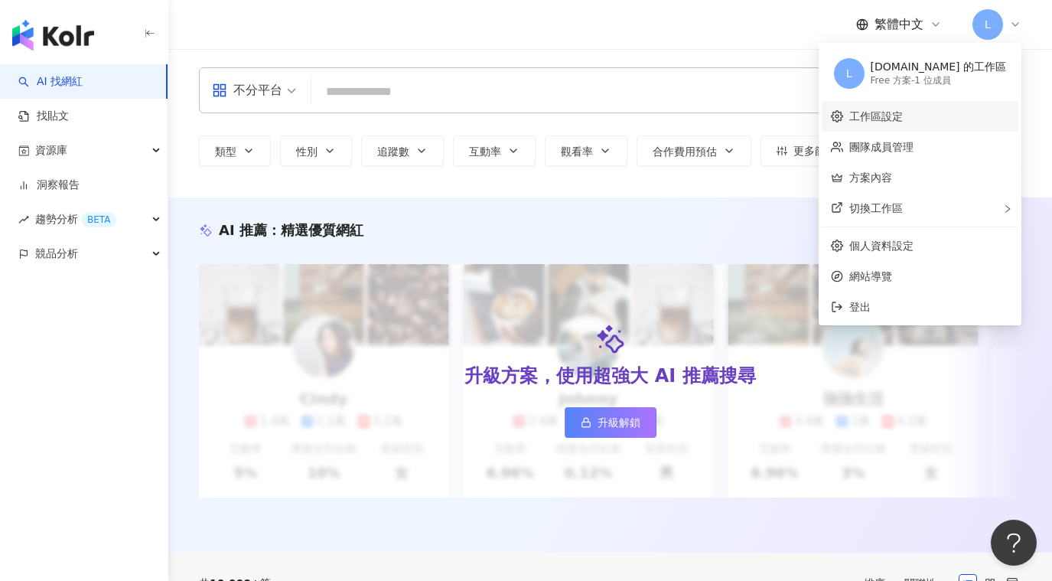
click at [903, 111] on link "工作區設定" at bounding box center [876, 116] width 54 height 12
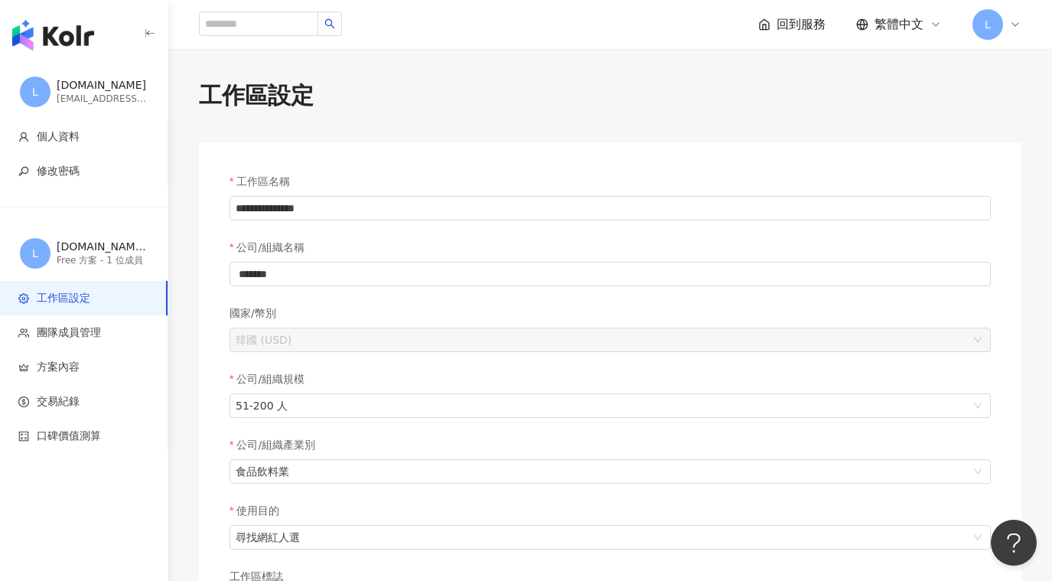
click at [1023, 24] on div "回到服務 繁體中文 L" at bounding box center [610, 24] width 884 height 49
click at [1015, 28] on icon at bounding box center [1015, 24] width 12 height 12
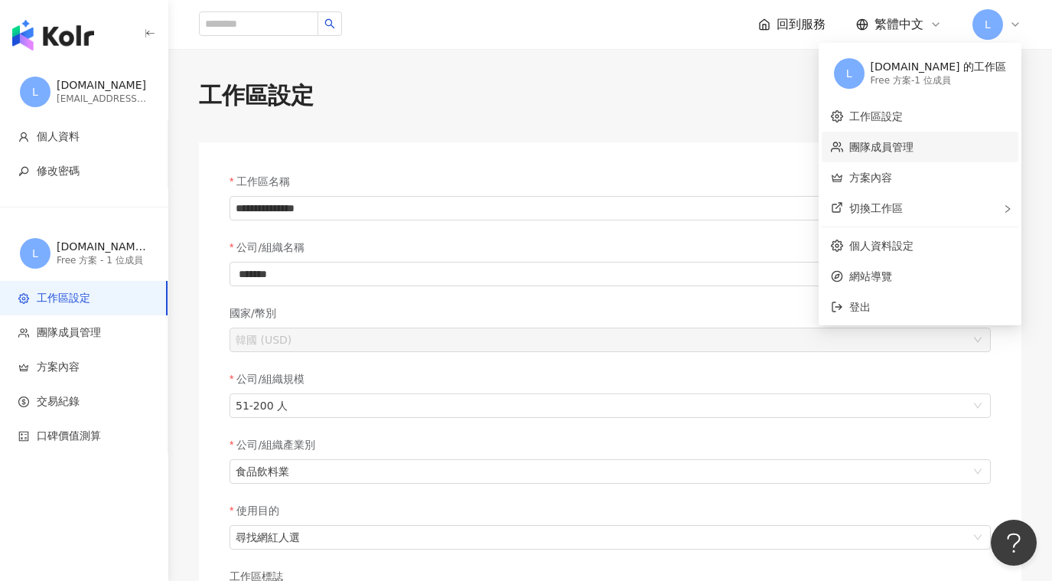
click at [914, 143] on link "團隊成員管理" at bounding box center [881, 147] width 64 height 12
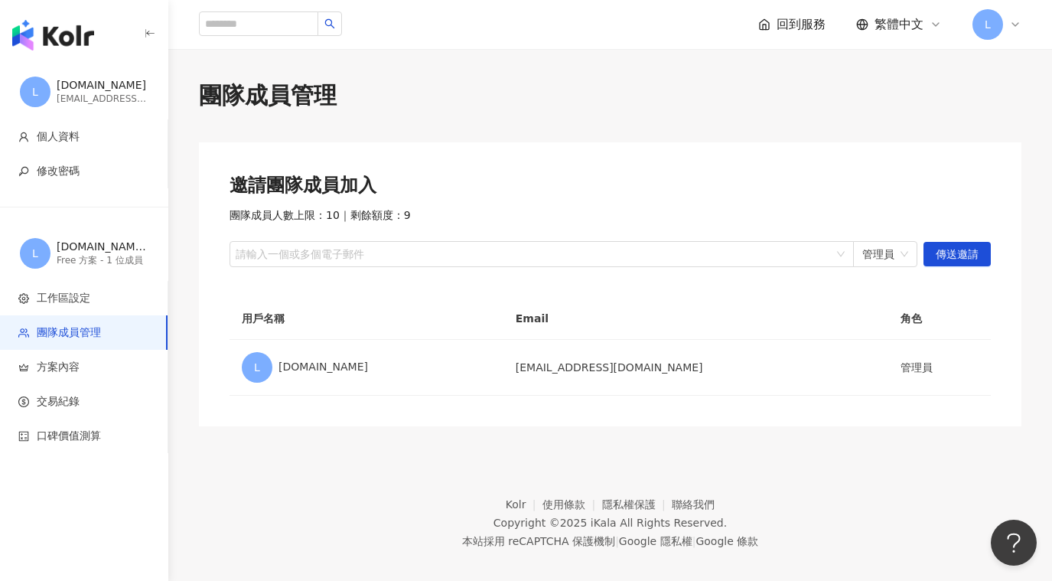
click at [1005, 22] on div "L" at bounding box center [997, 24] width 49 height 31
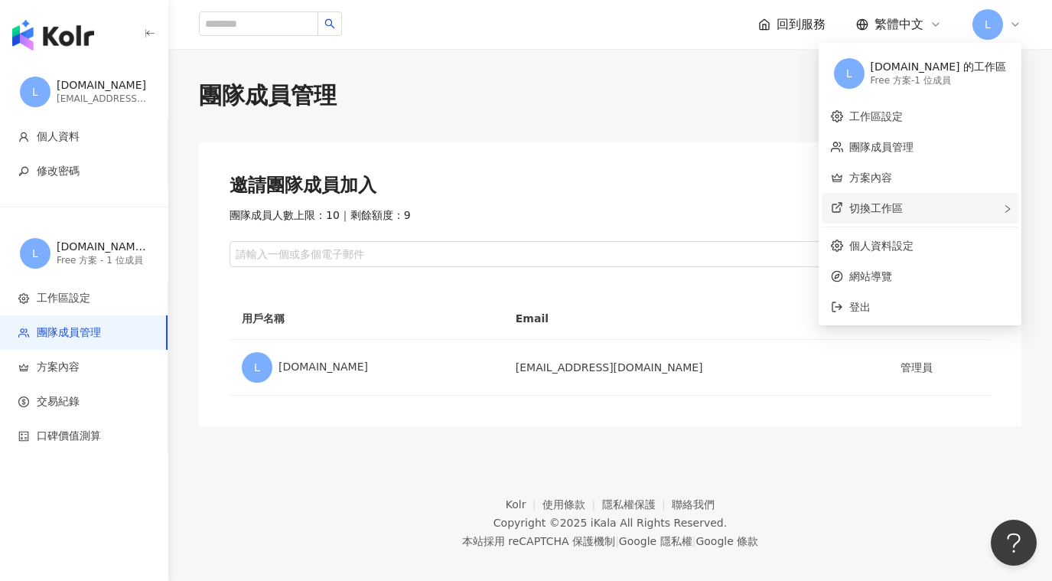
click at [965, 215] on div "切換工作區" at bounding box center [920, 208] width 197 height 31
click at [892, 178] on link "方案內容" at bounding box center [870, 177] width 43 height 12
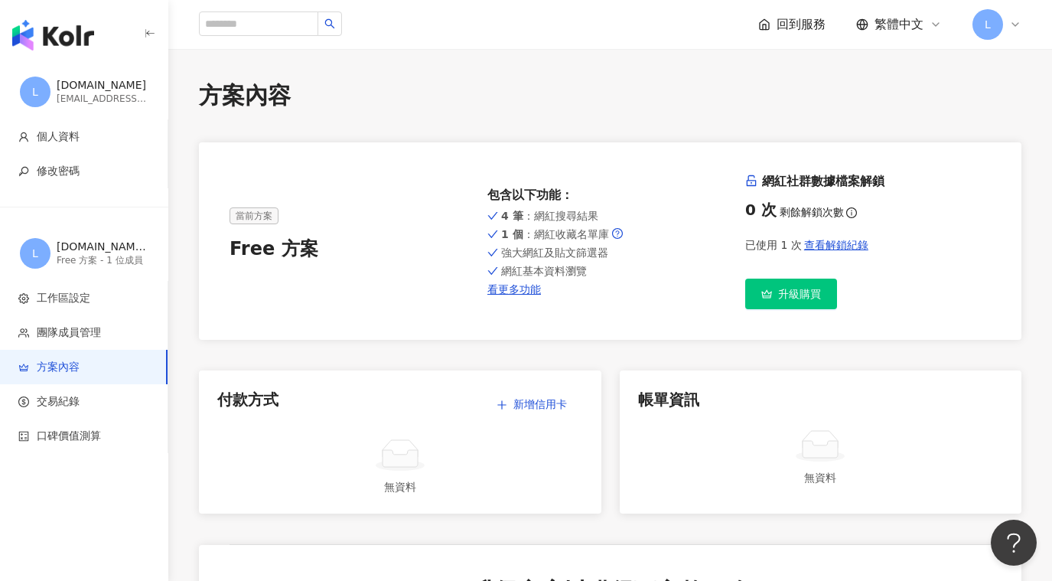
click at [259, 220] on span "當前方案" at bounding box center [254, 215] width 49 height 17
click at [498, 284] on link "看更多功能" at bounding box center [611, 289] width 246 height 12
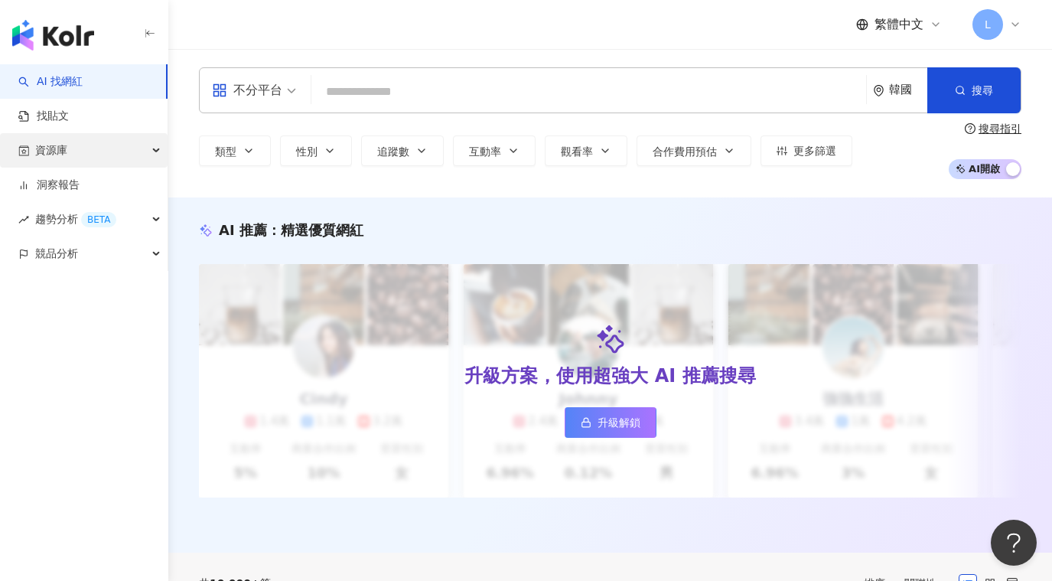
click at [85, 139] on div "資源庫" at bounding box center [84, 150] width 168 height 34
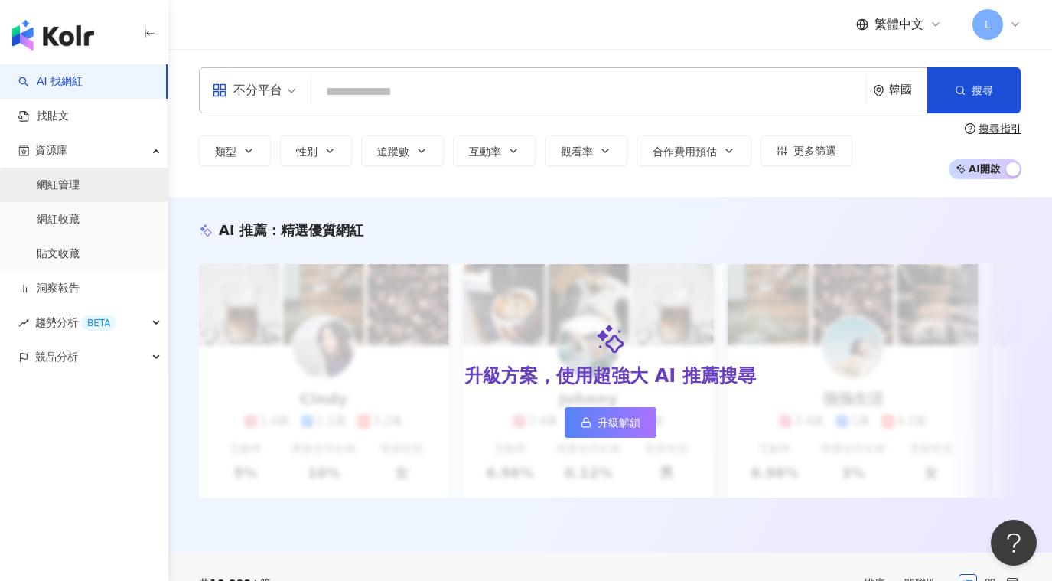
click at [78, 189] on link "網紅管理" at bounding box center [58, 185] width 43 height 15
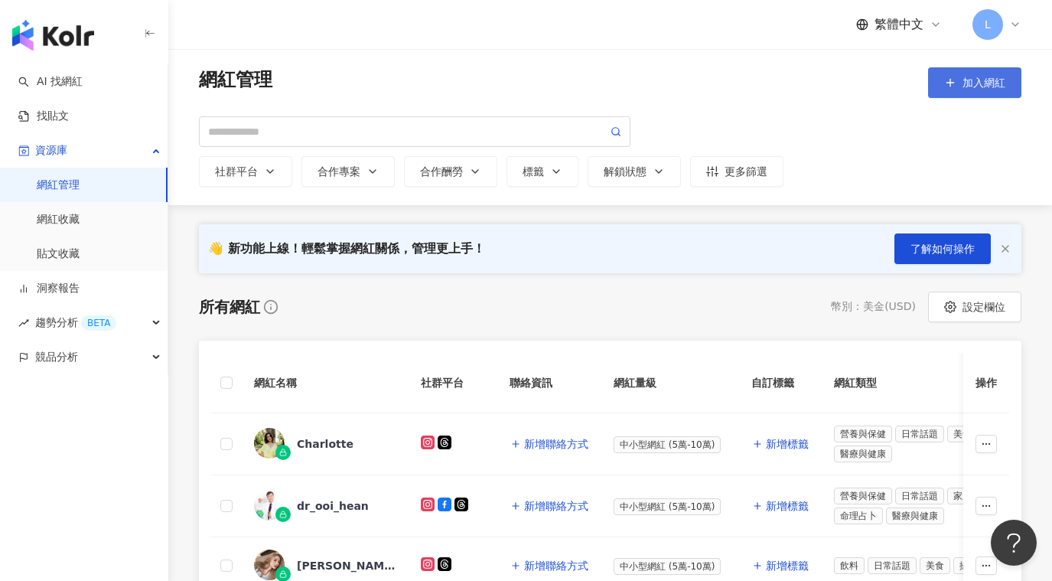
click at [967, 77] on span "加入網紅" at bounding box center [984, 83] width 43 height 12
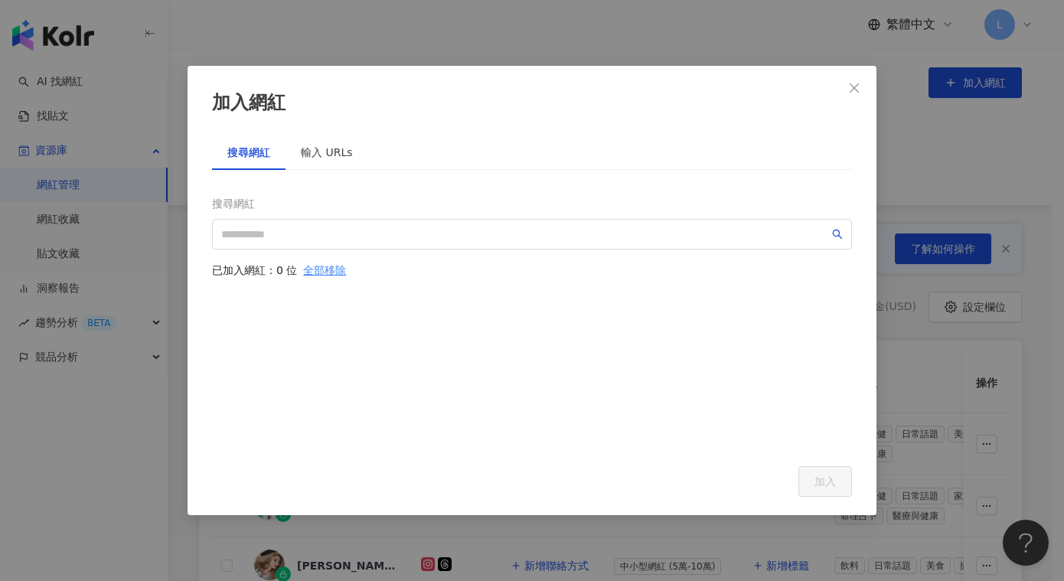
click at [314, 170] on div "搜尋網紅 輸入 URLs 搜尋網紅 已加入網紅：0 位 全部移除 加入" at bounding box center [532, 316] width 640 height 362
click at [323, 157] on div "輸入 URLs" at bounding box center [327, 152] width 52 height 17
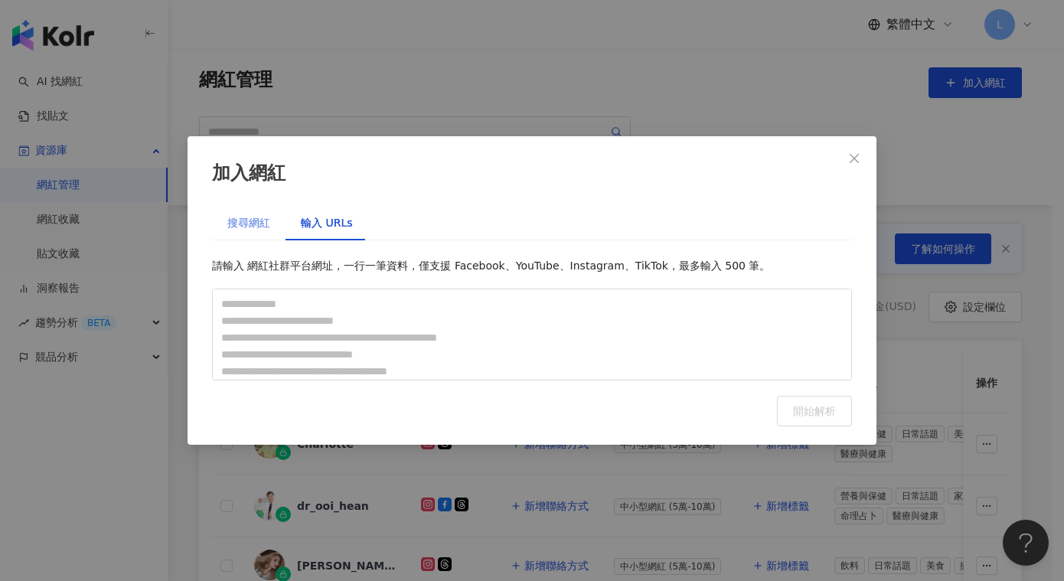
click at [272, 222] on div "搜尋網紅" at bounding box center [248, 222] width 73 height 35
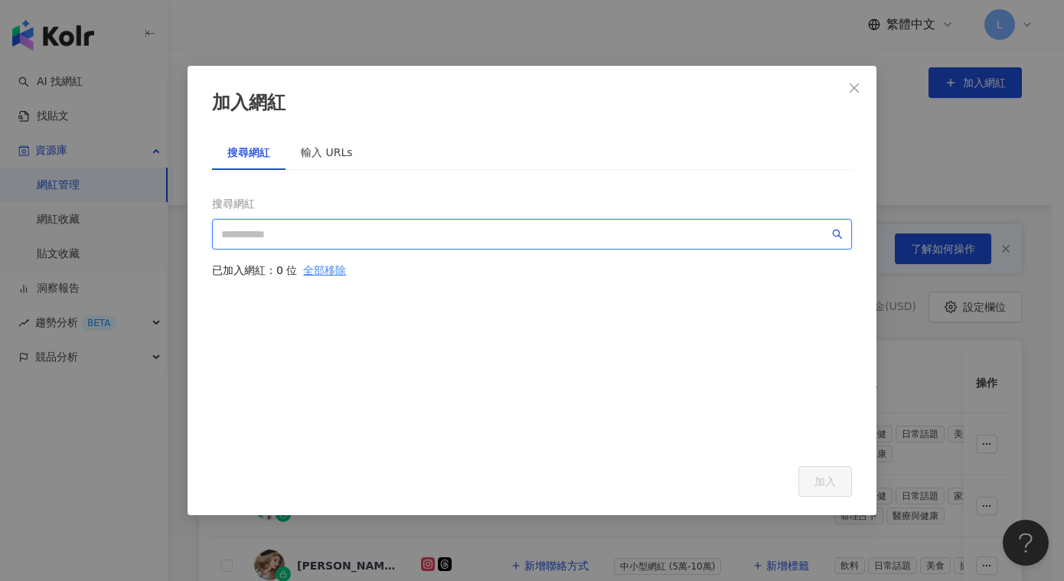
click at [271, 229] on input "search" at bounding box center [525, 234] width 608 height 17
click at [840, 235] on icon "search" at bounding box center [837, 234] width 11 height 11
click at [548, 236] on input "search" at bounding box center [525, 234] width 608 height 17
click at [543, 234] on input "**" at bounding box center [525, 234] width 608 height 17
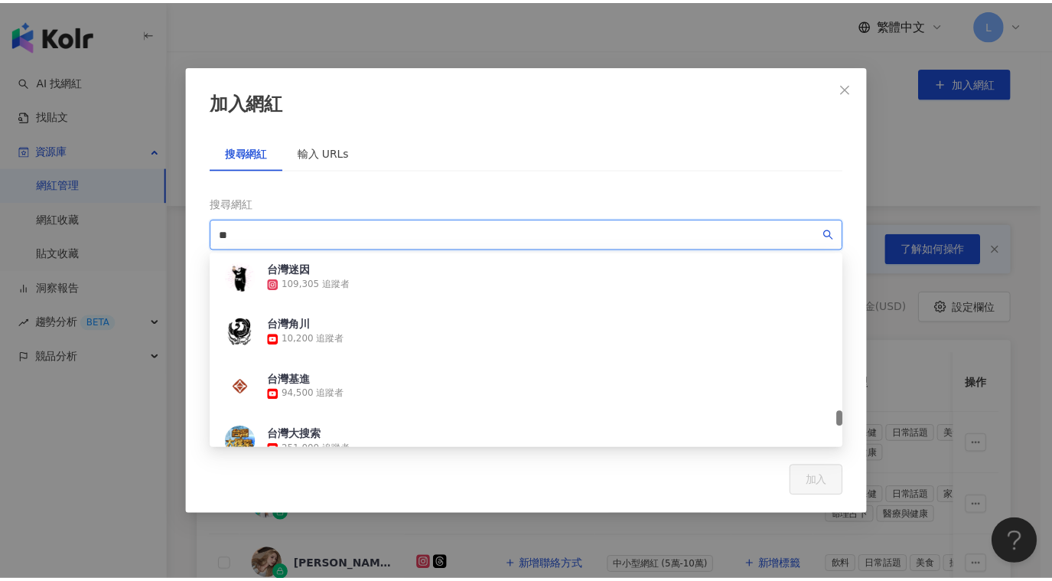
scroll to position [2820, 0]
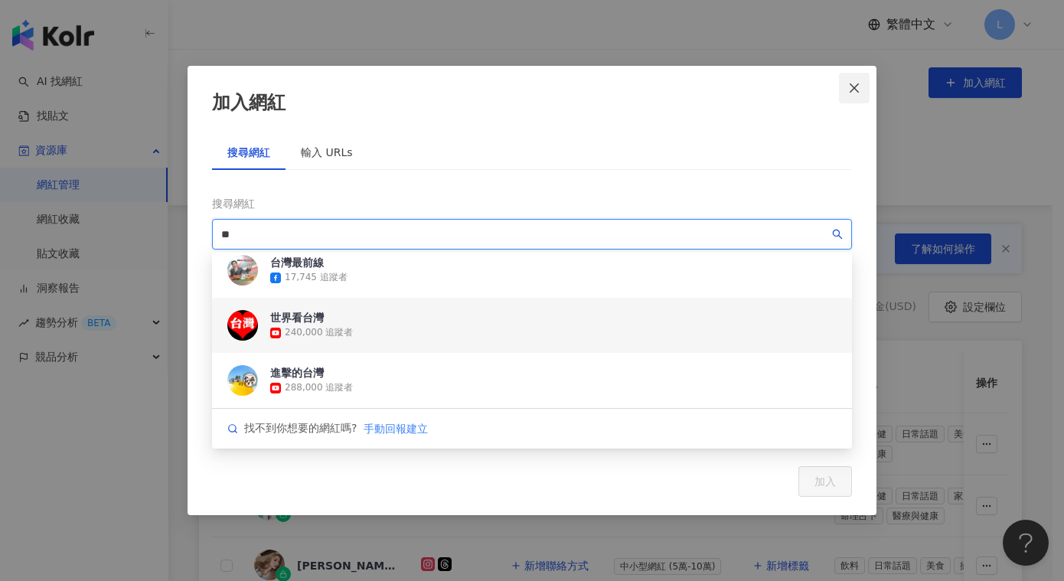
type input "**"
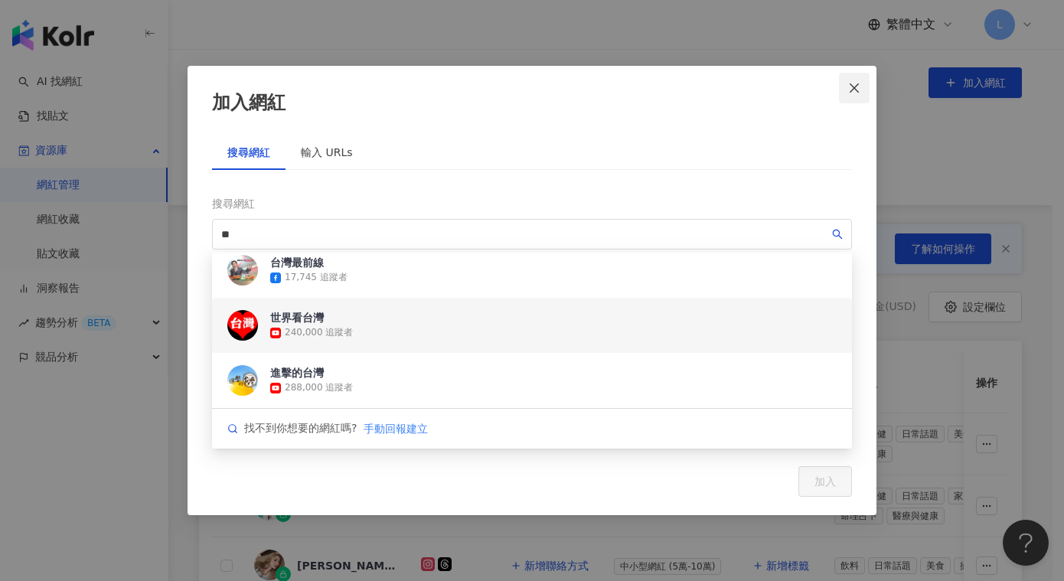
click at [857, 86] on icon "close" at bounding box center [854, 88] width 12 height 12
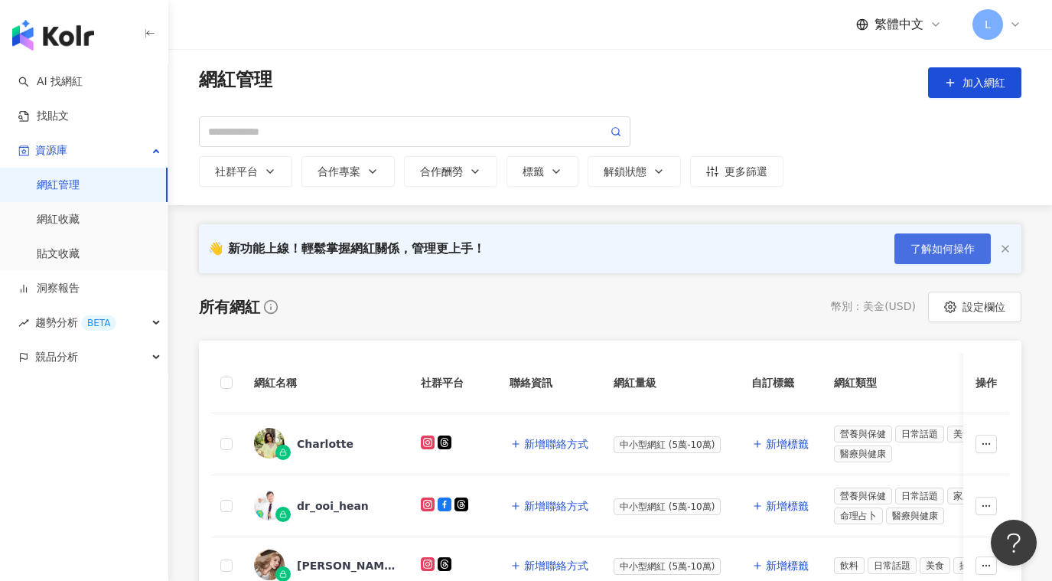
click at [929, 247] on span "了解如何操作" at bounding box center [943, 249] width 64 height 12
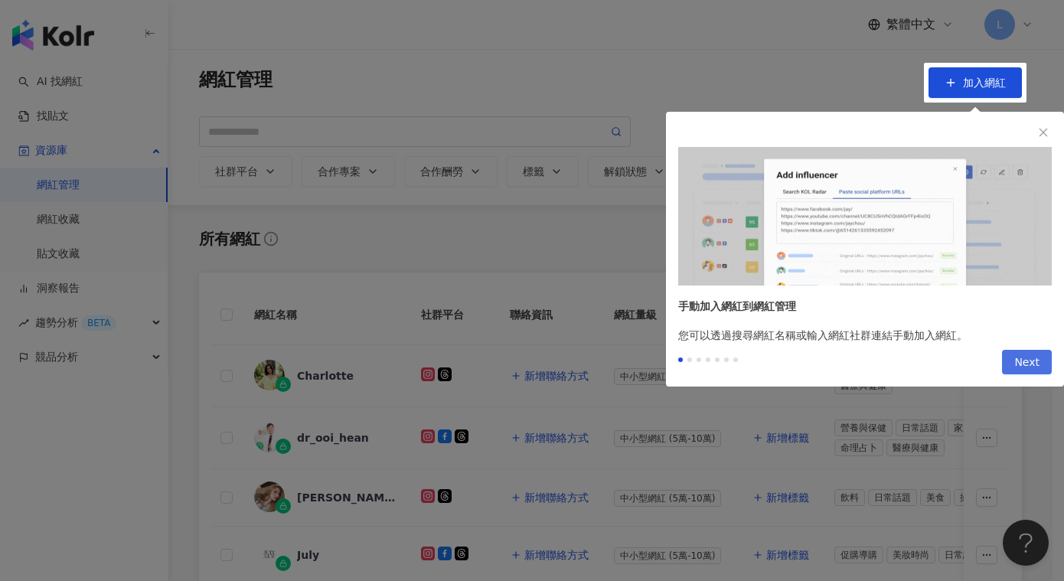
click at [1033, 367] on span "Next" at bounding box center [1026, 363] width 25 height 24
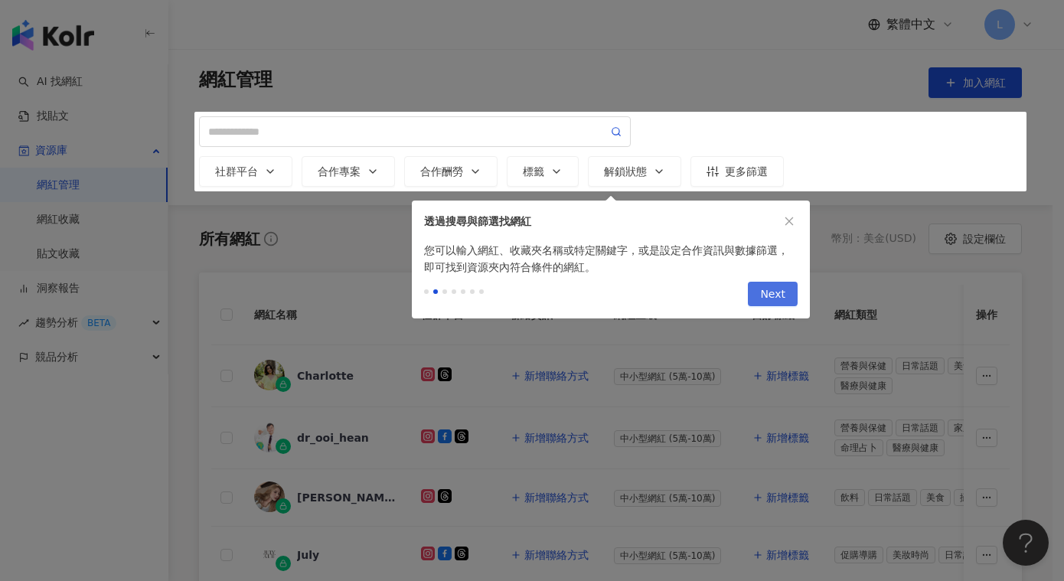
click at [775, 292] on span "Next" at bounding box center [772, 294] width 25 height 24
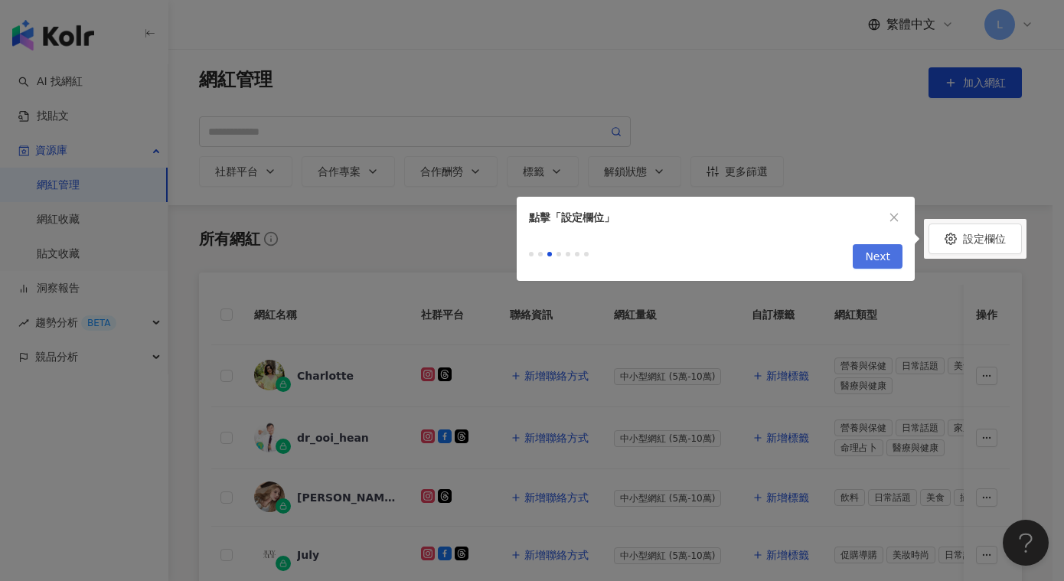
click at [880, 268] on span "Next" at bounding box center [877, 257] width 25 height 24
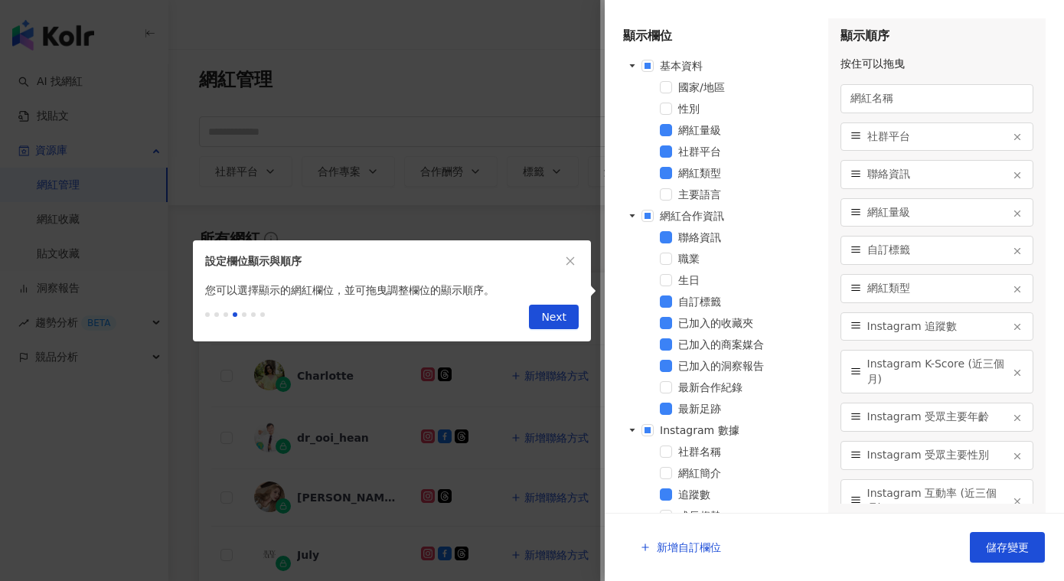
click at [554, 314] on span "Next" at bounding box center [553, 317] width 25 height 24
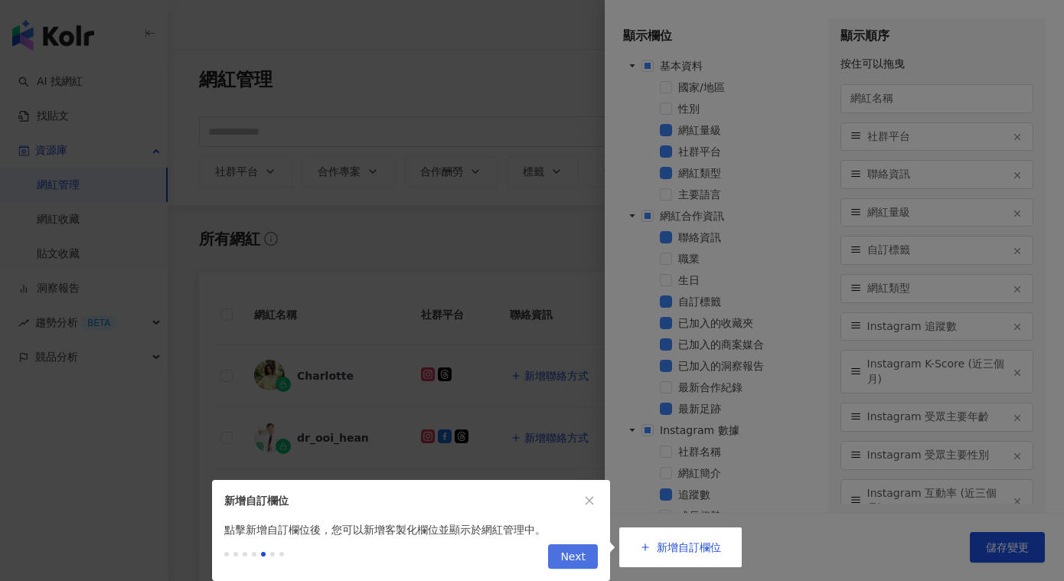
click at [579, 549] on span "Next" at bounding box center [572, 557] width 25 height 24
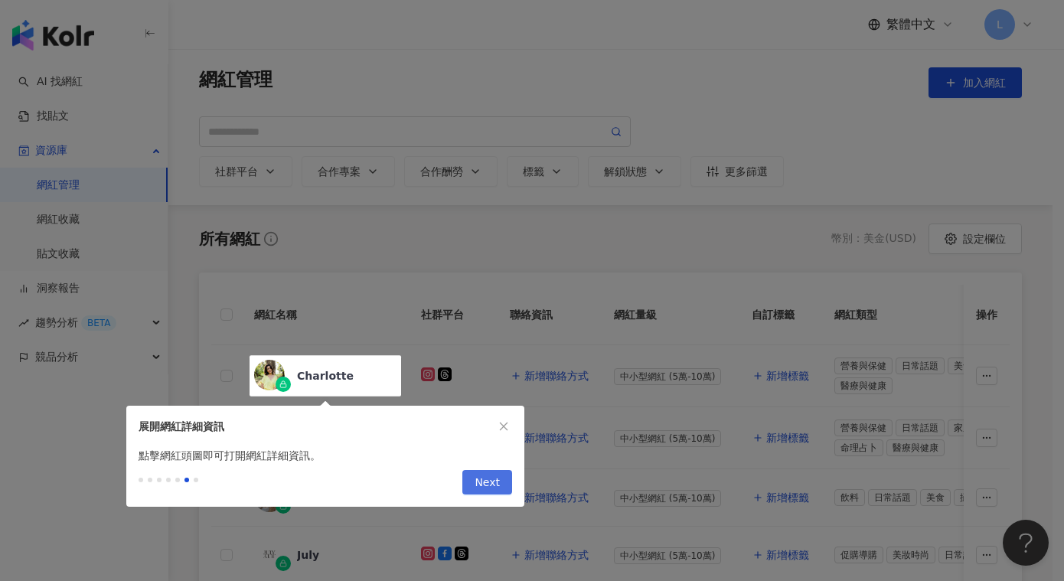
click at [498, 487] on span "Next" at bounding box center [486, 483] width 25 height 24
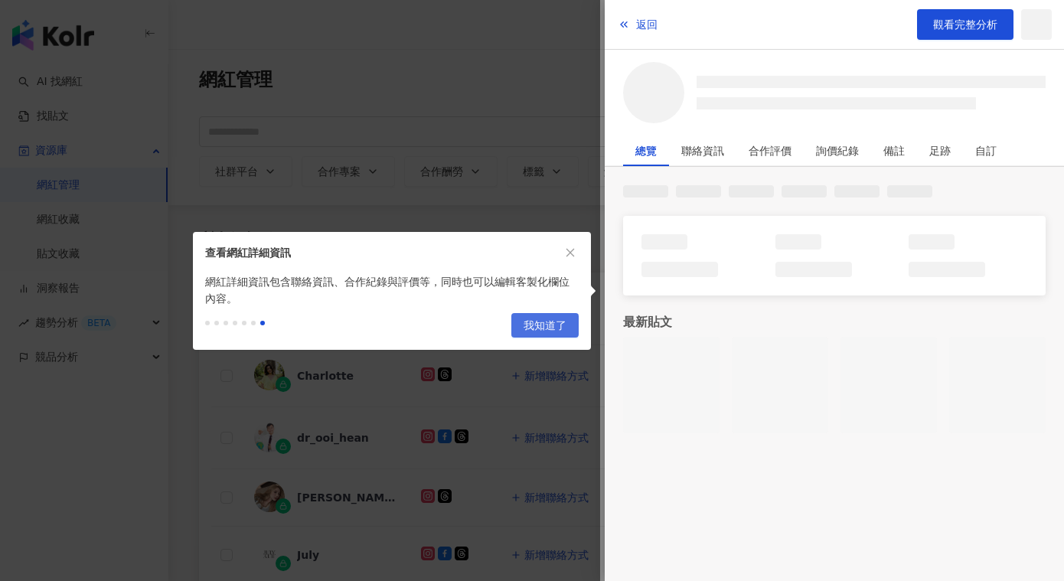
click at [523, 334] on button "我知道了" at bounding box center [544, 325] width 67 height 24
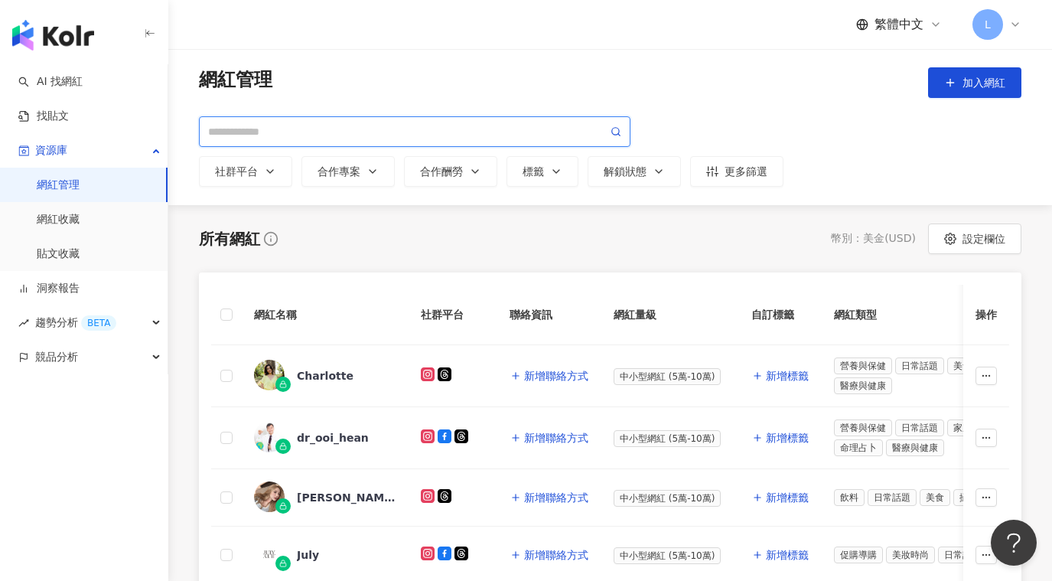
click at [236, 130] on input "search" at bounding box center [407, 131] width 399 height 17
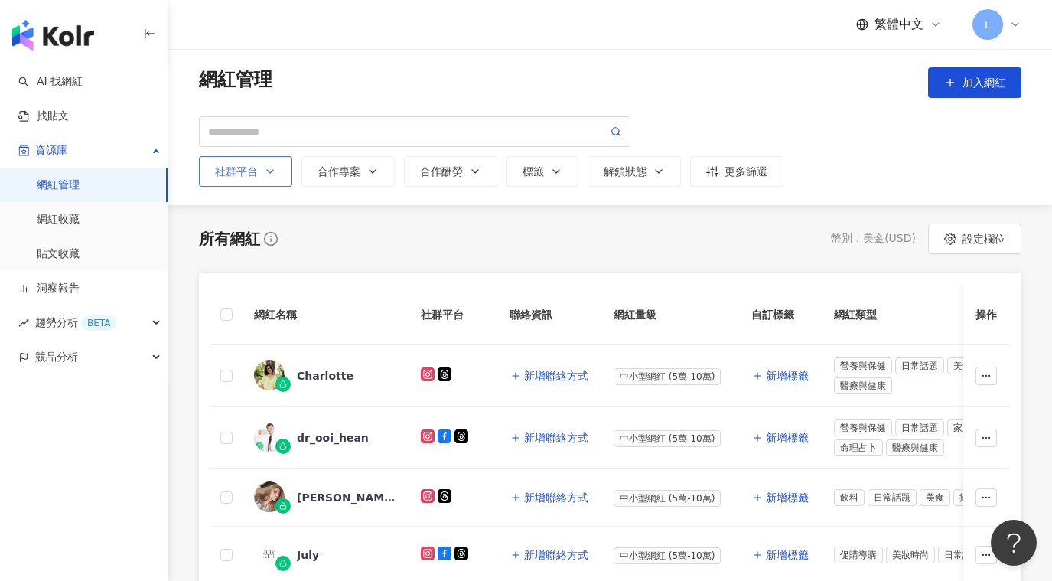
click at [274, 161] on button "社群平台" at bounding box center [245, 171] width 93 height 31
click at [366, 181] on button "合作專案" at bounding box center [348, 171] width 93 height 31
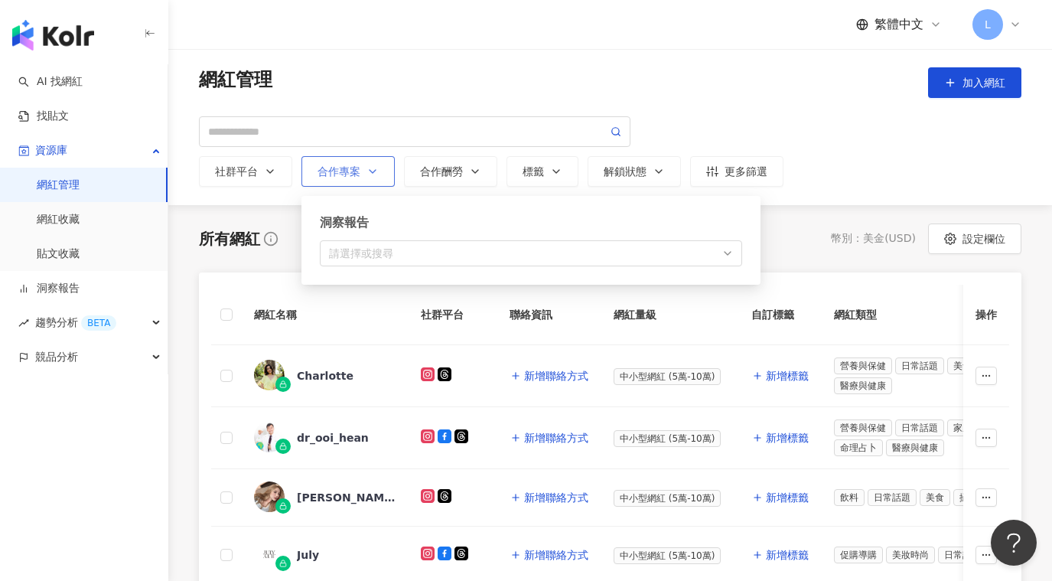
click at [435, 244] on div "洞察報告 請選擇或搜尋" at bounding box center [531, 240] width 422 height 52
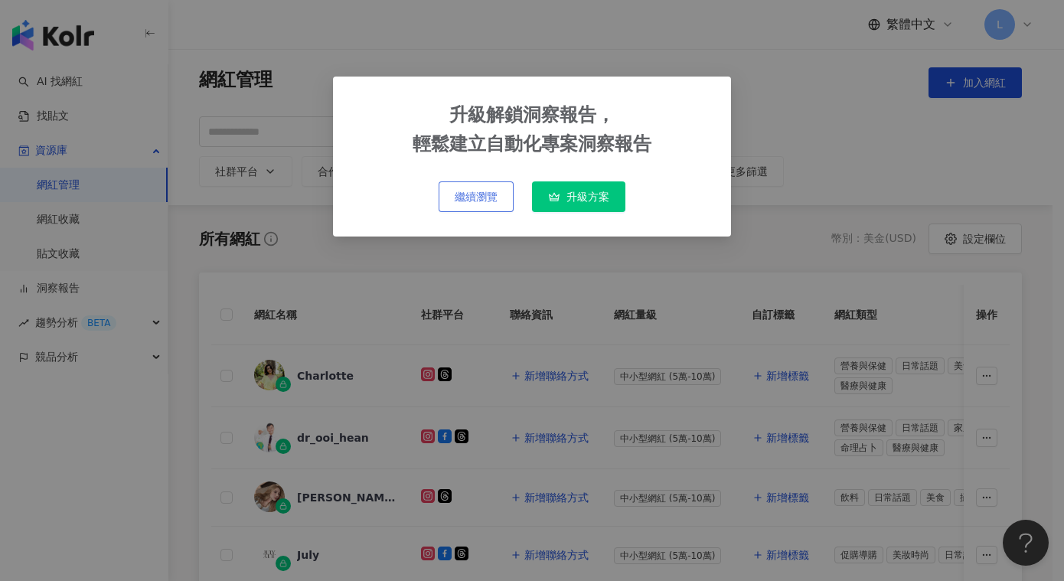
click at [452, 188] on button "繼續瀏覽" at bounding box center [476, 196] width 75 height 31
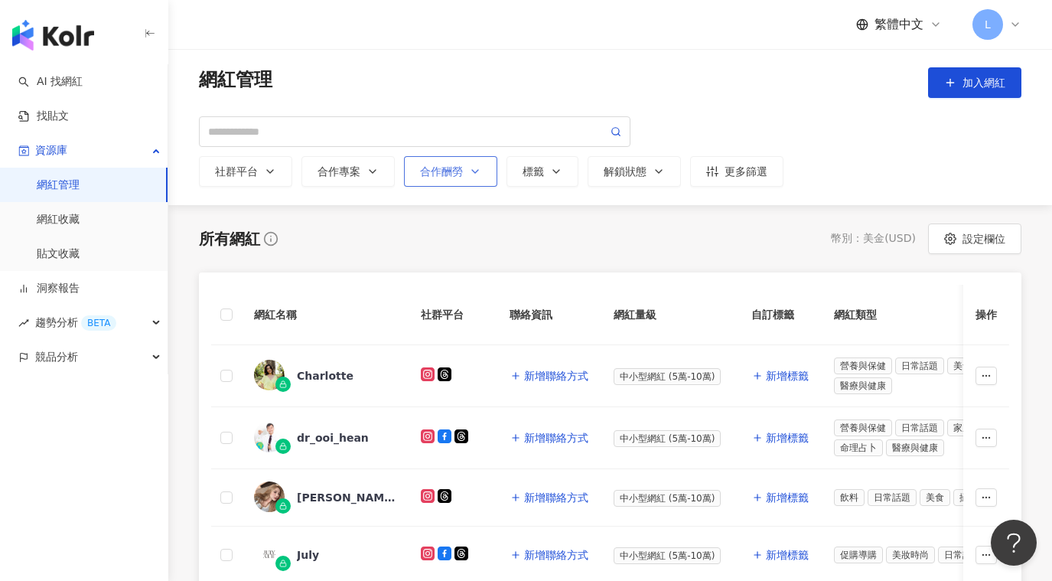
click at [465, 180] on button "合作酬勞" at bounding box center [450, 171] width 93 height 31
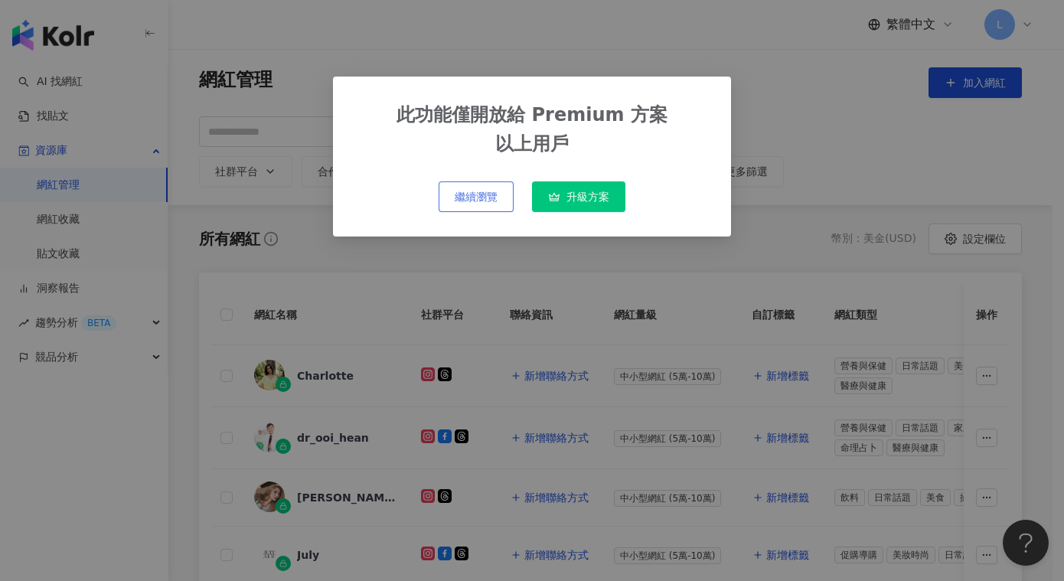
click at [477, 195] on span "繼續瀏覽" at bounding box center [476, 197] width 43 height 12
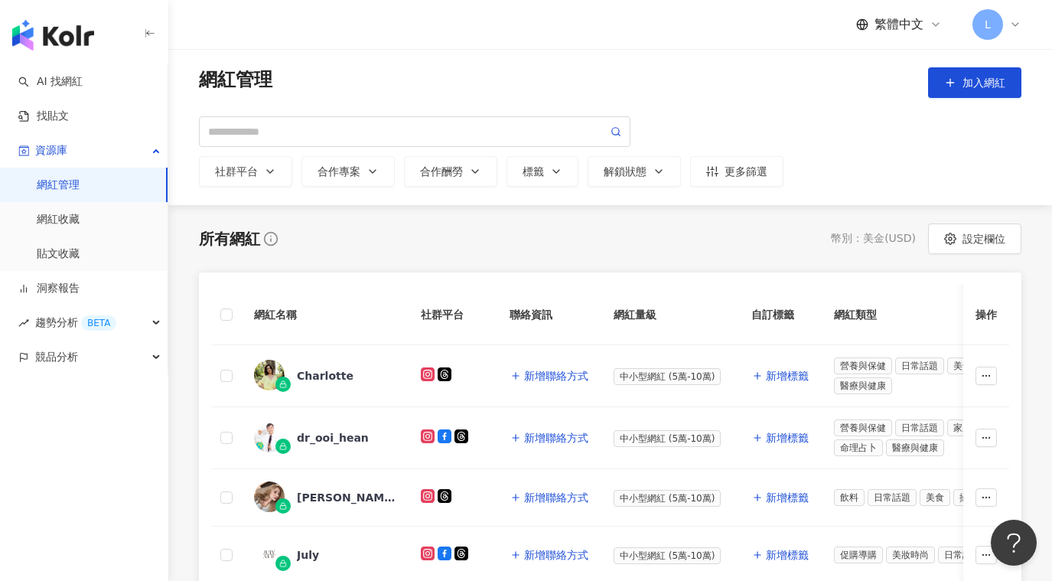
click at [572, 189] on div "網紅管理 加入網紅 社群平台 全選 Instagram Facebook YouTube tiktok-icon TikTok X 合作專案 洞察報告 請選擇…" at bounding box center [610, 127] width 884 height 156
click at [558, 179] on button "標籤" at bounding box center [543, 171] width 72 height 31
click at [605, 174] on div "解鎖狀態" at bounding box center [634, 171] width 61 height 12
click at [726, 176] on div "更多篩選" at bounding box center [736, 171] width 61 height 12
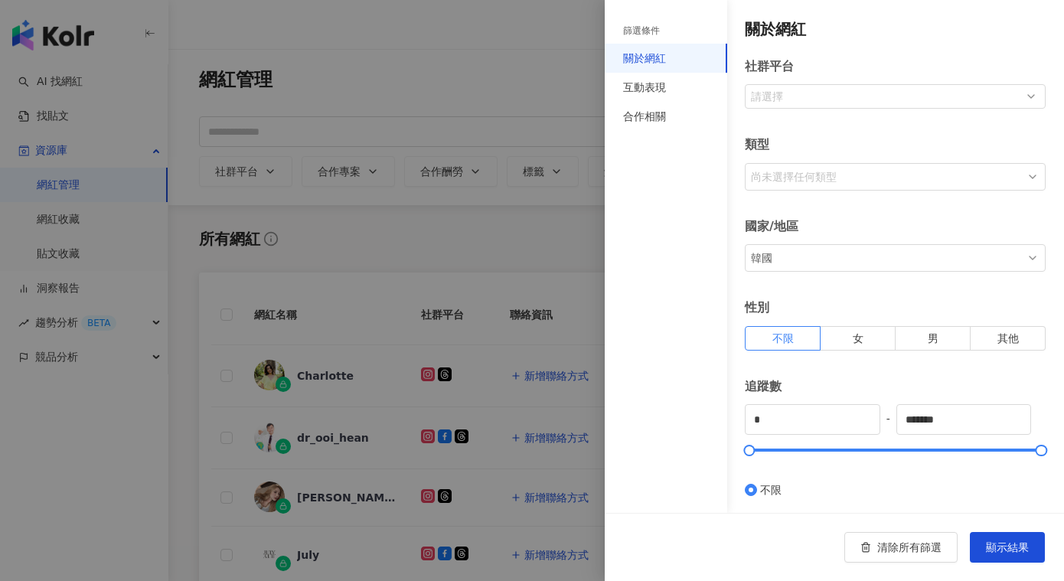
click at [530, 207] on div at bounding box center [532, 290] width 1064 height 581
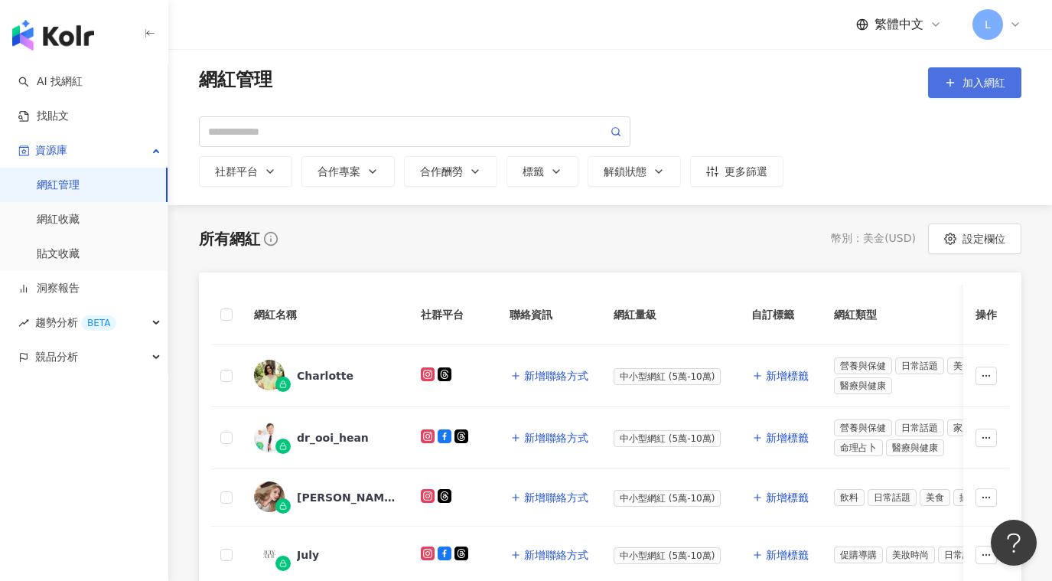
click at [988, 84] on span "加入網紅" at bounding box center [984, 83] width 43 height 12
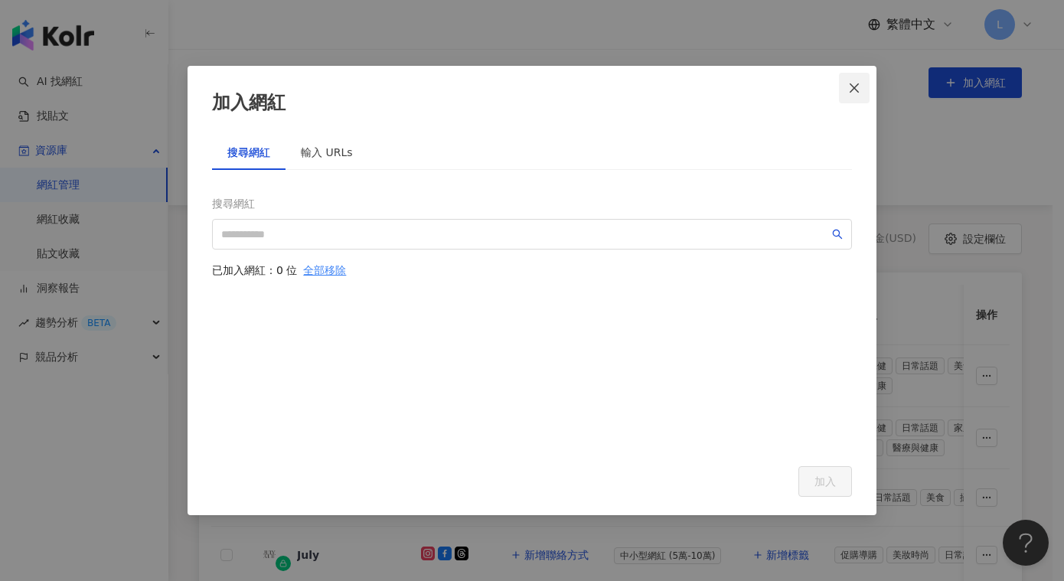
click at [850, 85] on icon "close" at bounding box center [854, 88] width 12 height 12
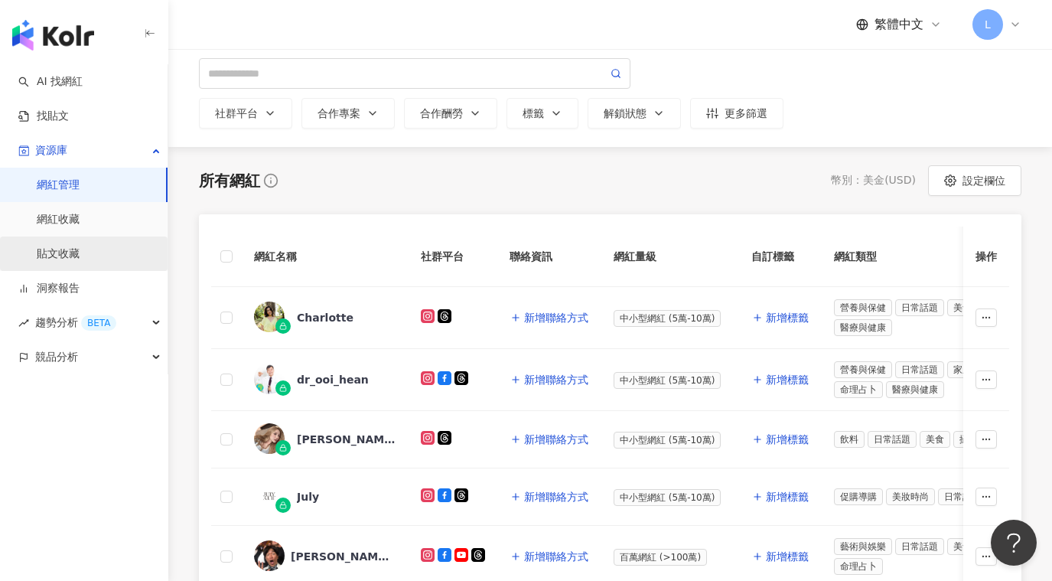
scroll to position [77, 0]
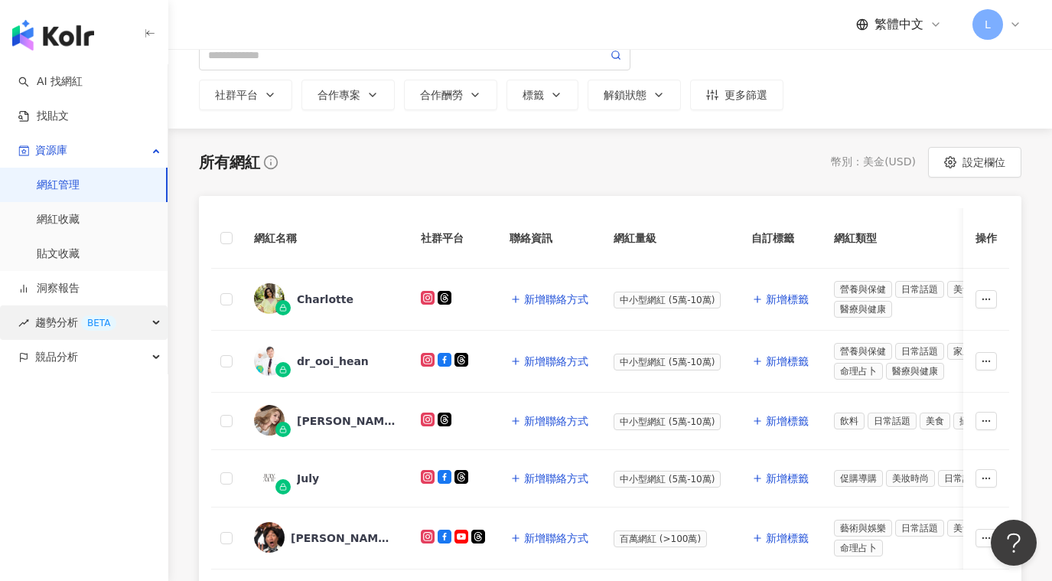
click at [86, 316] on div "BETA" at bounding box center [98, 322] width 35 height 15
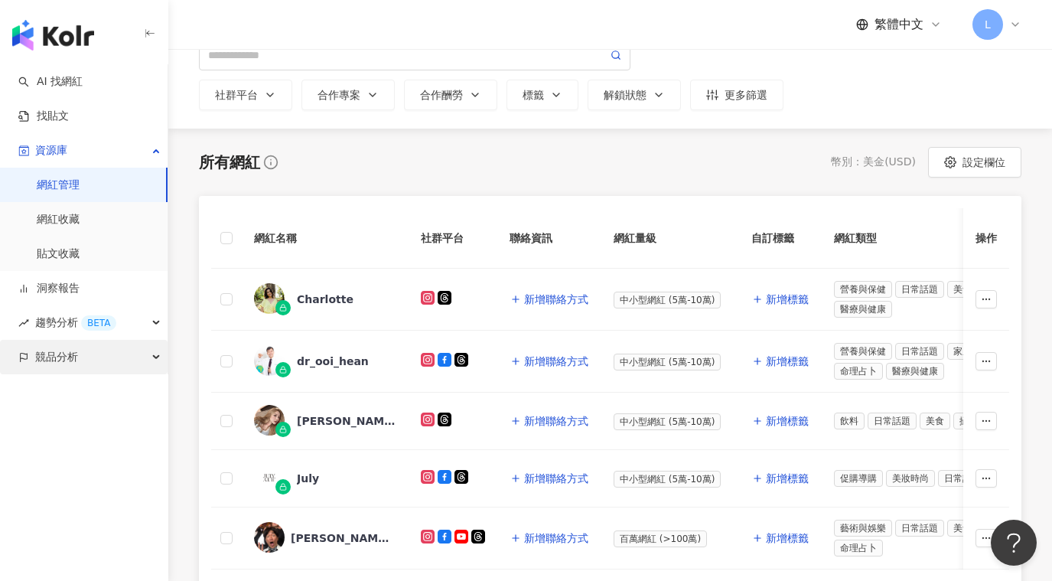
click at [85, 363] on div "競品分析" at bounding box center [84, 357] width 168 height 34
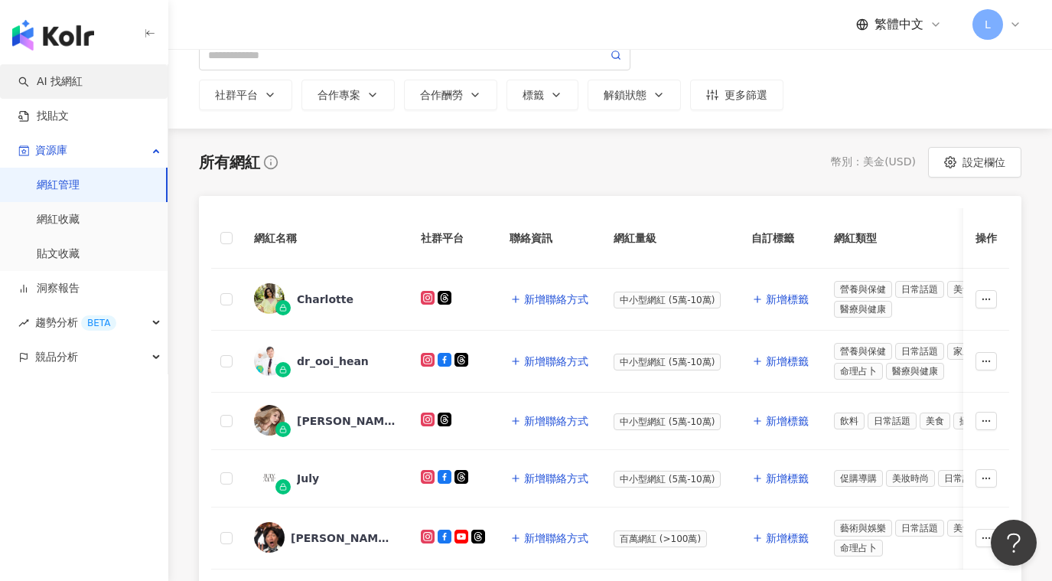
click at [76, 76] on link "AI 找網紅" at bounding box center [50, 81] width 64 height 15
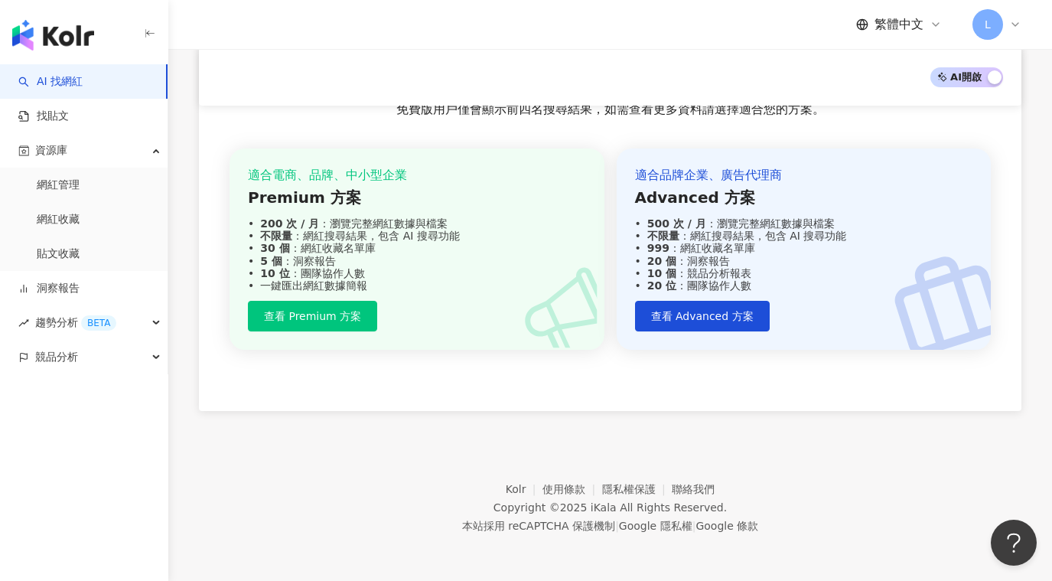
scroll to position [1548, 0]
click at [694, 491] on link "聯絡我們" at bounding box center [693, 489] width 43 height 12
